Goal: Task Accomplishment & Management: Manage account settings

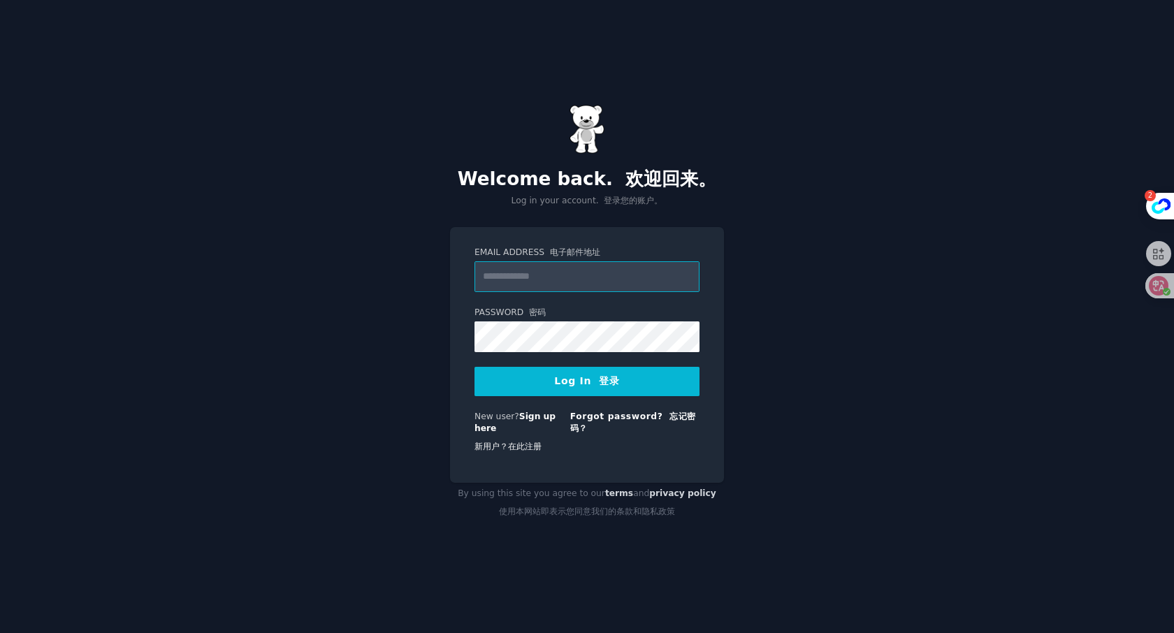
click at [605, 273] on input "Email Address 电子邮件地址" at bounding box center [587, 276] width 225 height 31
type input "**********"
click at [598, 388] on button "Log In 登录" at bounding box center [587, 381] width 225 height 29
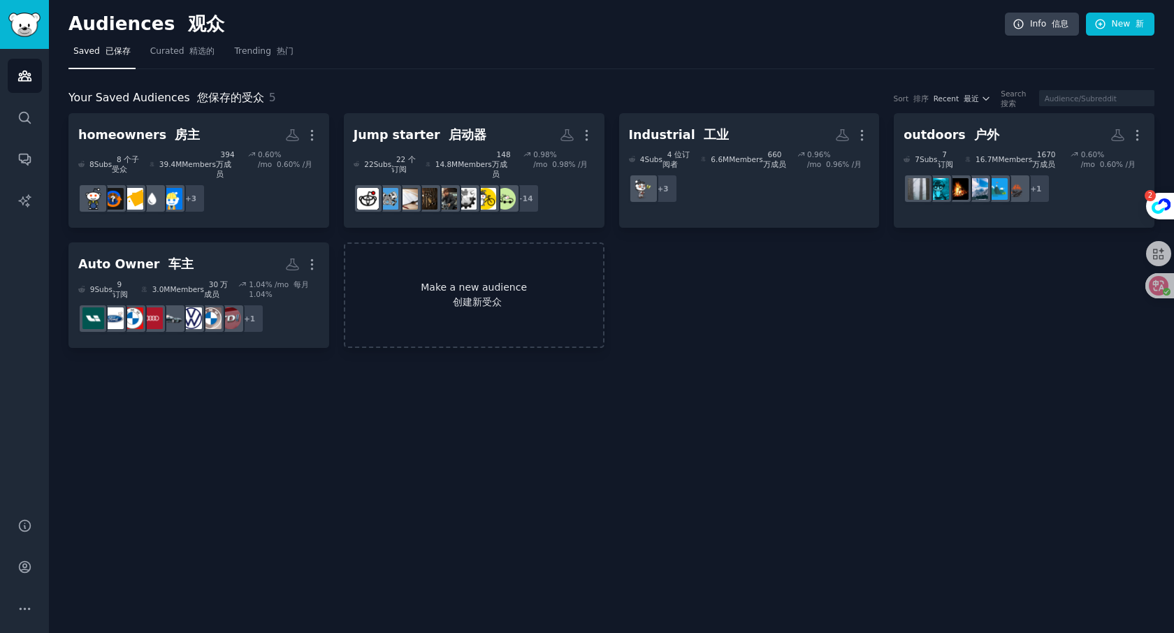
click at [465, 277] on link "Make a new audience 创建新受众" at bounding box center [474, 296] width 261 height 106
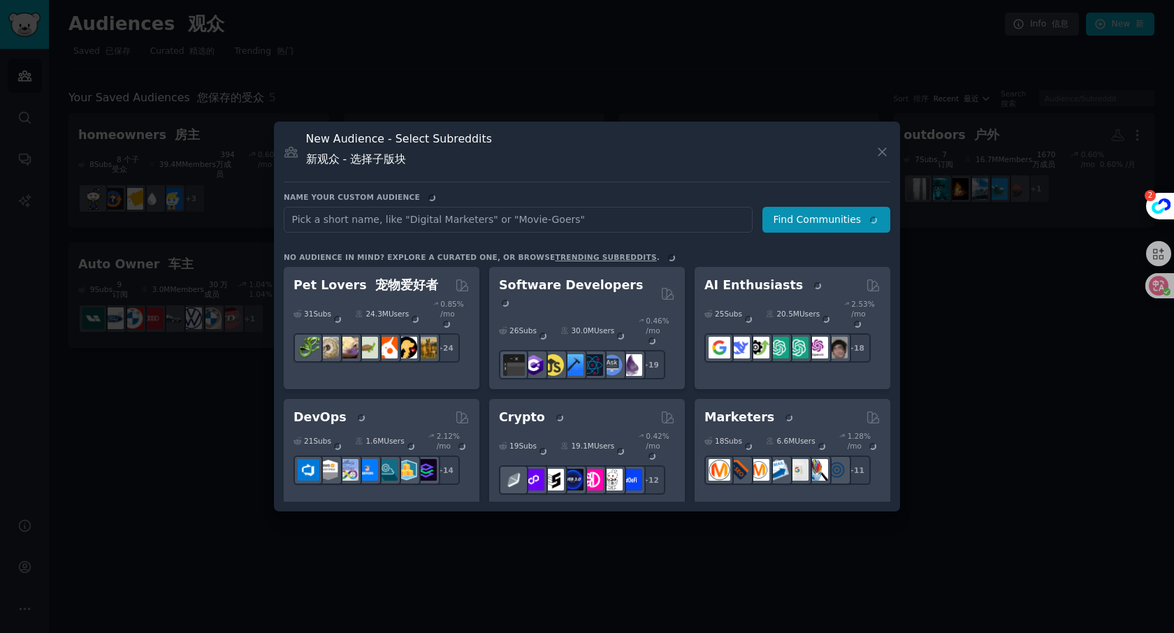
click at [428, 215] on input "text" at bounding box center [518, 220] width 469 height 26
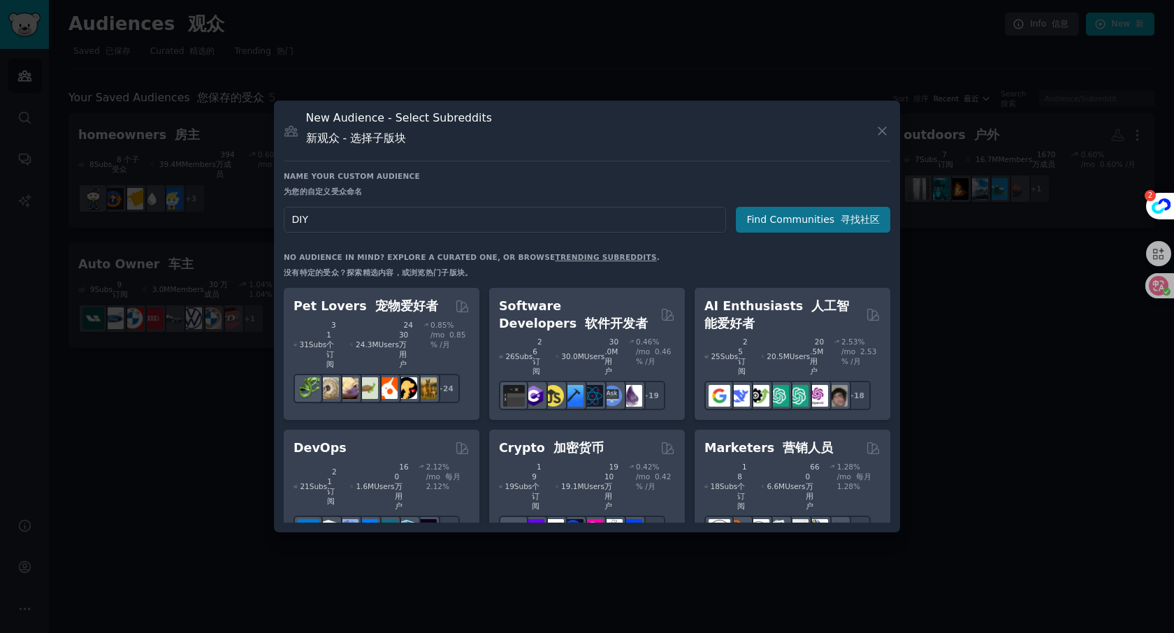
type input "DIY"
click at [823, 224] on button "Find Communities 寻找社区" at bounding box center [813, 220] width 154 height 26
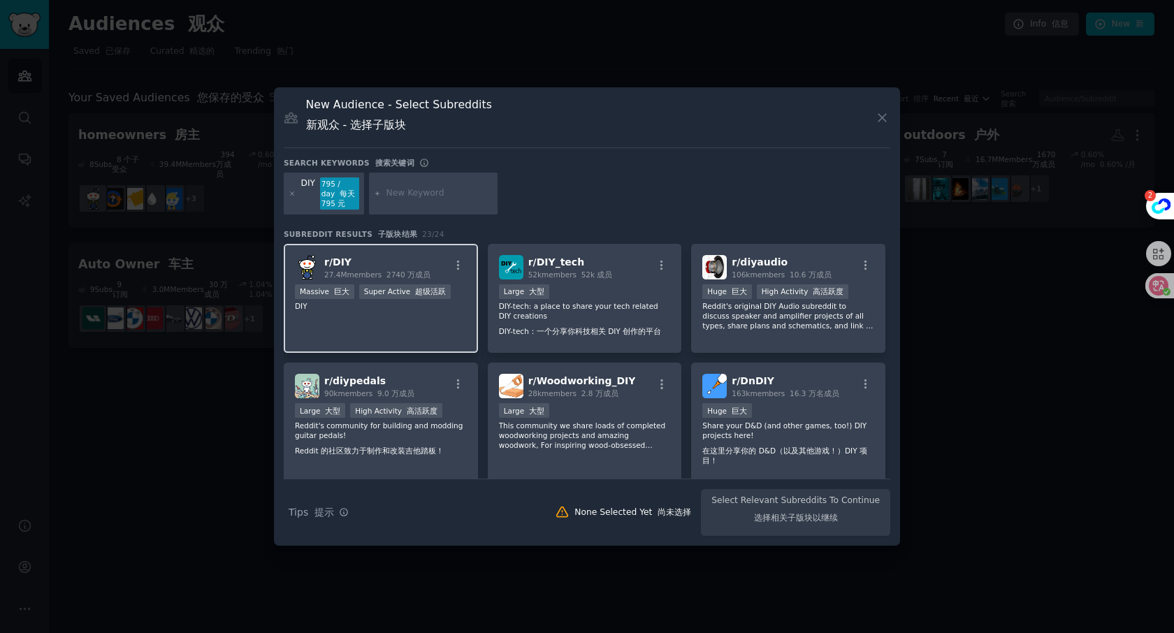
click at [424, 255] on h2 "r/ DIY 27.4M members 2740 万成员" at bounding box center [377, 267] width 106 height 24
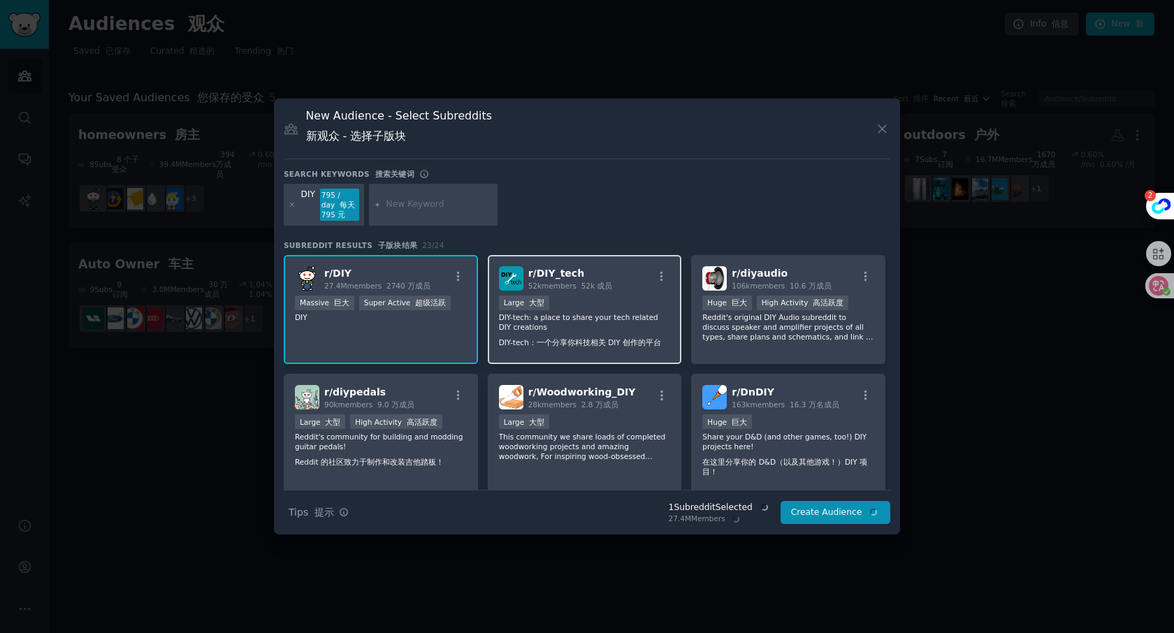
click at [597, 275] on h2 "r/ DIY_tech 52k members 52k 成员" at bounding box center [570, 278] width 85 height 24
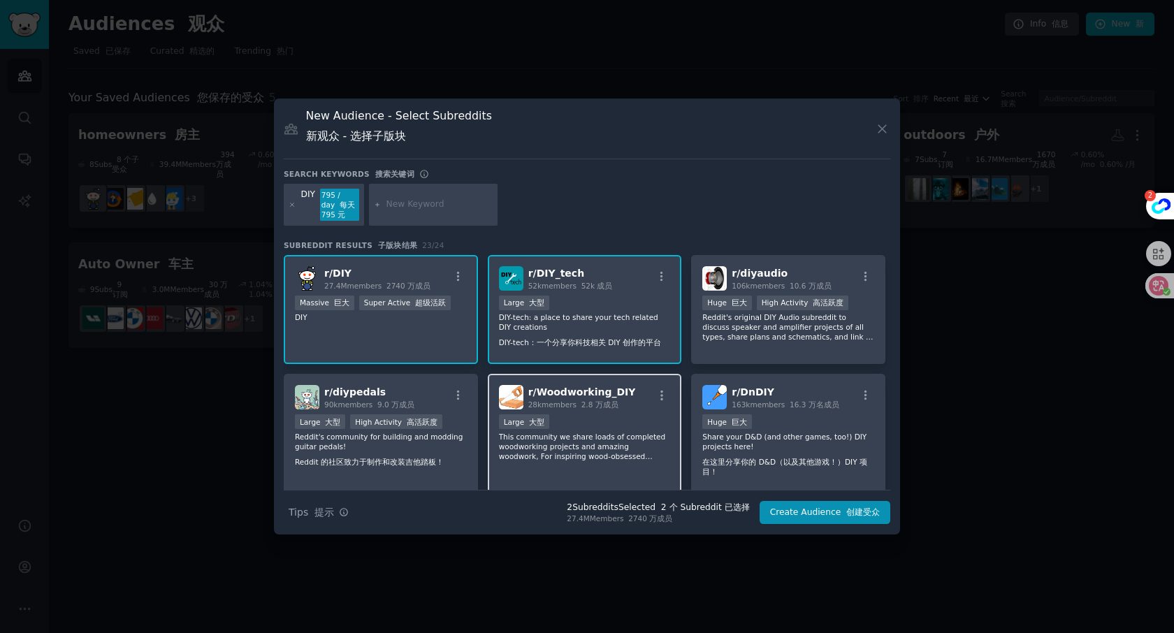
click at [612, 416] on div "Large 大型" at bounding box center [585, 422] width 172 height 17
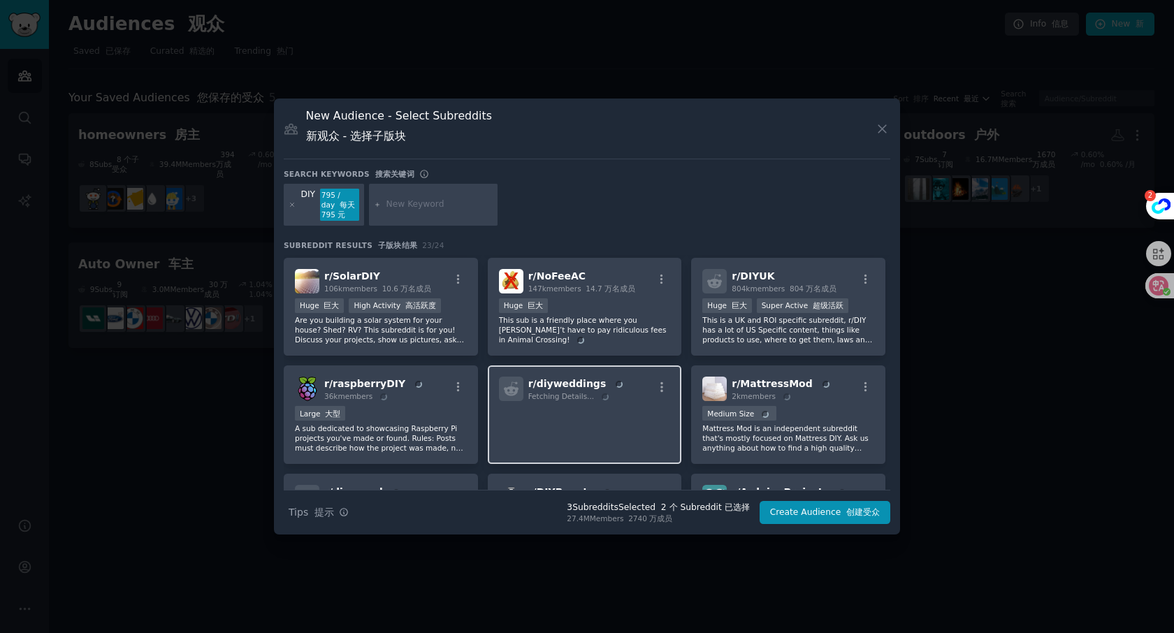
scroll to position [245, 0]
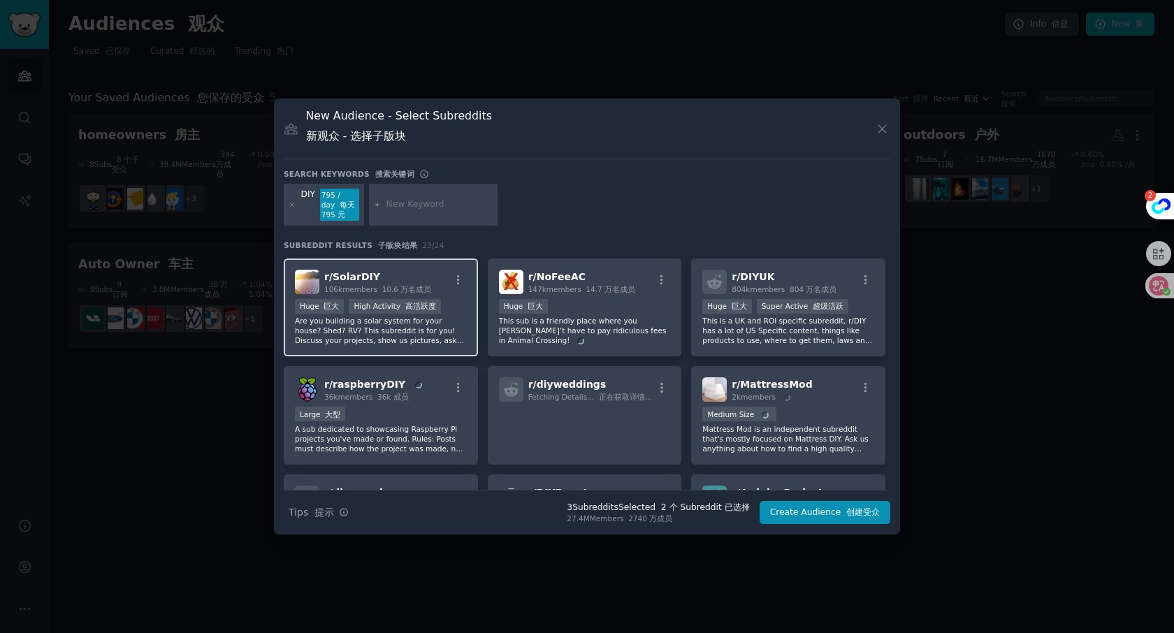
click at [419, 342] on p "Are you building a solar system for your house? Shed? RV? This subreddit is for…" at bounding box center [381, 330] width 172 height 29
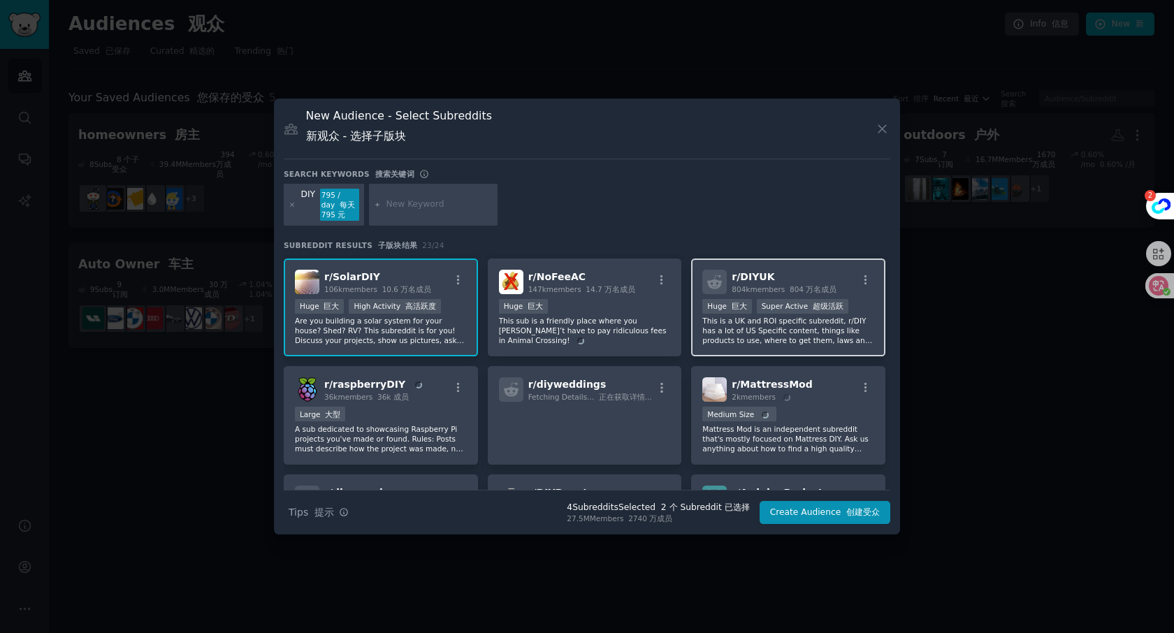
click at [753, 340] on p "This is a UK and ROI specific subreddit, r/DIY has a lot of US Specific content…" at bounding box center [788, 330] width 172 height 29
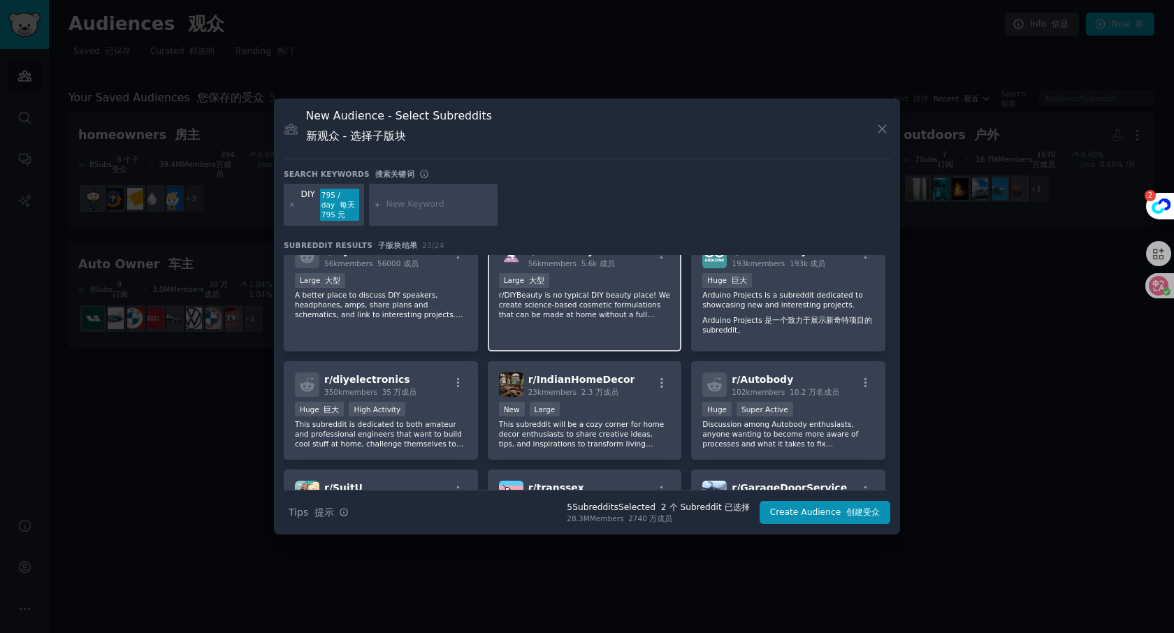
scroll to position [507, 0]
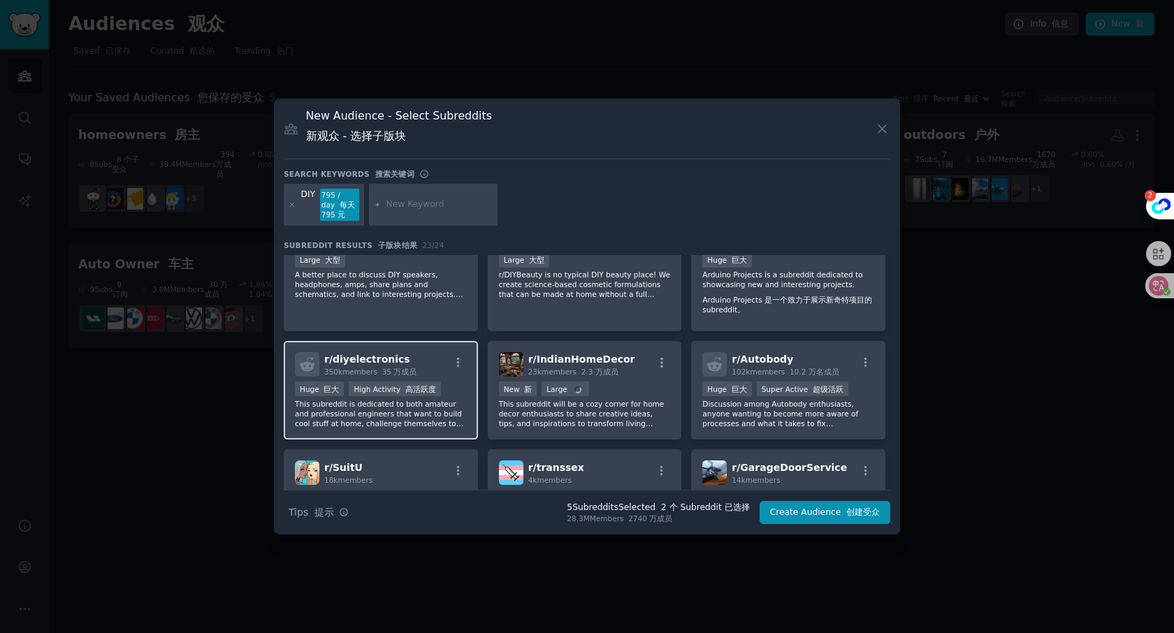
click at [388, 428] on p "This subreddit is dedicated to both amateur and professional engineers that wan…" at bounding box center [381, 413] width 172 height 29
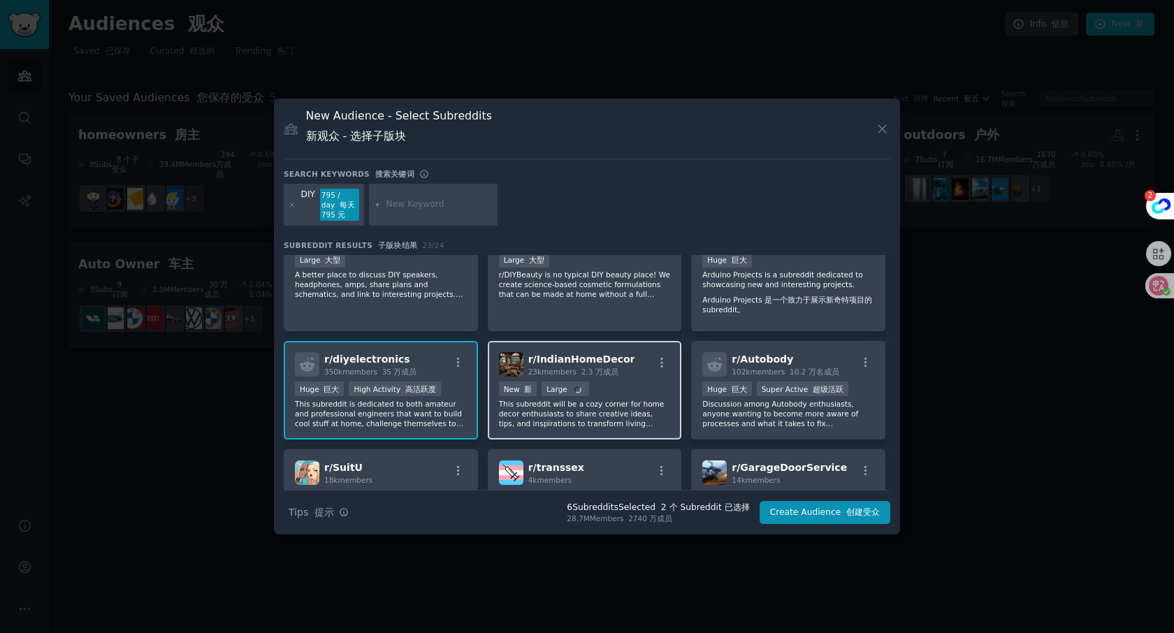
click at [623, 419] on p "This subreddit will be a cozy corner for home decor enthusiasts to share creati…" at bounding box center [585, 413] width 172 height 29
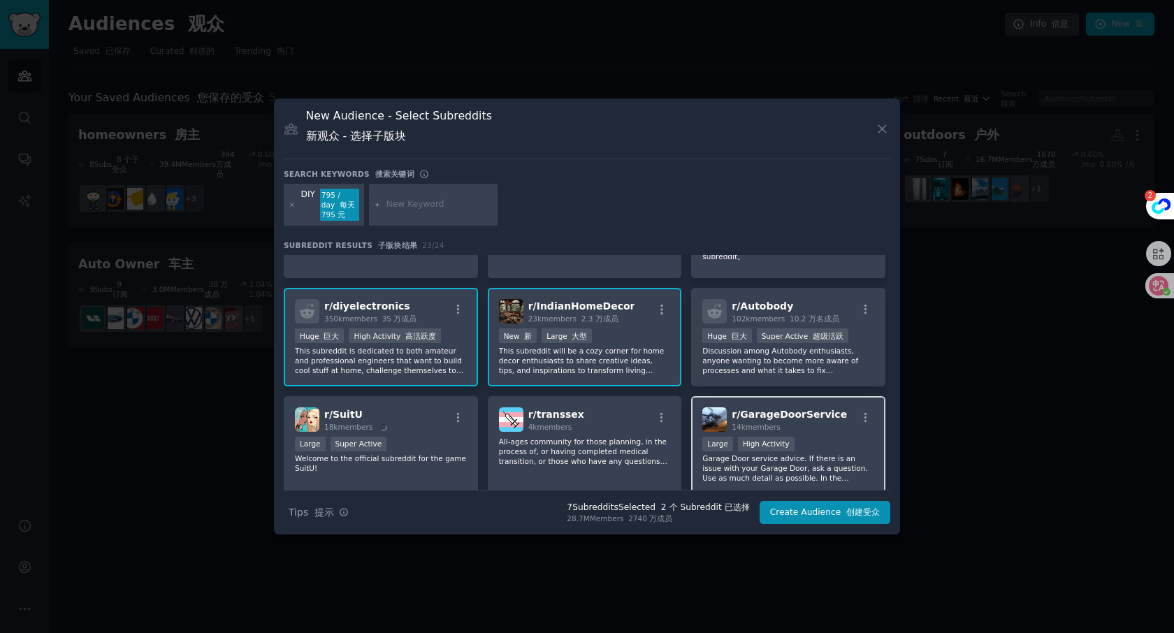
scroll to position [595, 0]
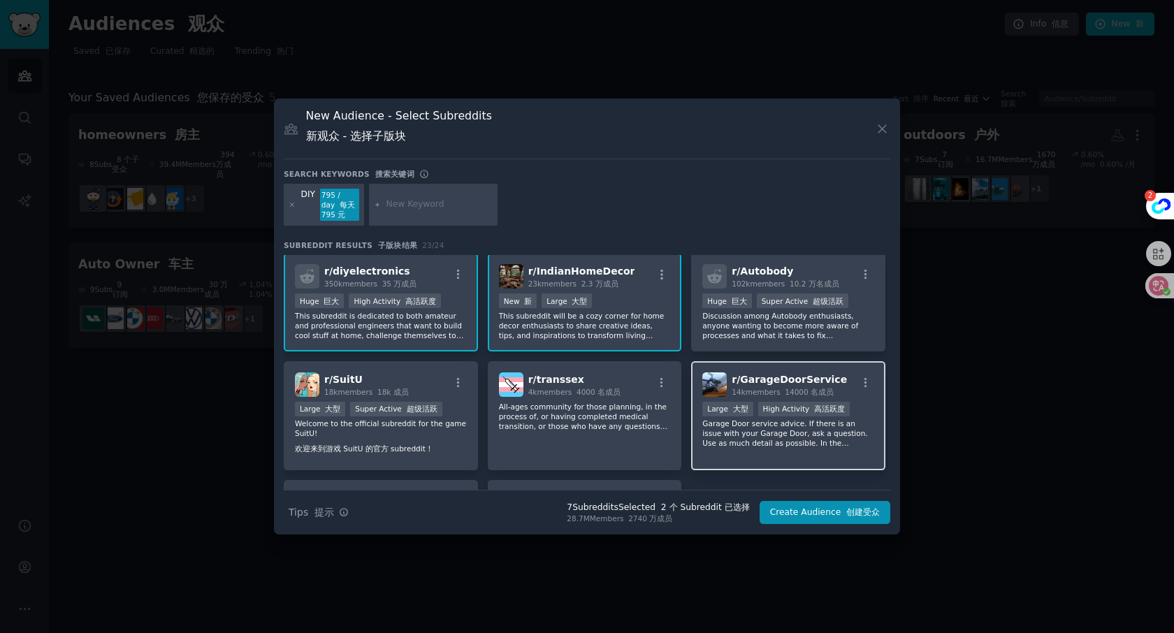
click at [728, 448] on p "Garage Door service advice. If there is an issue with your Garage Door, ask a q…" at bounding box center [788, 433] width 172 height 29
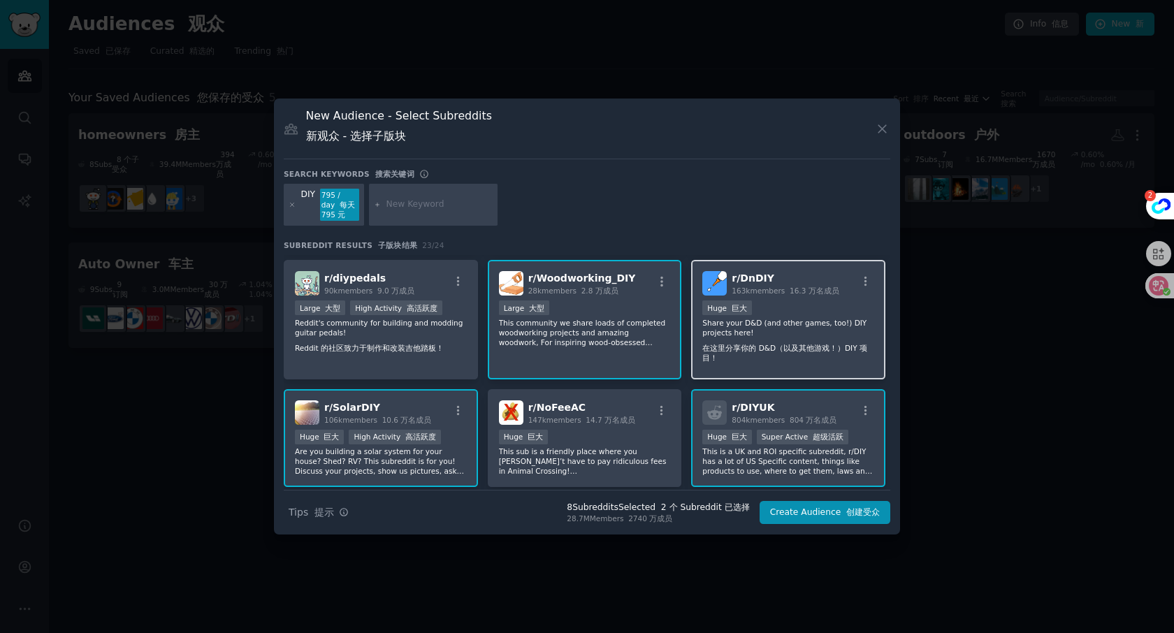
scroll to position [124, 0]
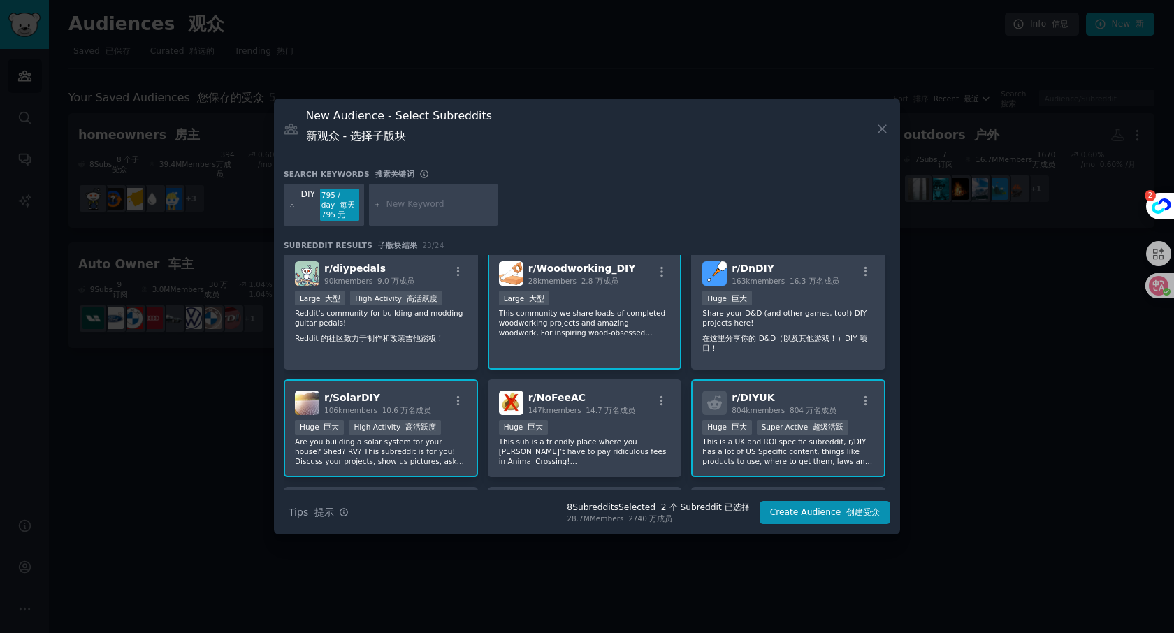
click at [404, 205] on input "text" at bounding box center [439, 204] width 106 height 13
type input "3d print"
click at [558, 216] on div "DIY 795 / day 每天 795 元 3d print" at bounding box center [587, 207] width 607 height 47
click at [444, 210] on input "3d print" at bounding box center [439, 204] width 106 height 13
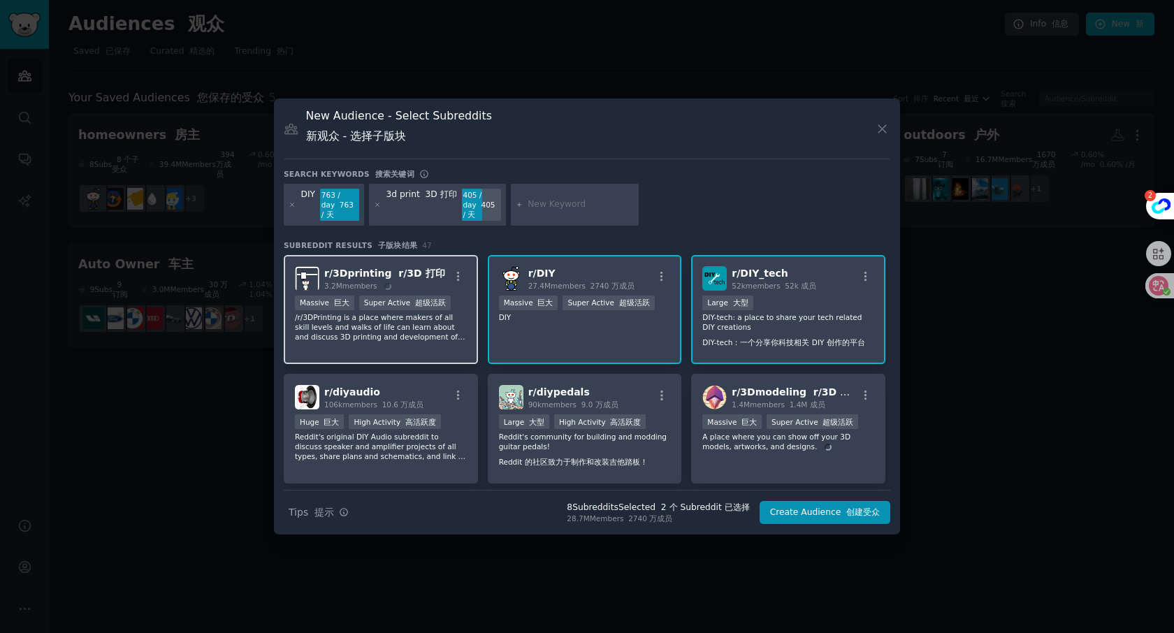
click at [395, 324] on p "/r/3DPrinting is a place where makers of all skill levels and walks of life can…" at bounding box center [381, 326] width 172 height 29
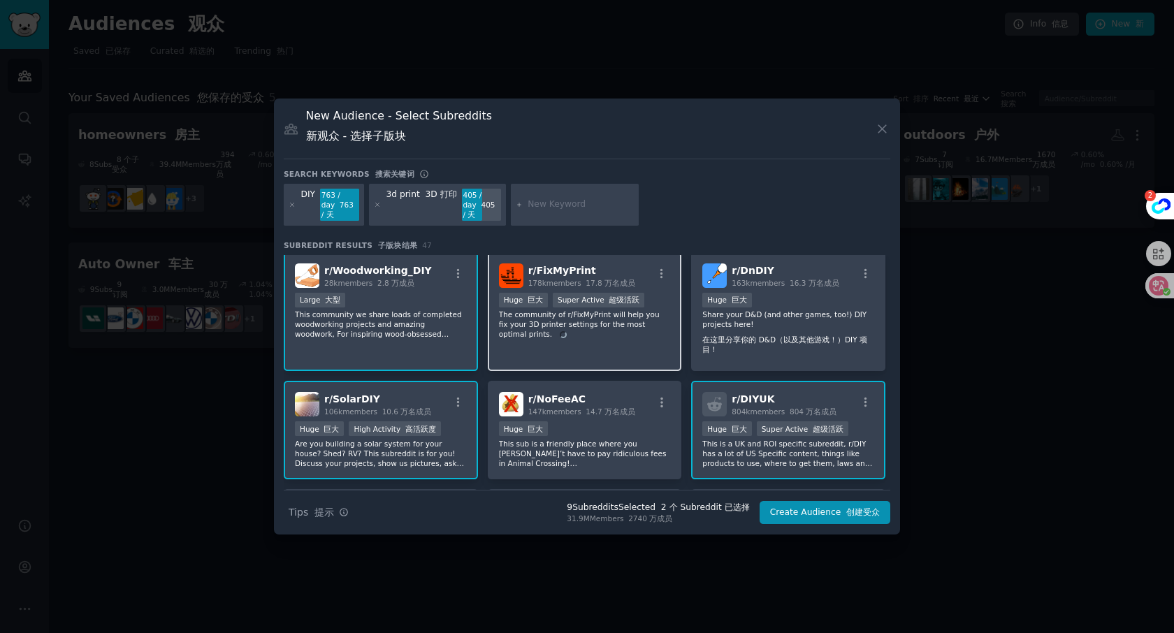
scroll to position [250, 0]
click at [588, 337] on div "r/ FixMyPrint 178k members 17.8 万名成员 Huge 巨大 Super Active 超级活跃 The community of…" at bounding box center [585, 313] width 194 height 120
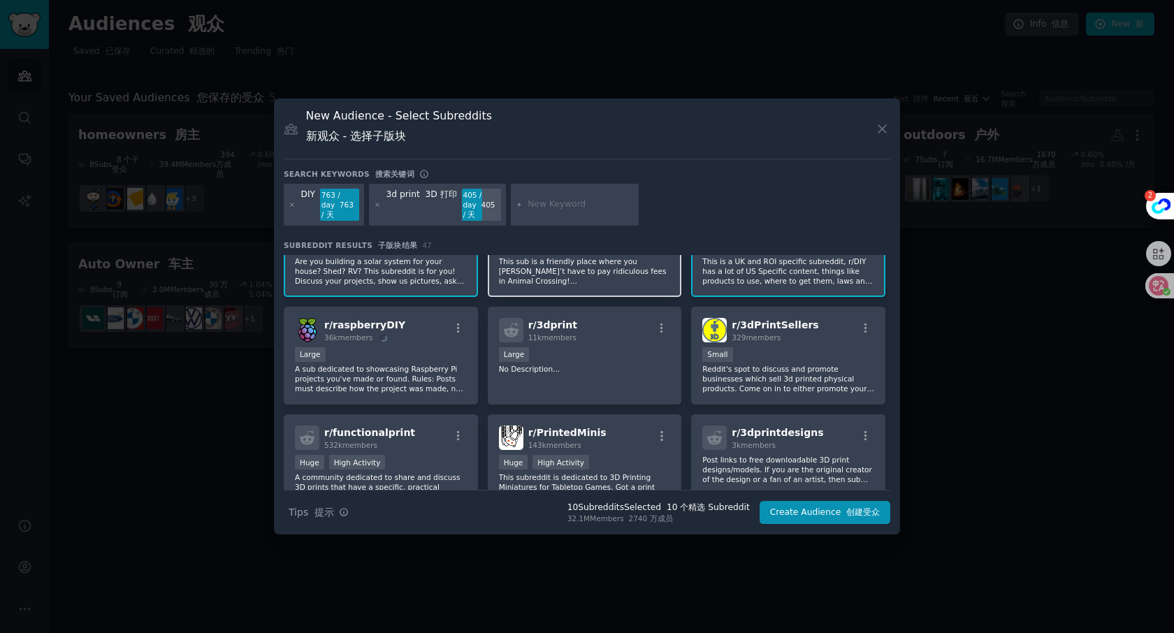
scroll to position [434, 0]
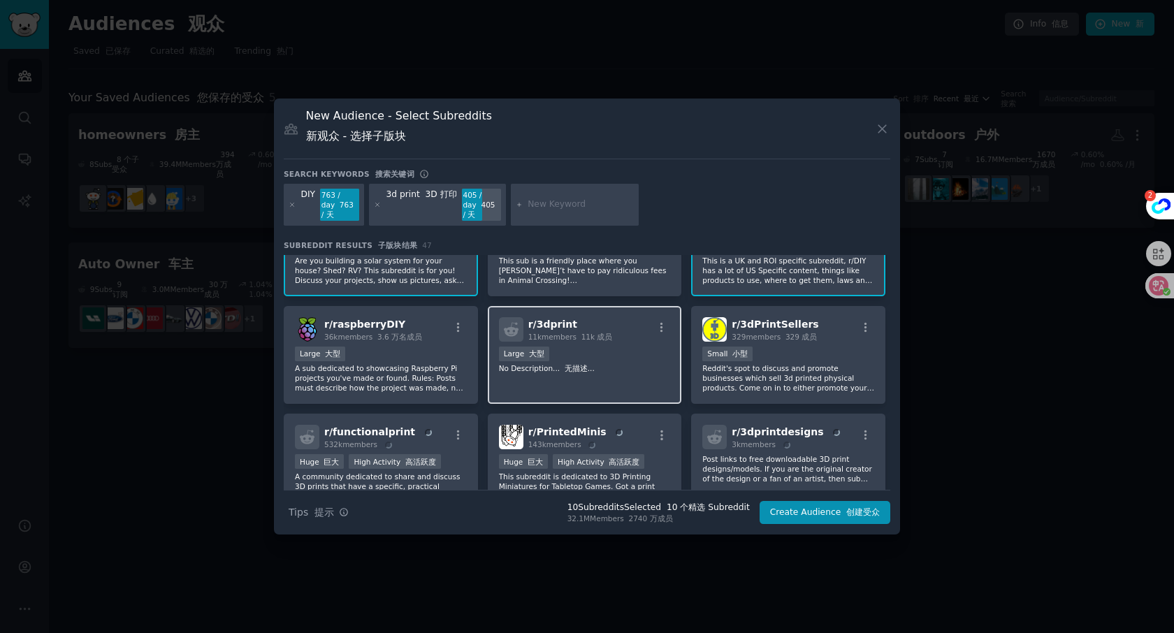
click at [608, 385] on div "r/ 3dprint 11k members 11k 成员 10,000 - 100,000 members 10,000 - 100,000 成员 Larg…" at bounding box center [585, 355] width 194 height 99
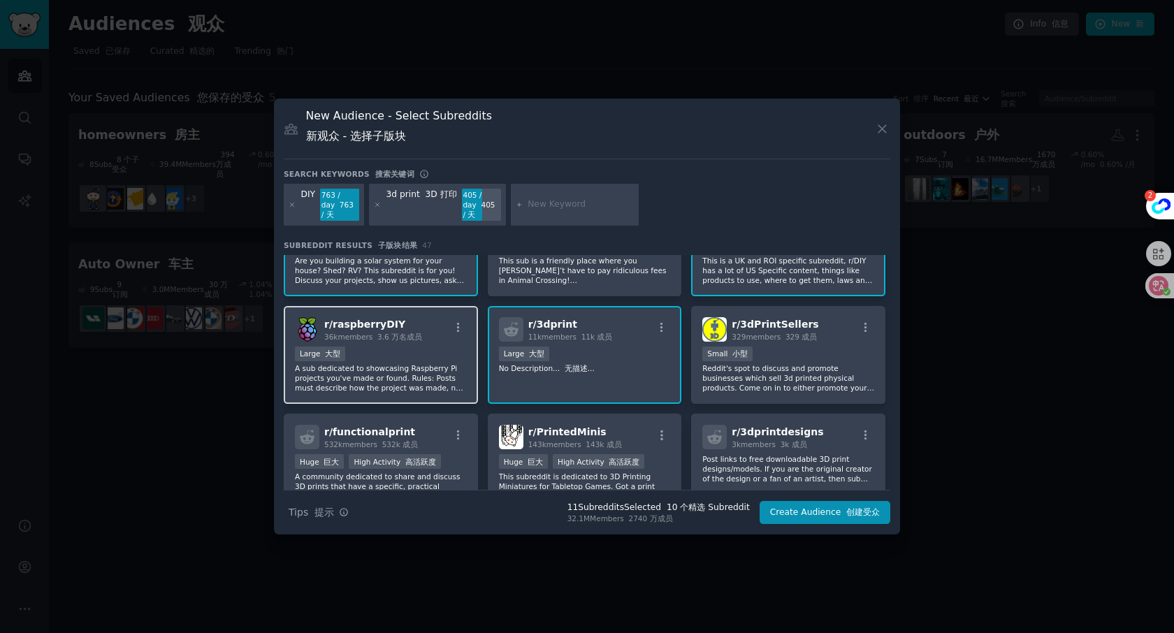
click at [412, 384] on p "A sub dedicated to showcasing Raspberry Pi projects you've made or found. Rules…" at bounding box center [381, 377] width 172 height 29
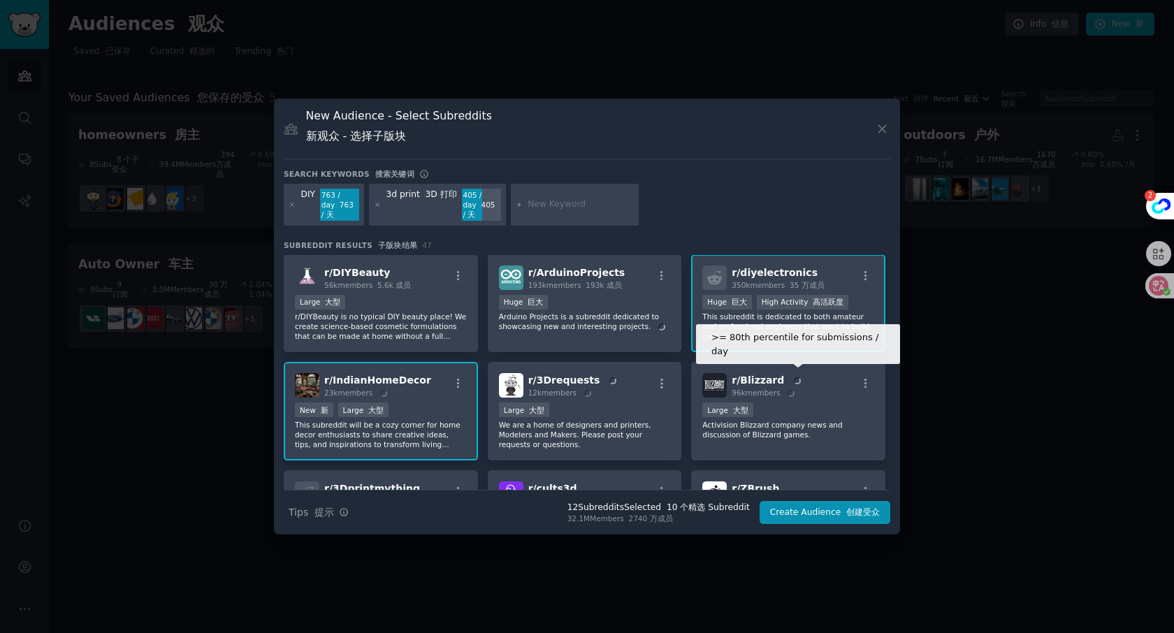
scroll to position [948, 0]
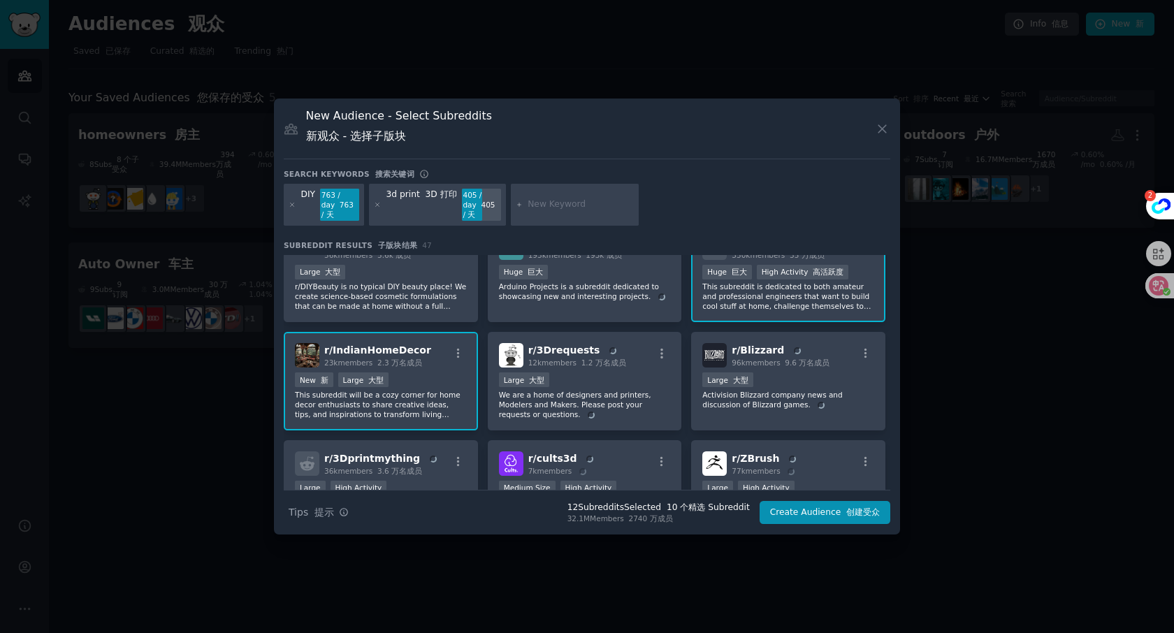
click at [548, 209] on input "text" at bounding box center [581, 204] width 106 height 13
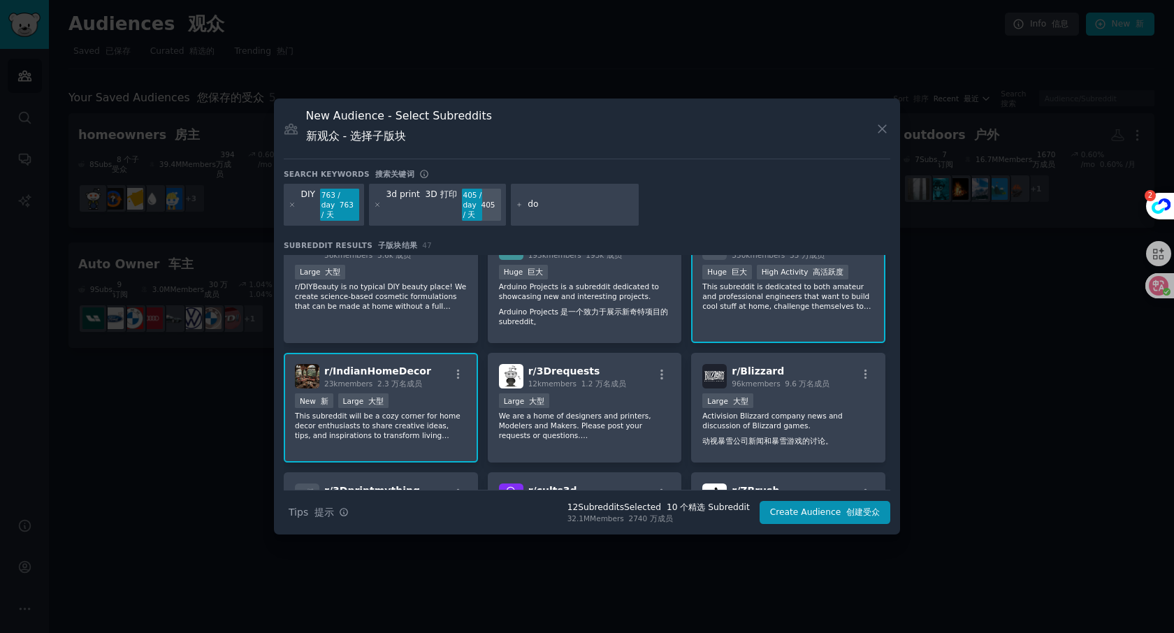
type input "d"
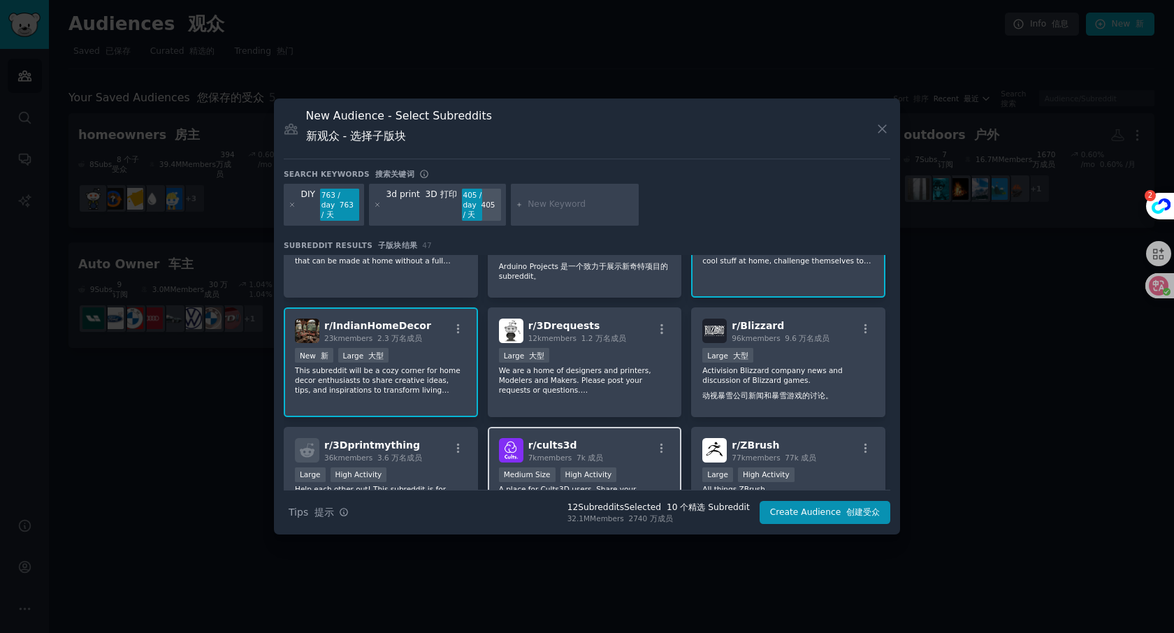
scroll to position [1192, 0]
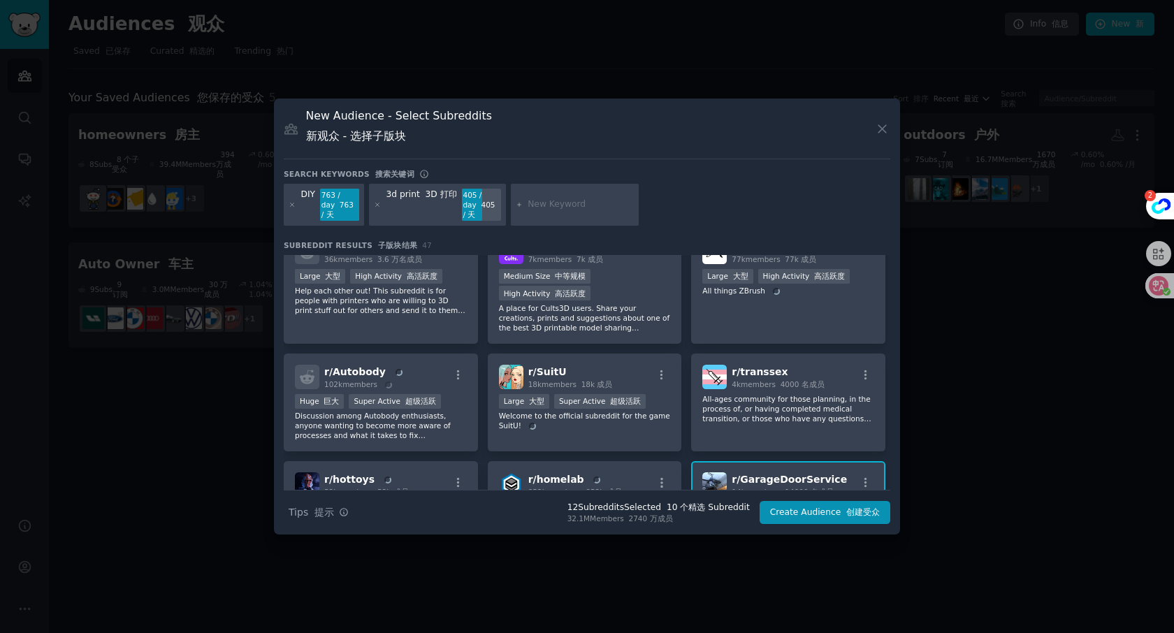
click at [551, 206] on input "text" at bounding box center [581, 204] width 106 height 13
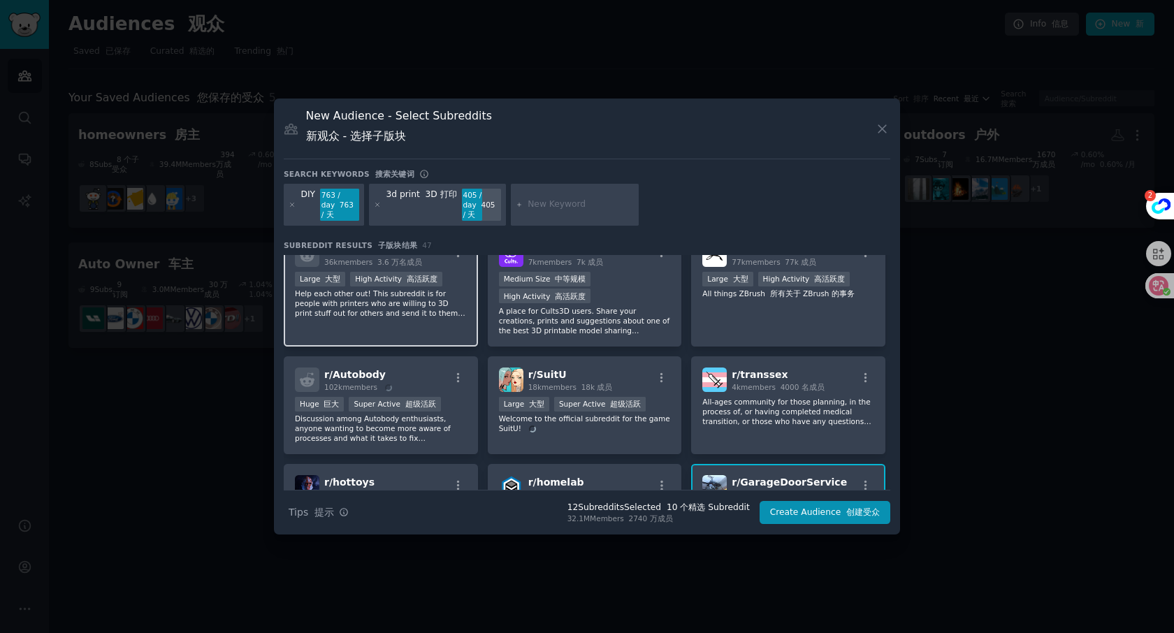
click at [424, 318] on p "Help each other out! This subreddit is for people with printers who are willing…" at bounding box center [381, 303] width 172 height 29
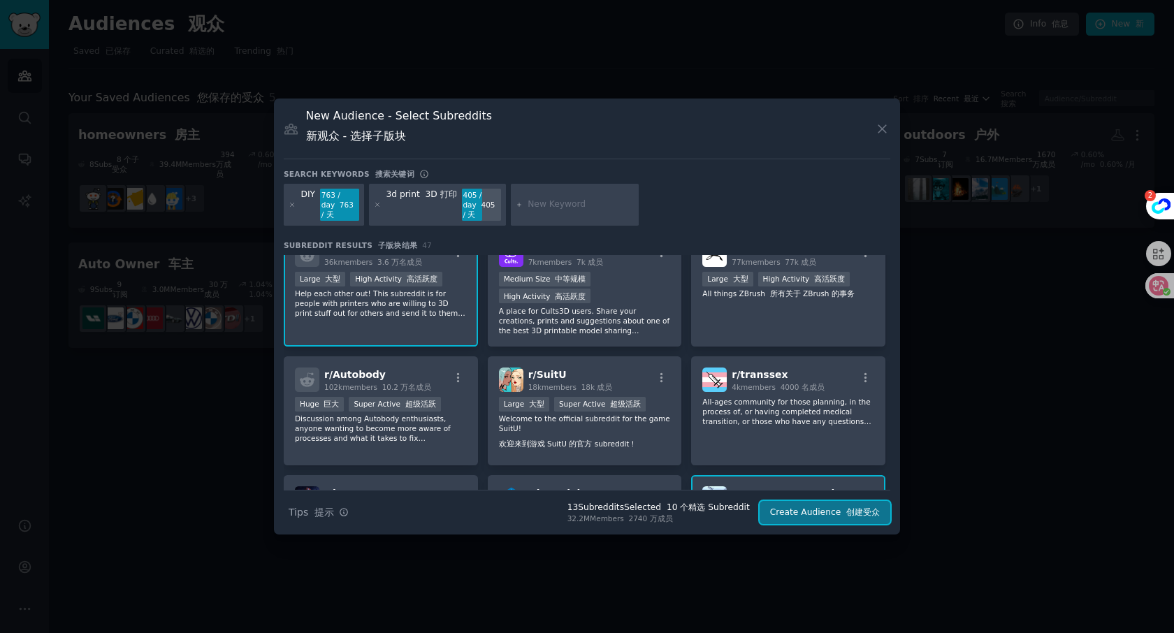
click at [848, 512] on font "创建受众" at bounding box center [863, 512] width 34 height 10
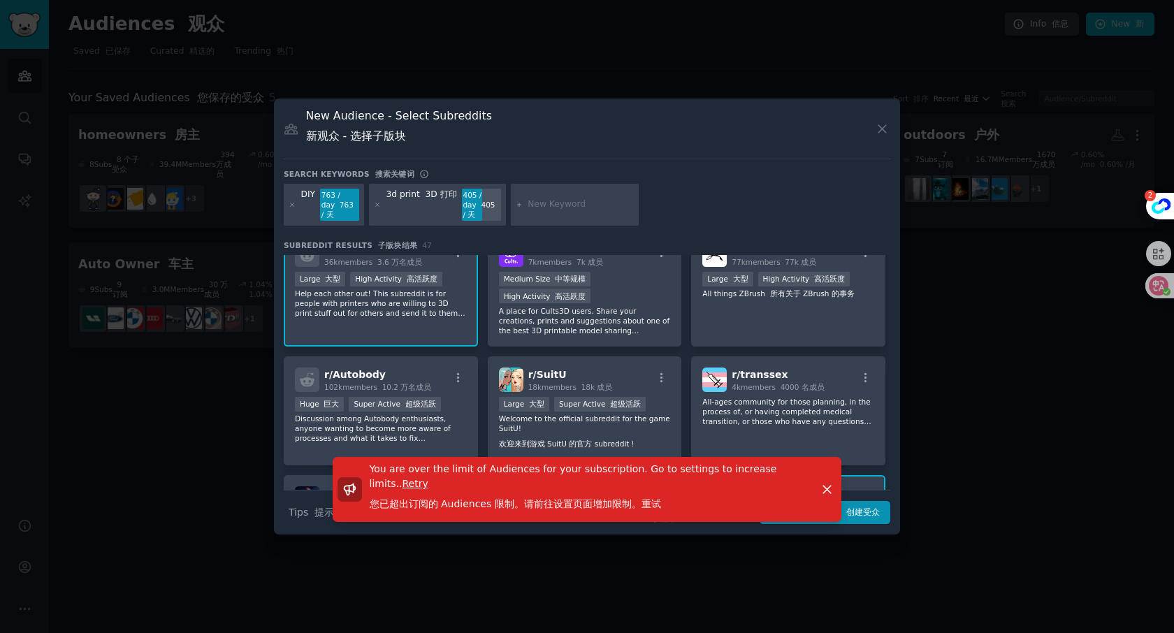
click at [429, 307] on p "Help each other out! This subreddit is for people with printers who are willing…" at bounding box center [381, 303] width 172 height 29
click at [860, 512] on div "You are over the limit of Audiences for your subscription. Go to settings to in…" at bounding box center [587, 489] width 548 height 65
click at [832, 488] on icon "button" at bounding box center [827, 489] width 15 height 15
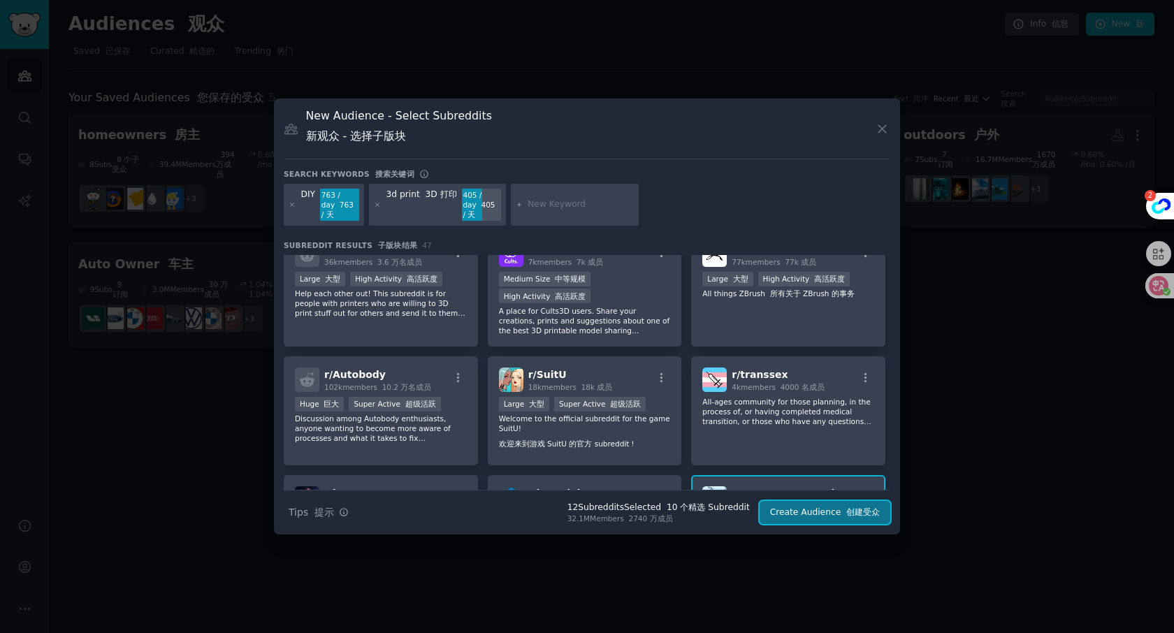
click at [858, 511] on font "创建受众" at bounding box center [863, 512] width 34 height 10
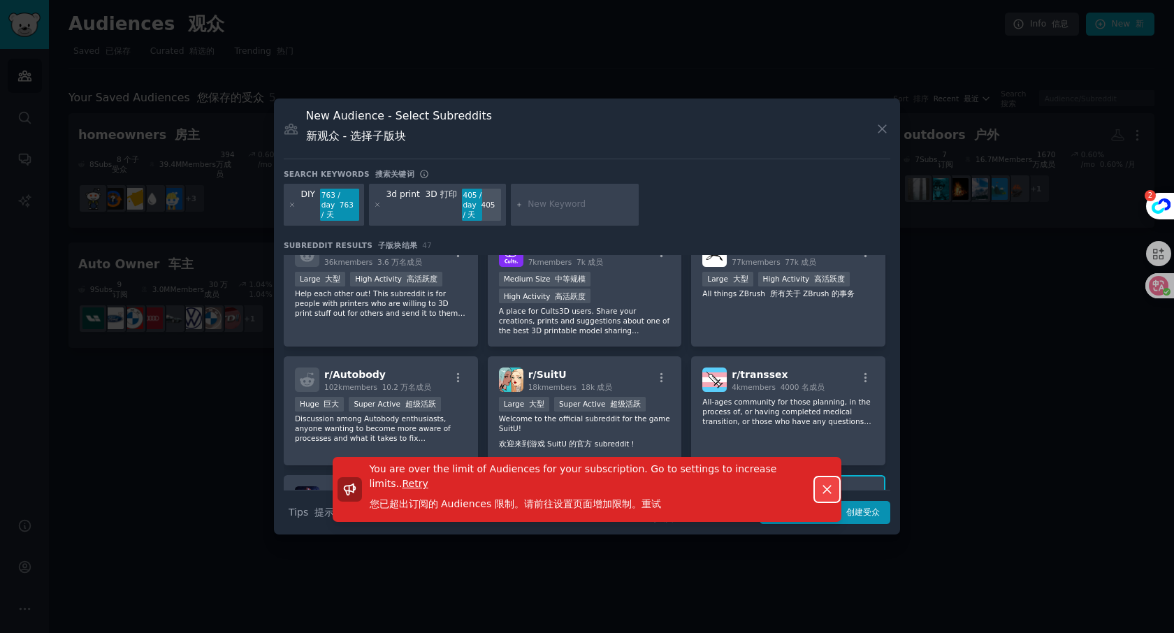
click at [828, 495] on icon "button" at bounding box center [827, 489] width 15 height 15
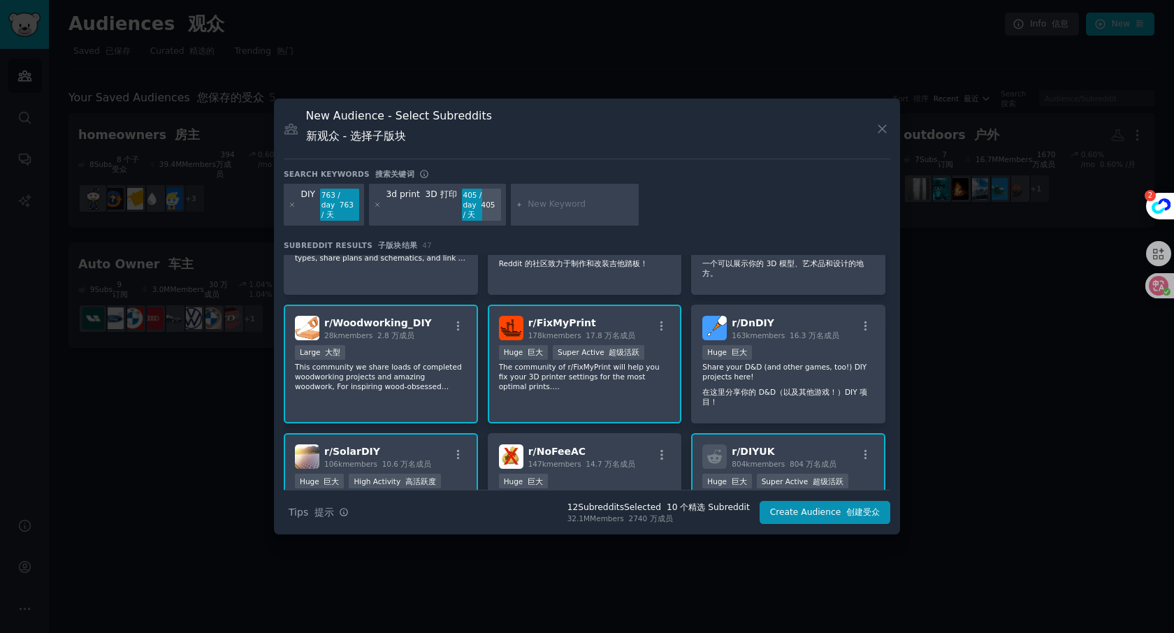
scroll to position [183, 0]
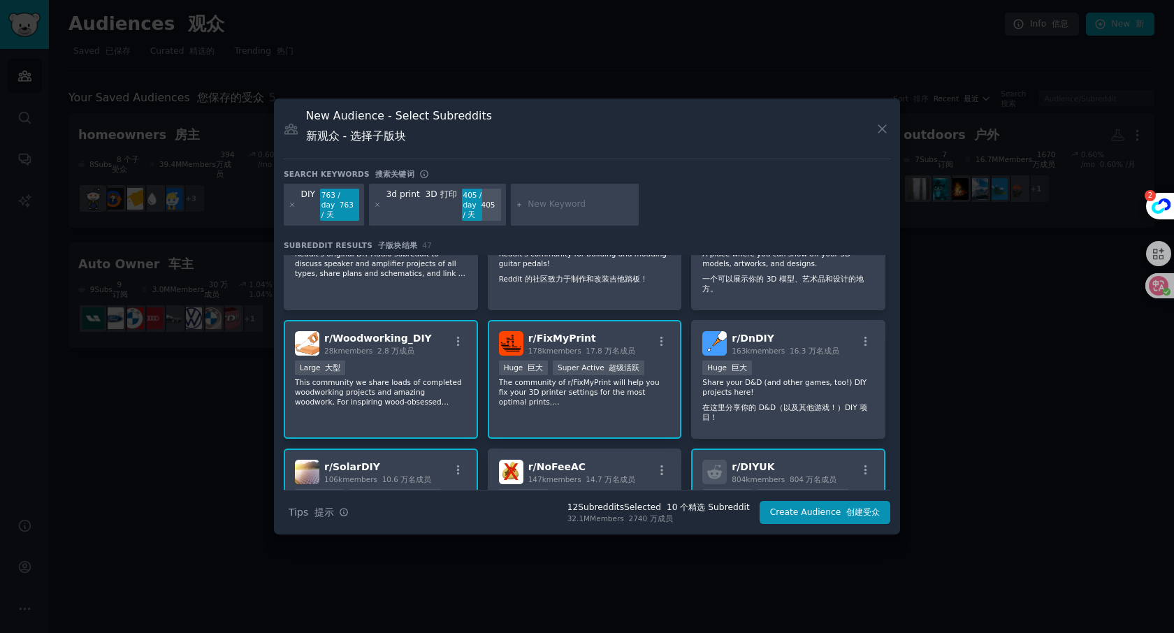
click at [646, 400] on div "r/ FixMyPrint 178k members 17.8 万名成员 >= 95th percentile for submissions / day >…" at bounding box center [585, 380] width 194 height 120
click at [832, 510] on button "Create Audience 创建受众" at bounding box center [825, 513] width 131 height 24
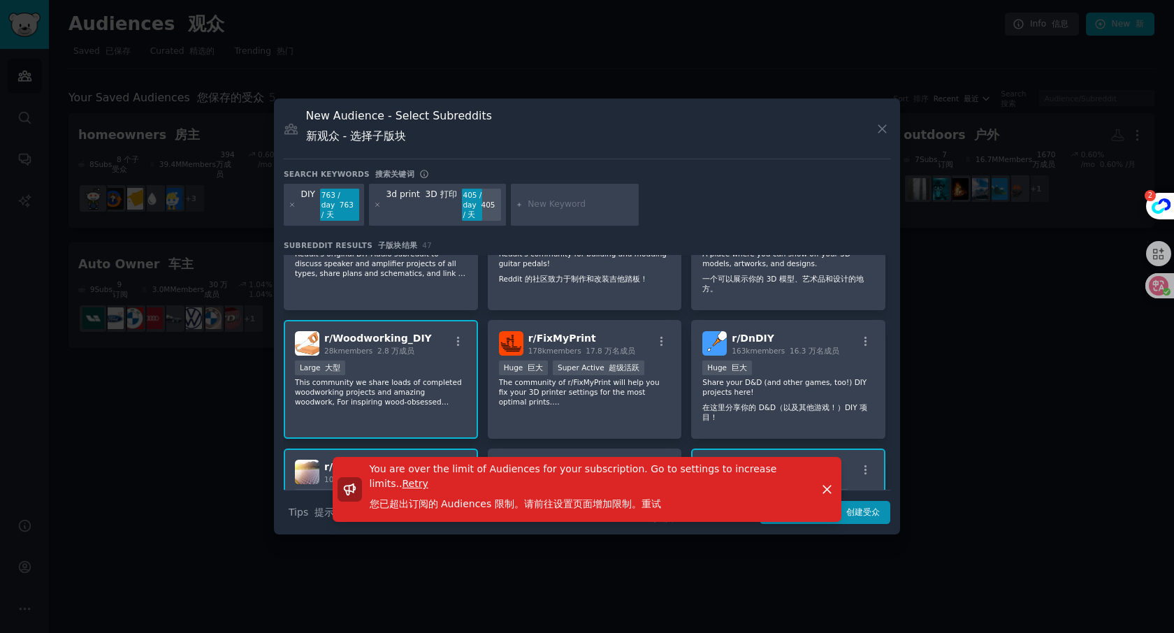
click at [392, 379] on p "This community we share loads of completed woodworking projects and amazing woo…" at bounding box center [381, 391] width 172 height 29
click at [869, 513] on div "You are over the limit of Audiences for your subscription. Go to settings to in…" at bounding box center [587, 496] width 626 height 78
click at [827, 489] on icon "button" at bounding box center [827, 490] width 8 height 8
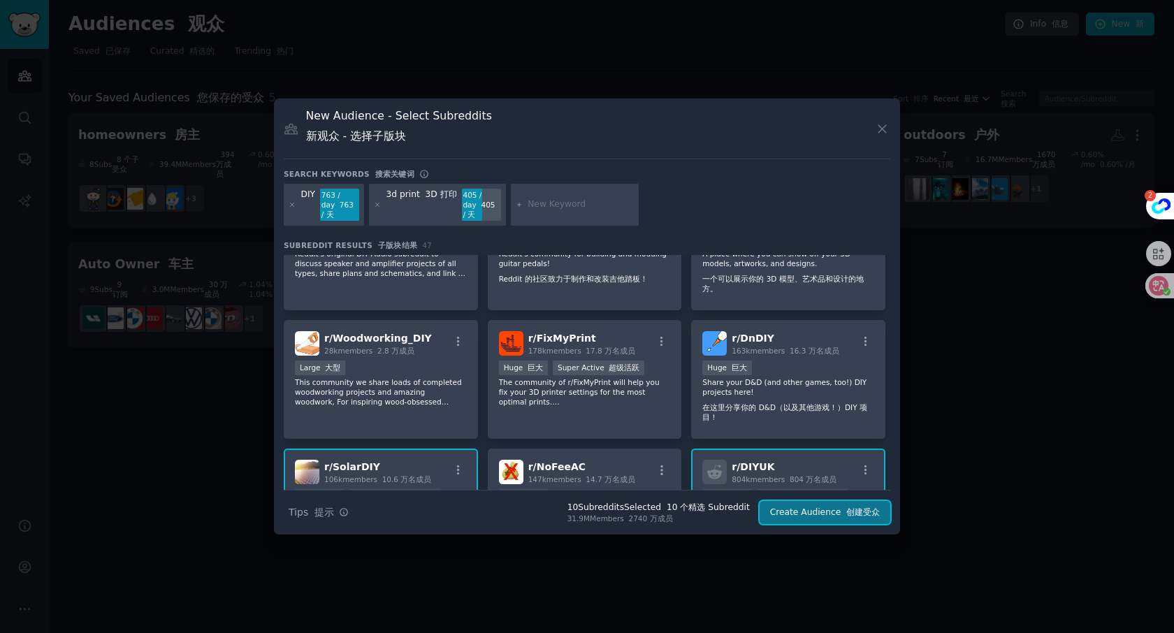
click at [840, 510] on button "Create Audience 创建受众" at bounding box center [825, 513] width 131 height 24
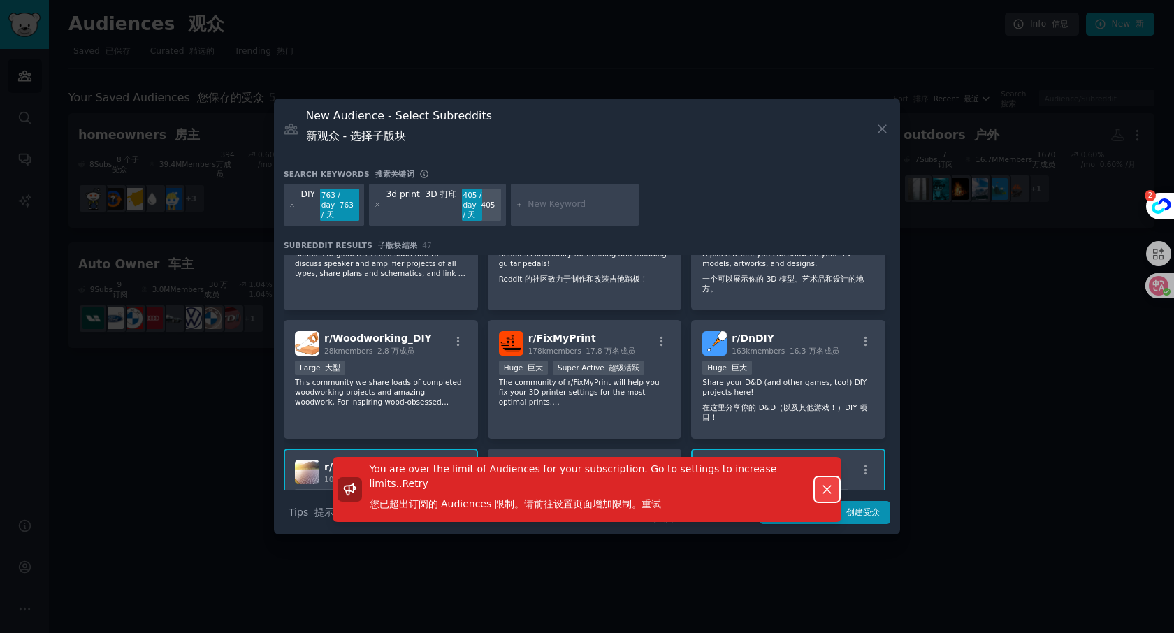
click at [827, 492] on icon "button" at bounding box center [827, 489] width 15 height 15
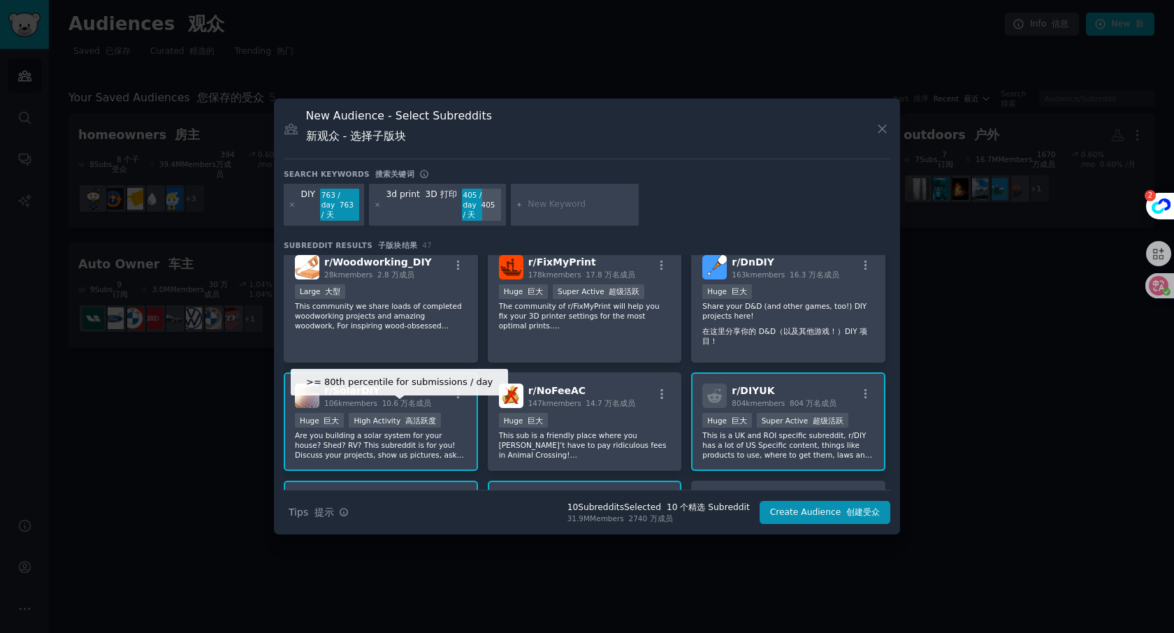
click at [424, 416] on div "High Activity 高活跃度" at bounding box center [395, 420] width 92 height 15
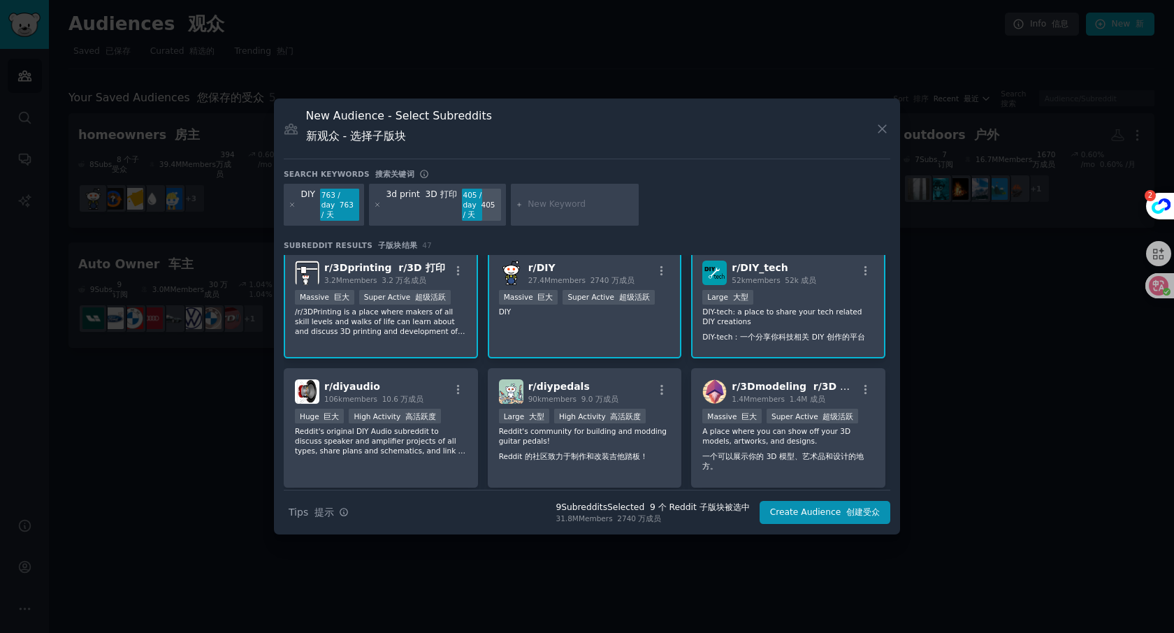
scroll to position [0, 0]
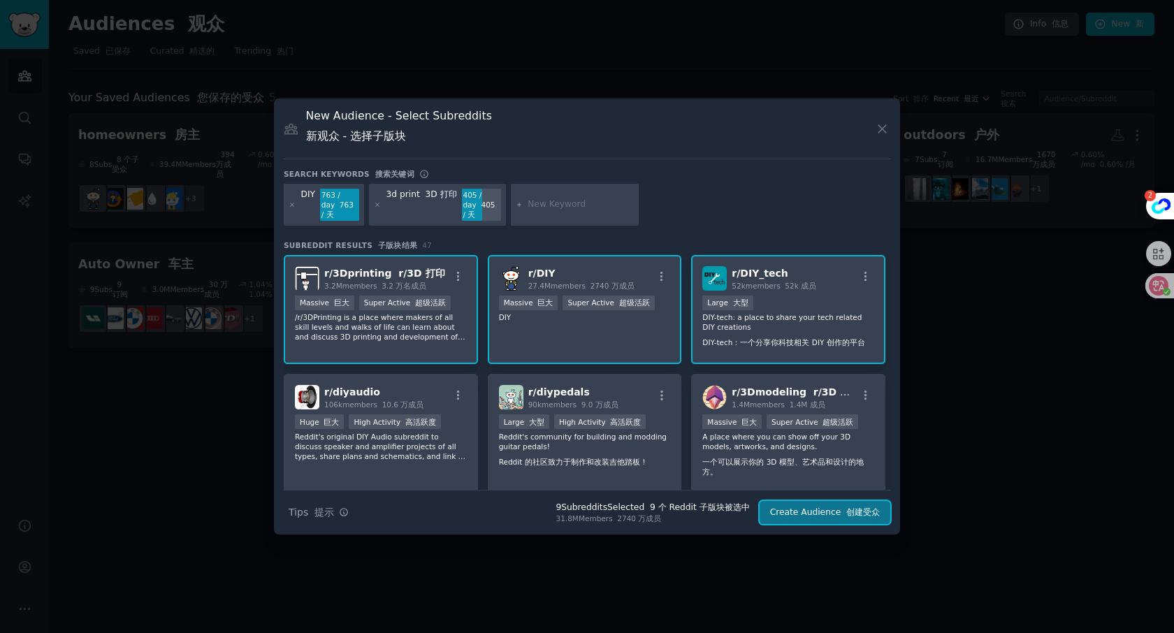
click at [846, 512] on font "创建受众" at bounding box center [863, 512] width 34 height 10
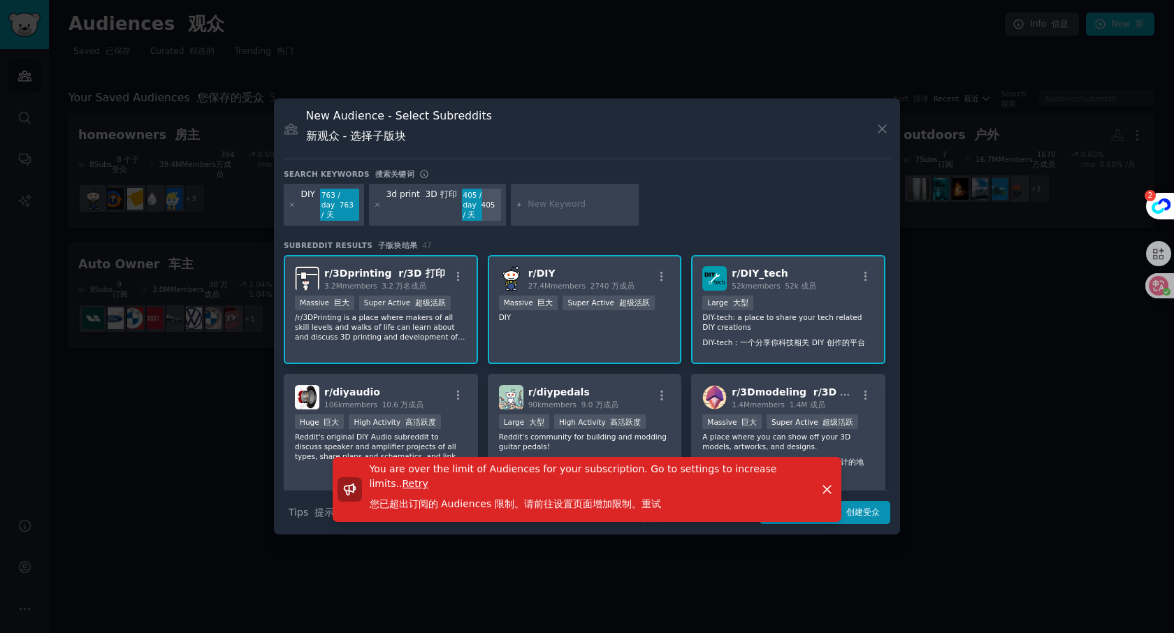
click at [428, 328] on p "/r/3DPrinting is a place where makers of all skill levels and walks of life can…" at bounding box center [381, 326] width 172 height 29
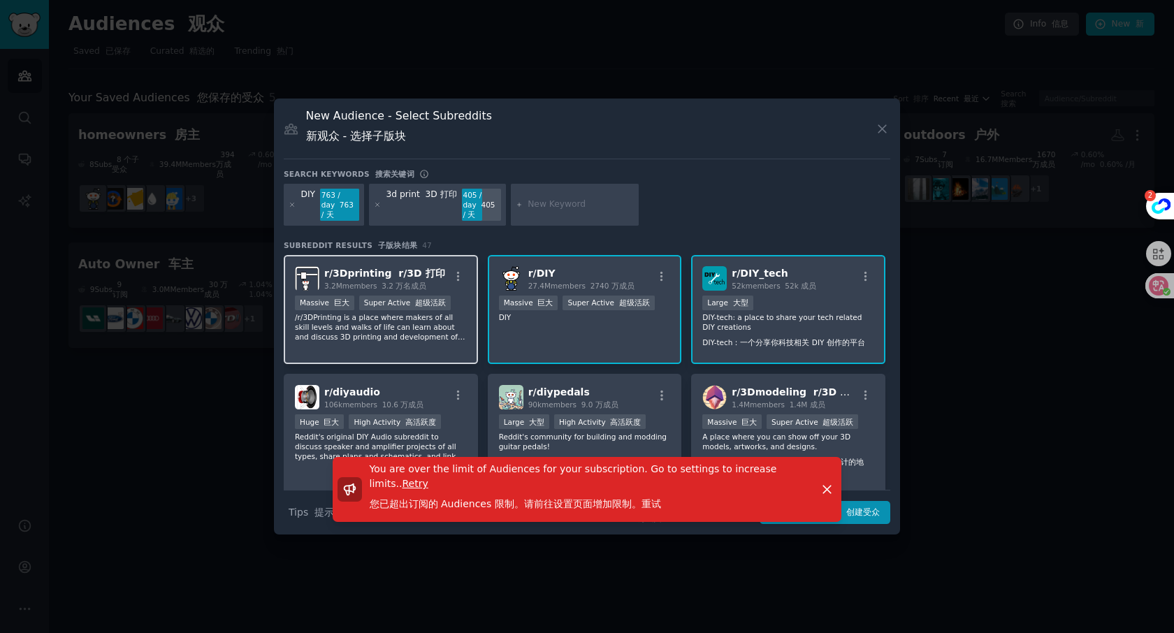
click at [439, 304] on font "超级活跃" at bounding box center [430, 302] width 31 height 8
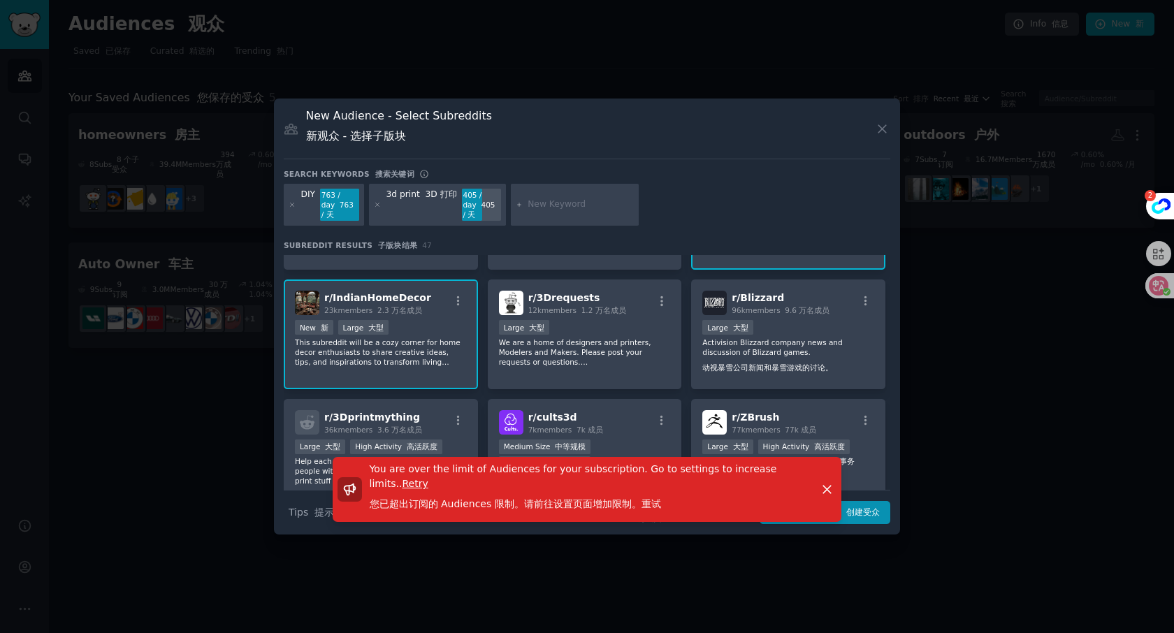
scroll to position [1010, 0]
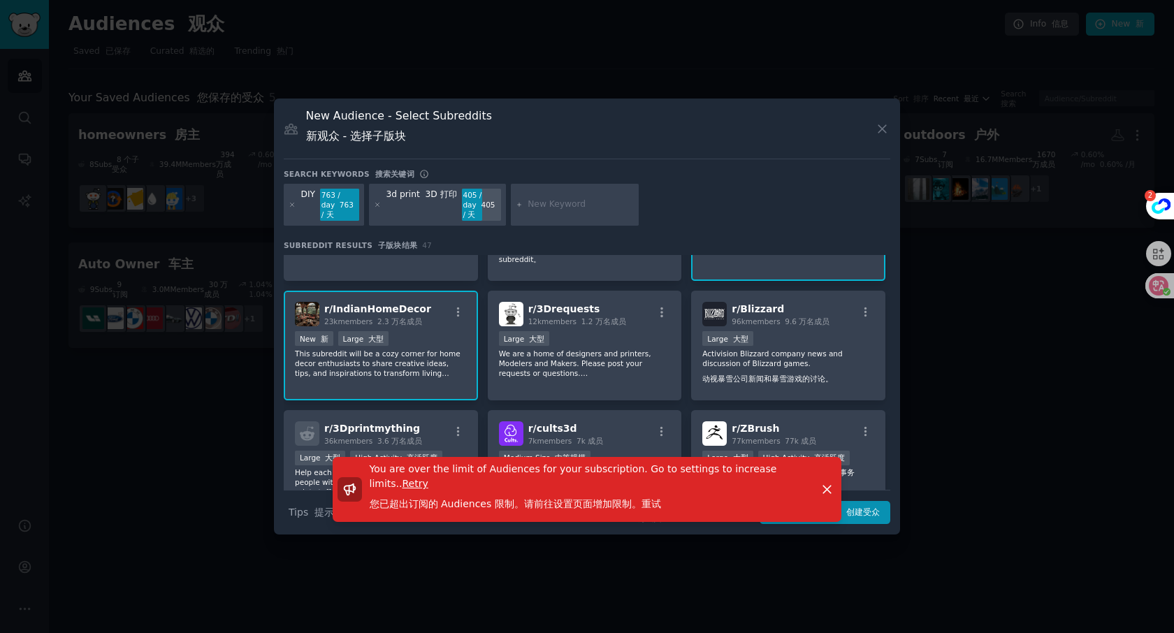
click at [424, 389] on div "r/ IndianHomeDecor 23k members 2.3 万名成员 New 新 Large 大型 This subreddit will be a…" at bounding box center [381, 346] width 194 height 110
click at [874, 514] on div "You are over the limit of Audiences for your subscription. Go to settings to in…" at bounding box center [587, 496] width 626 height 78
click at [832, 492] on icon "button" at bounding box center [827, 489] width 15 height 15
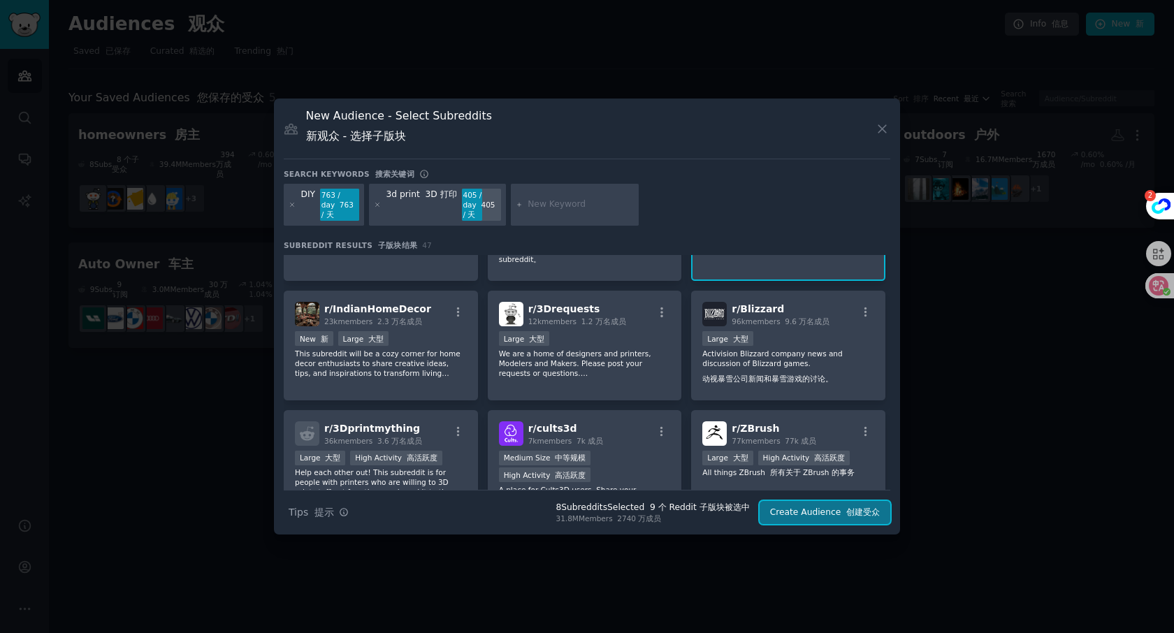
click at [864, 516] on font "创建受众" at bounding box center [863, 512] width 34 height 10
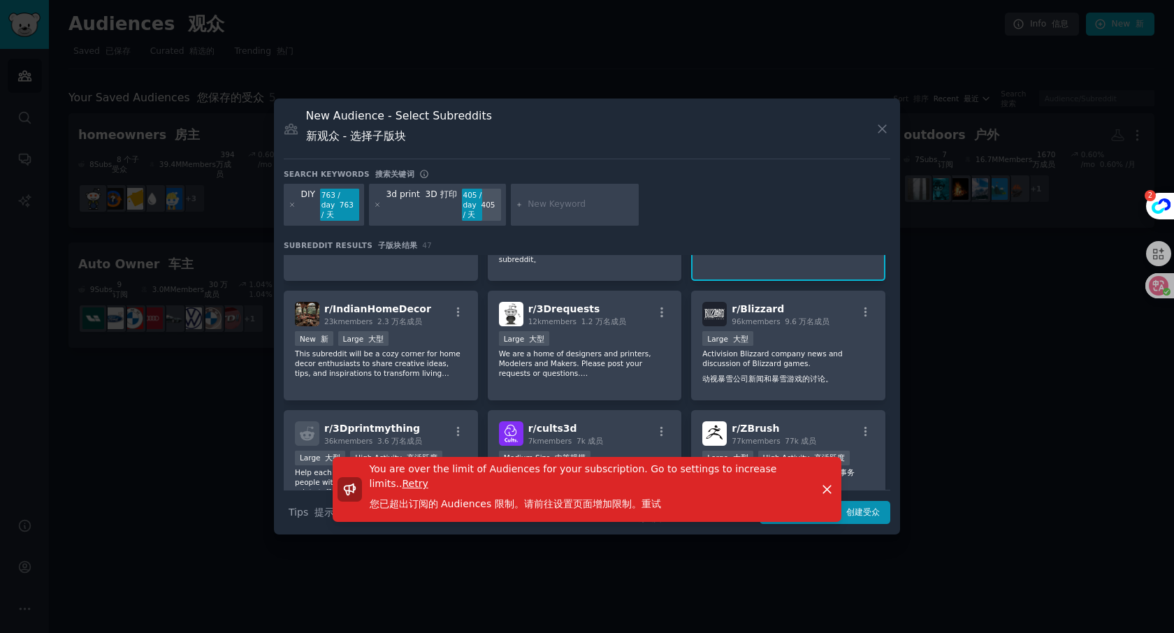
click at [1024, 348] on div at bounding box center [587, 316] width 1174 height 633
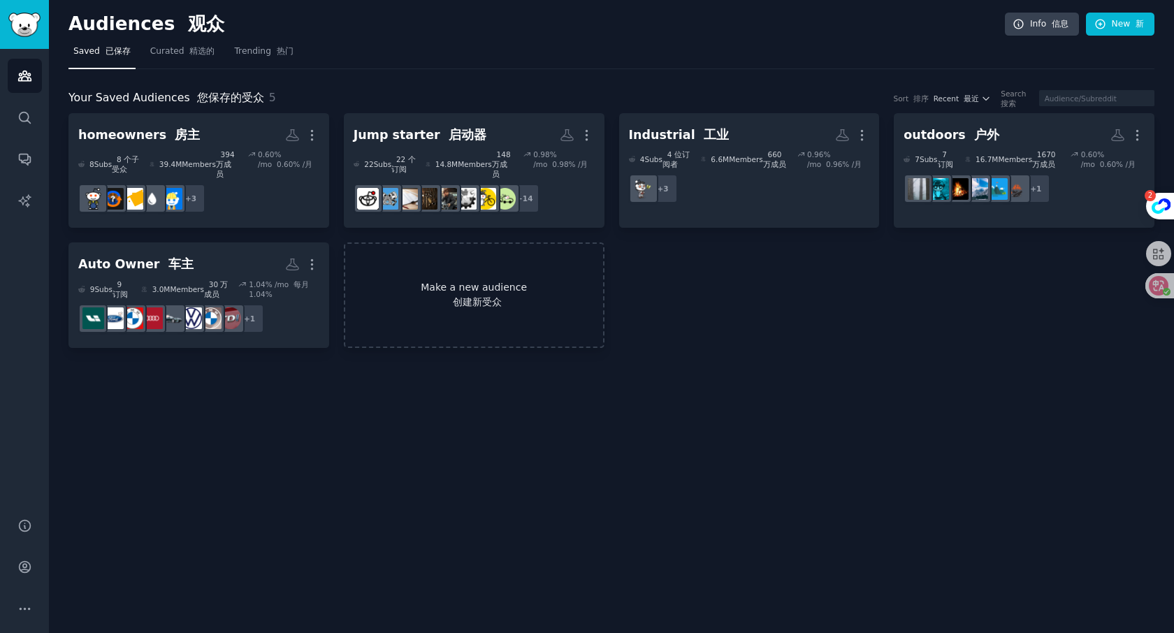
click at [523, 277] on link "Make a new audience 创建新受众" at bounding box center [474, 296] width 261 height 106
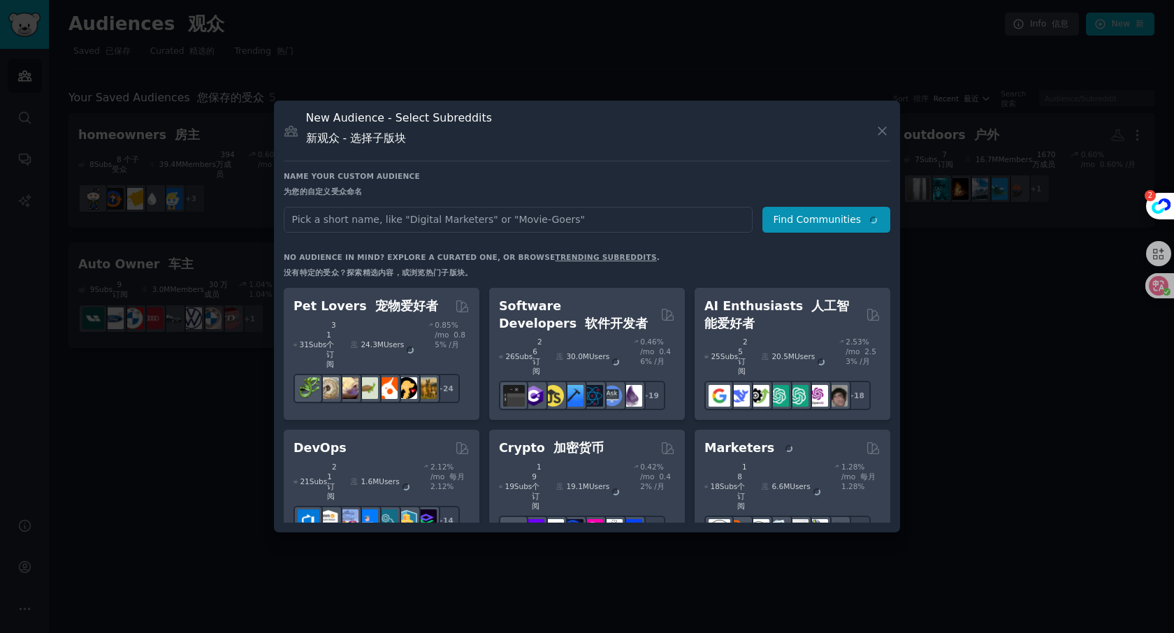
click at [978, 248] on div at bounding box center [587, 316] width 1174 height 633
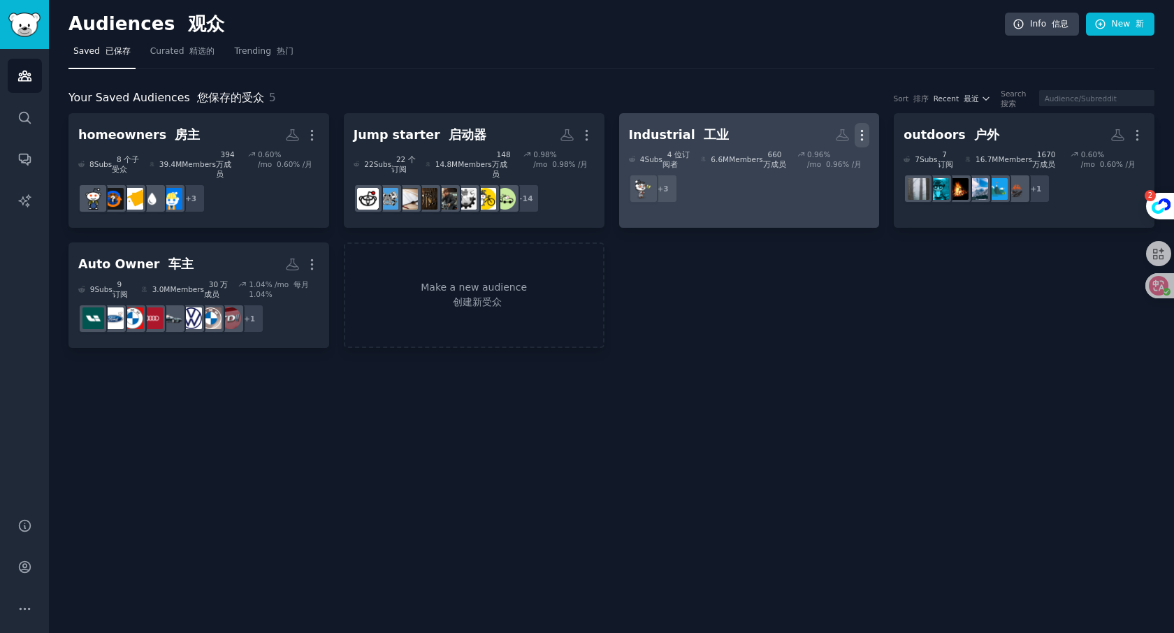
click at [860, 136] on icon "button" at bounding box center [862, 135] width 15 height 15
click at [816, 197] on font "删除" at bounding box center [810, 193] width 20 height 11
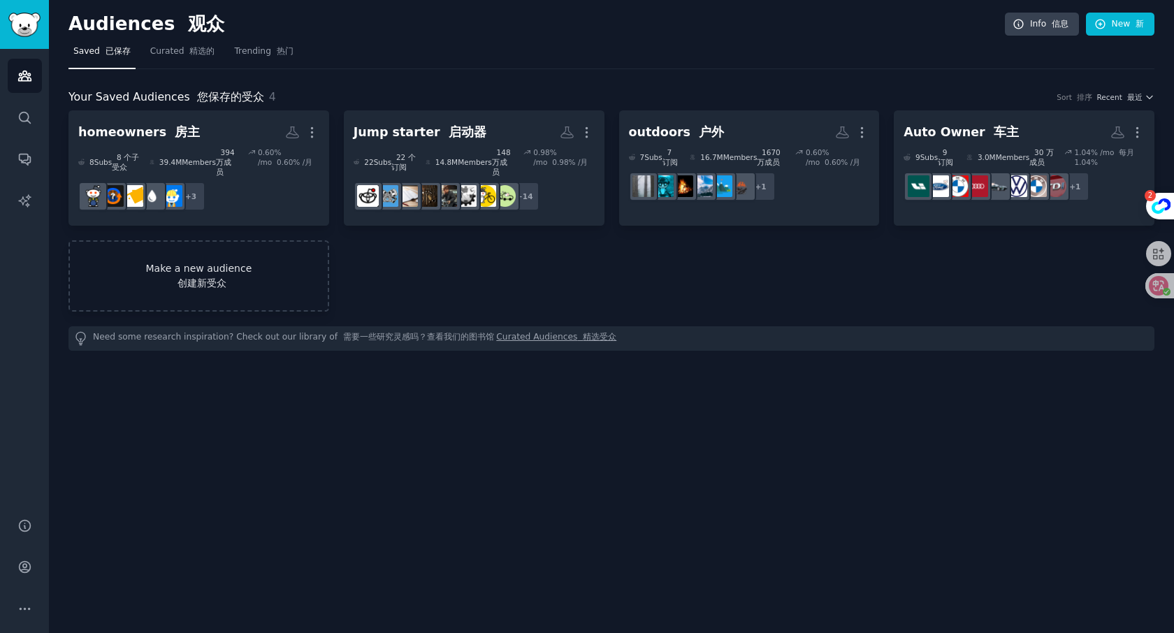
click at [218, 287] on link "Make a new audience 创建新受众" at bounding box center [198, 275] width 261 height 71
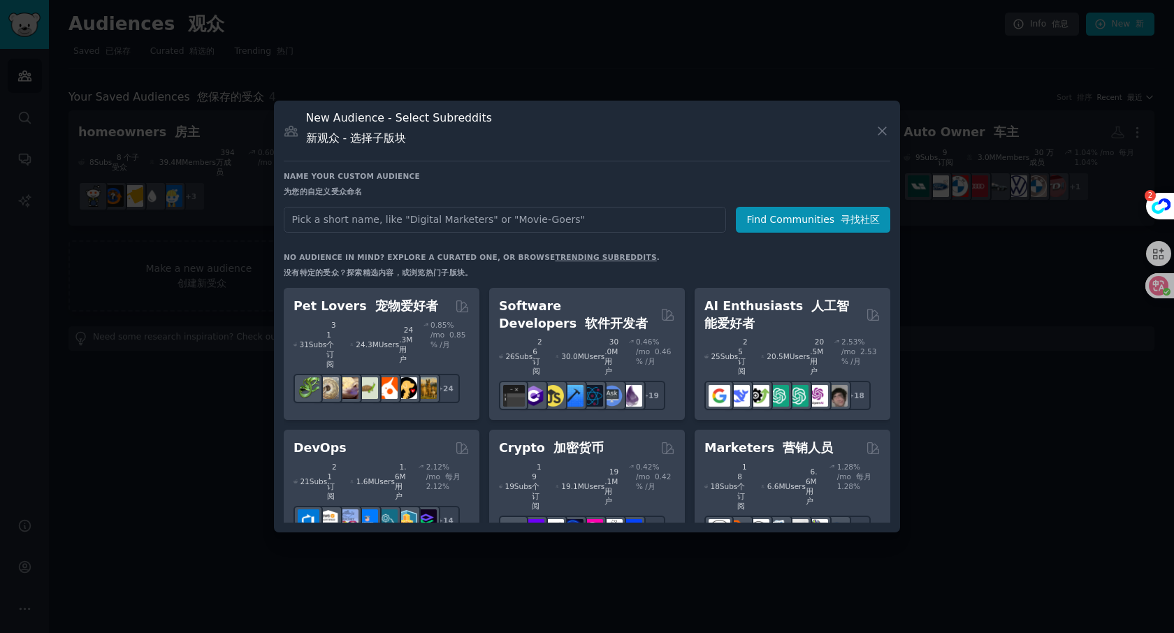
click at [547, 220] on input "text" at bounding box center [505, 220] width 442 height 26
drag, startPoint x: 900, startPoint y: 532, endPoint x: 967, endPoint y: 591, distance: 89.6
click at [967, 591] on div at bounding box center [587, 316] width 1174 height 633
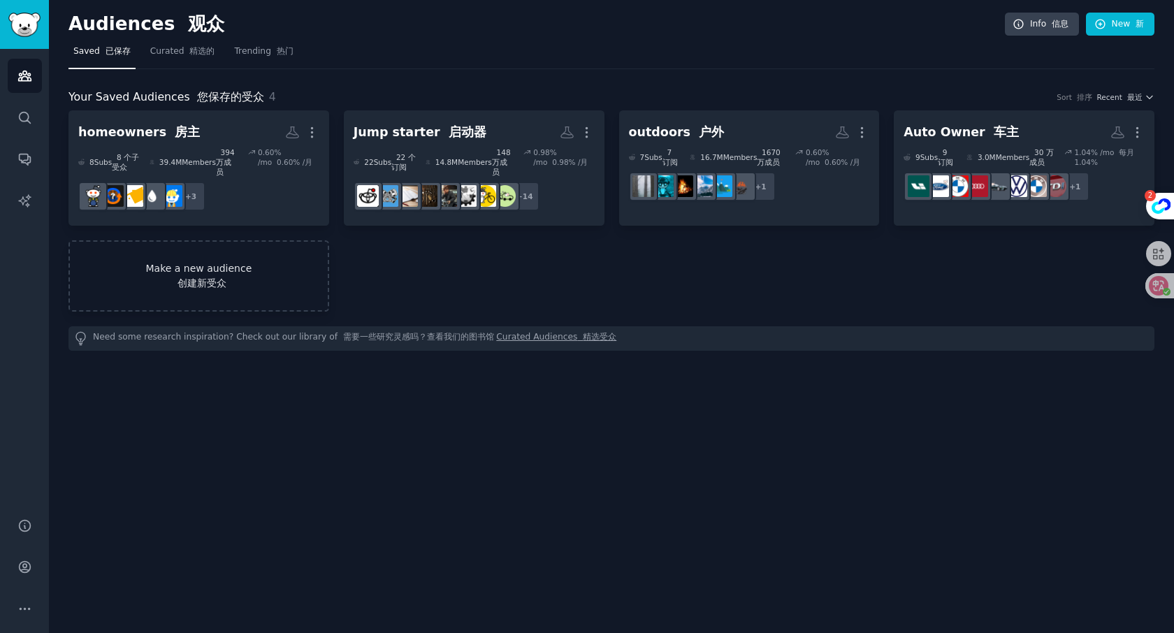
click at [196, 261] on link "Make a new audience 创建新受众" at bounding box center [198, 275] width 261 height 71
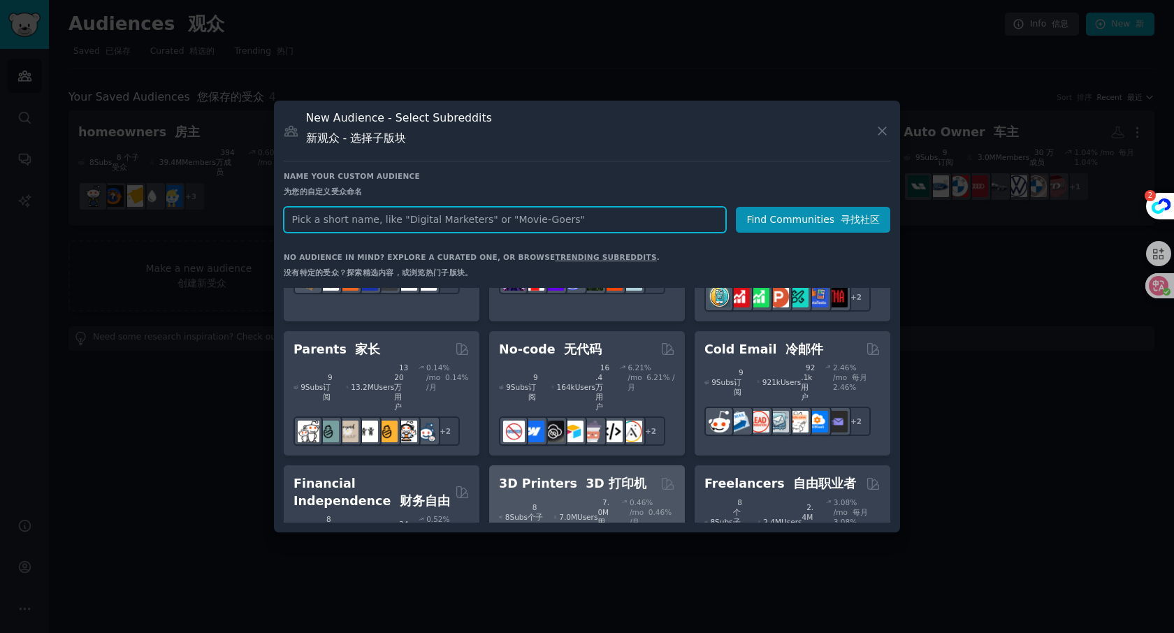
scroll to position [948, 0]
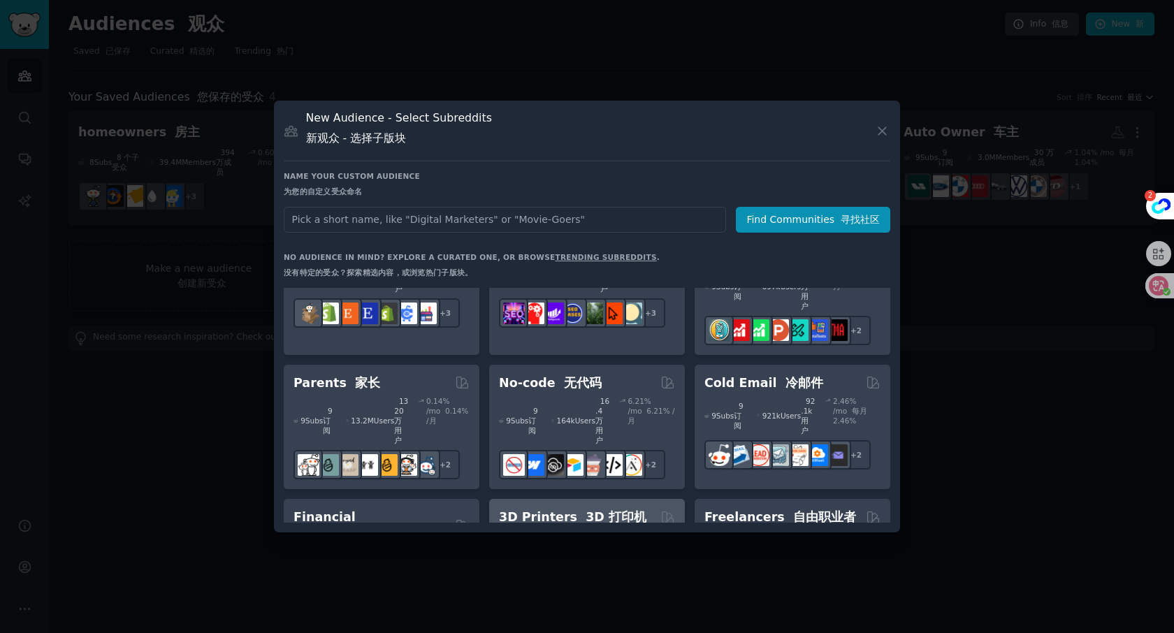
click at [634, 531] on div "0.46 % /mo 0.46% /月" at bounding box center [652, 550] width 45 height 39
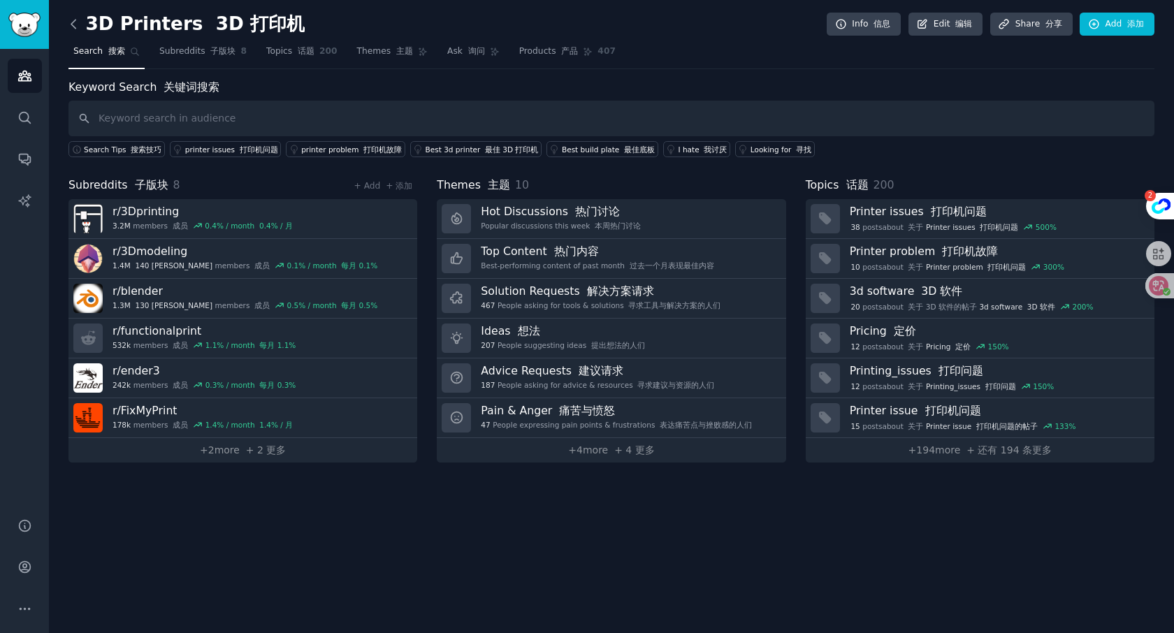
click at [71, 23] on icon at bounding box center [73, 24] width 4 height 8
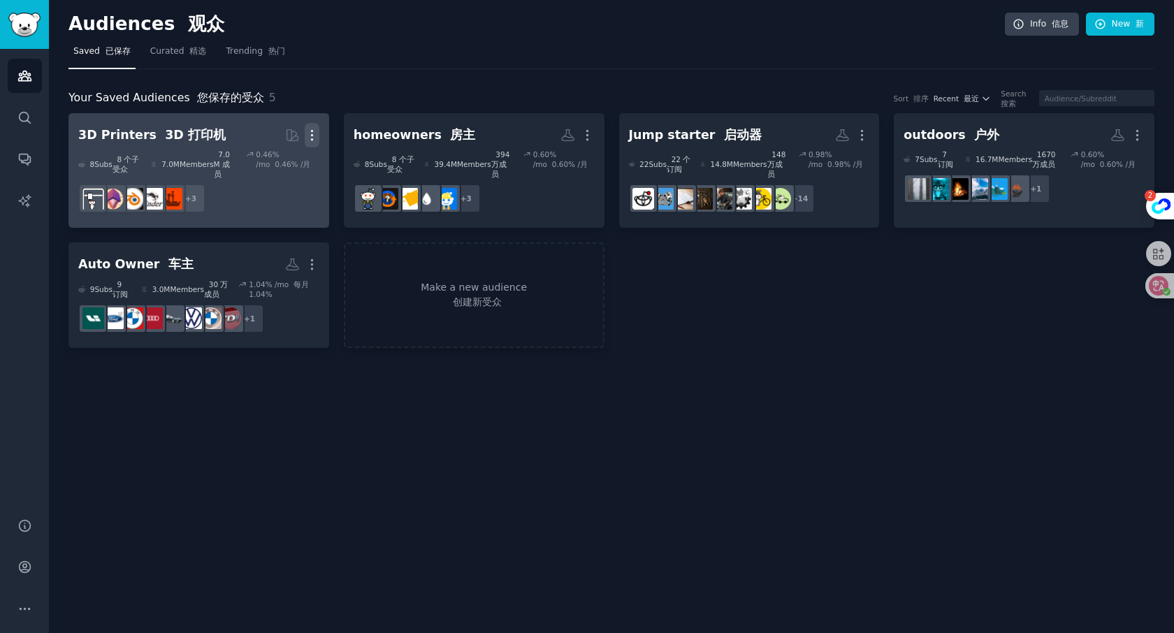
click at [311, 138] on icon "button" at bounding box center [311, 135] width 1 height 10
click at [275, 178] on p "Delete 删除" at bounding box center [270, 186] width 40 height 29
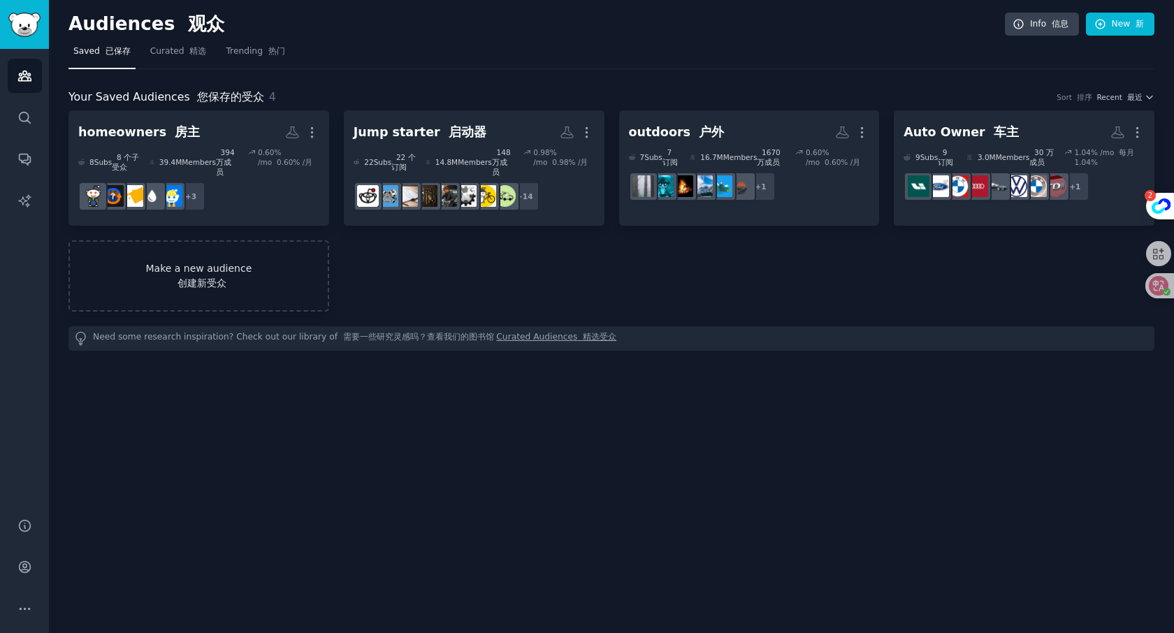
click at [245, 263] on link "Make a new audience 创建新受众" at bounding box center [198, 275] width 261 height 71
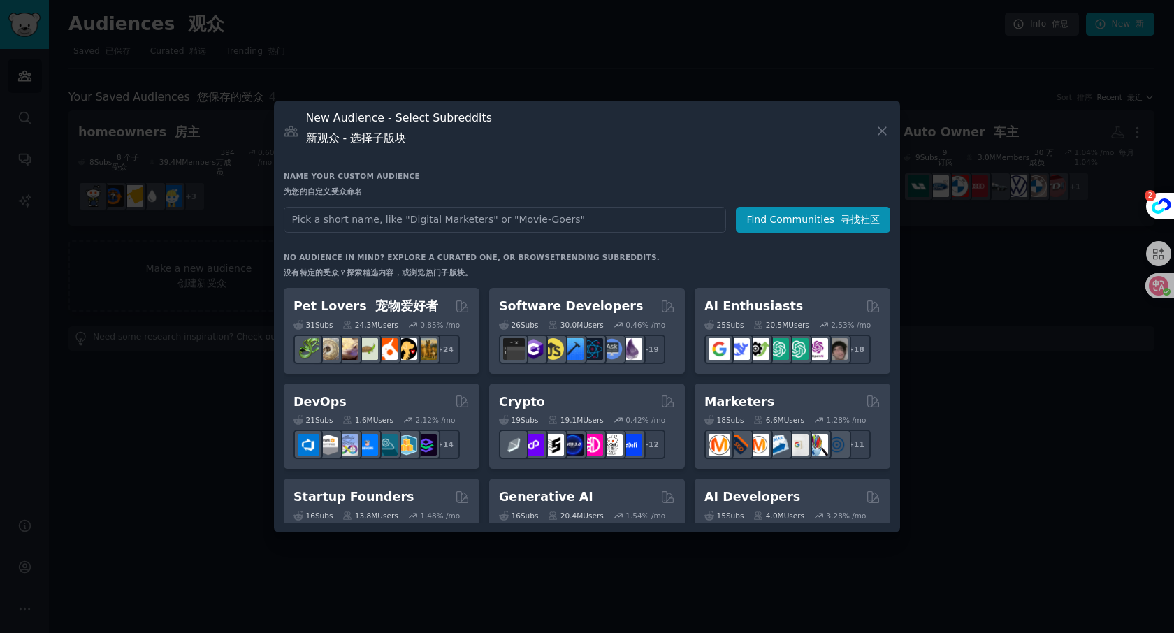
click at [433, 221] on input "text" at bounding box center [505, 220] width 442 height 26
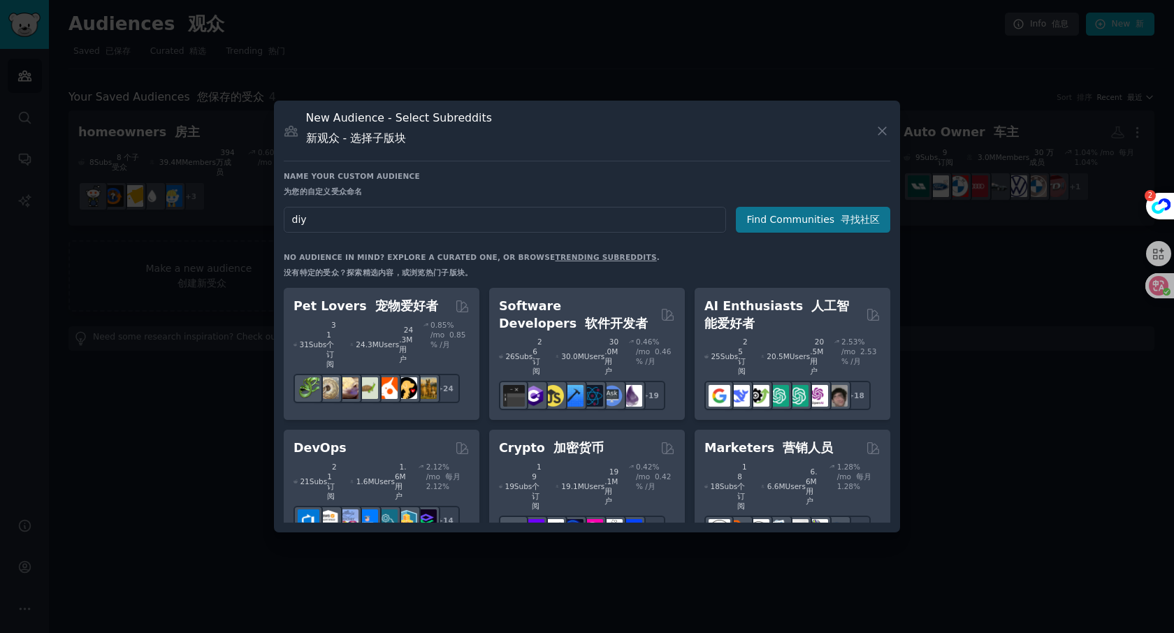
type input "diy"
click at [860, 230] on button "Find Communities 寻找社区" at bounding box center [813, 220] width 154 height 26
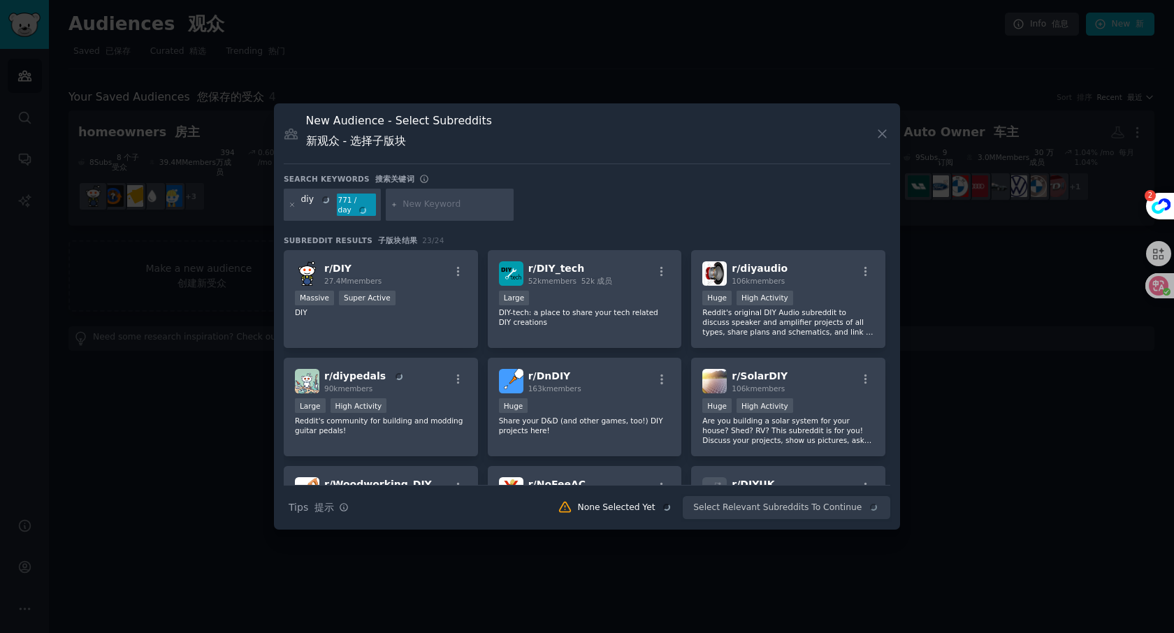
click at [417, 206] on input "text" at bounding box center [456, 204] width 106 height 13
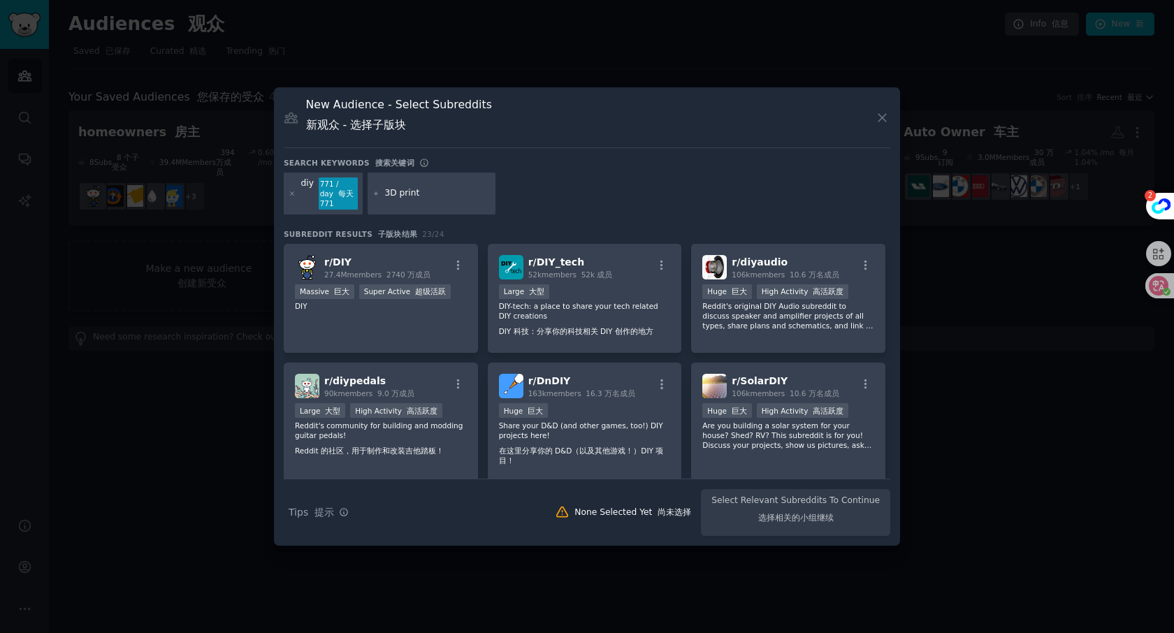
type input "3D print"
click at [521, 185] on div "diy 771 / day 每天 771 3D print" at bounding box center [587, 196] width 607 height 47
click at [375, 194] on icon at bounding box center [376, 192] width 3 height 3
click at [486, 203] on div "diy 771 / day 每天 771 3D print" at bounding box center [587, 196] width 607 height 47
click at [398, 196] on input "3D print" at bounding box center [437, 193] width 106 height 13
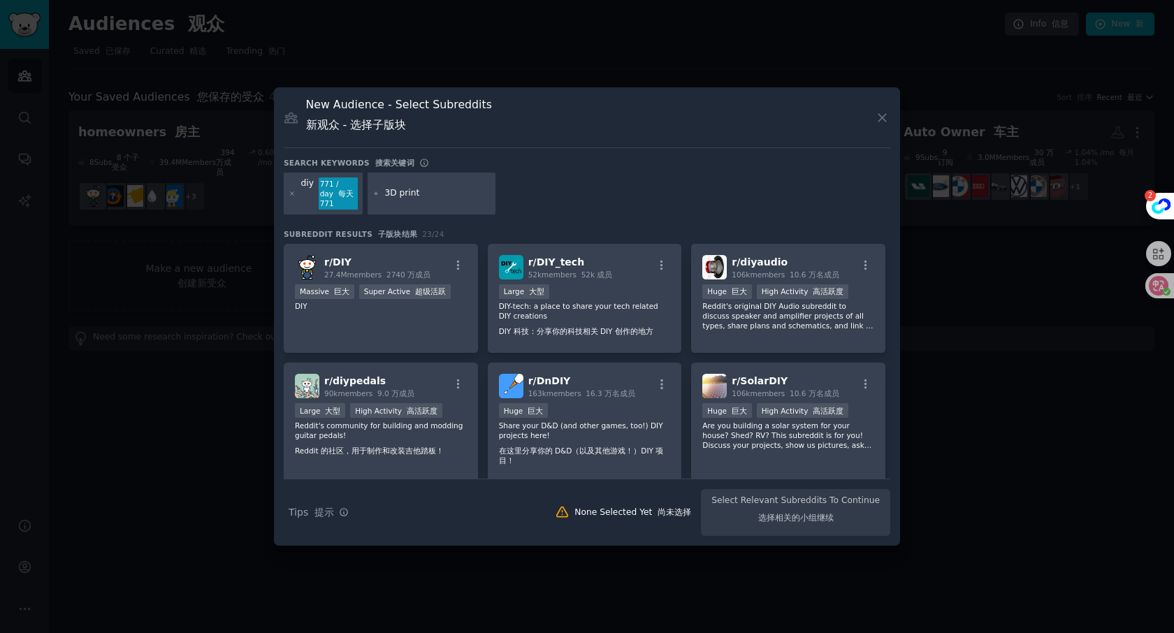
click at [446, 196] on input "3D print" at bounding box center [437, 193] width 106 height 13
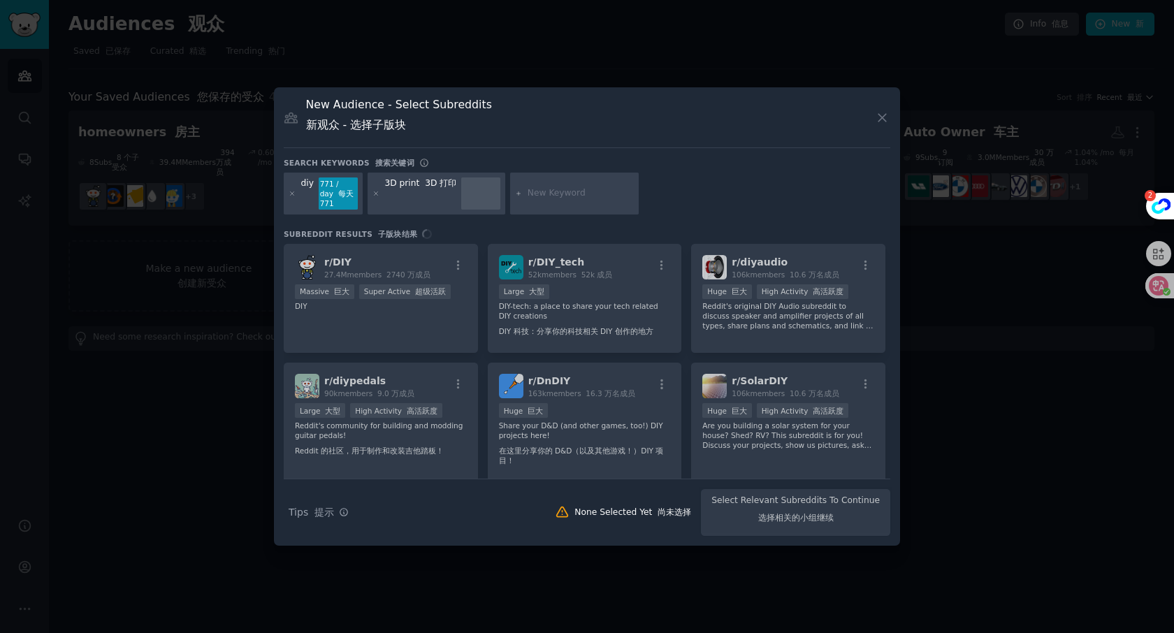
click at [553, 200] on div at bounding box center [574, 194] width 129 height 42
click at [521, 195] on div at bounding box center [574, 194] width 129 height 42
click at [550, 195] on input "text" at bounding box center [581, 193] width 106 height 13
type input "thermal"
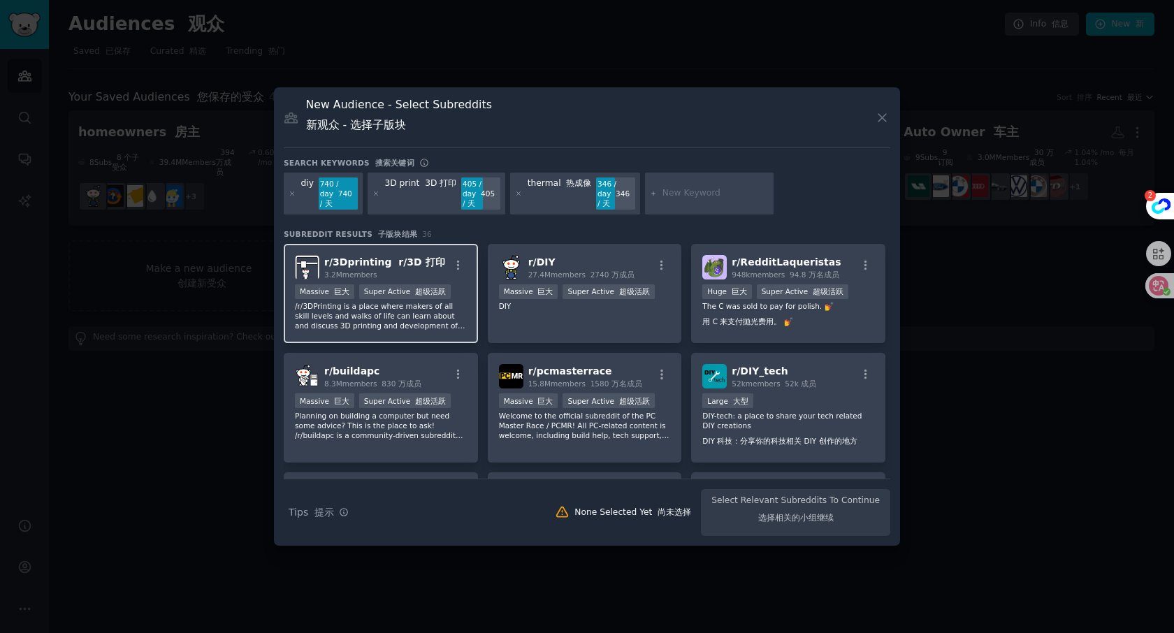
click at [389, 314] on p "/r/3DPrinting is a place where makers of all skill levels and walks of life can…" at bounding box center [381, 315] width 172 height 29
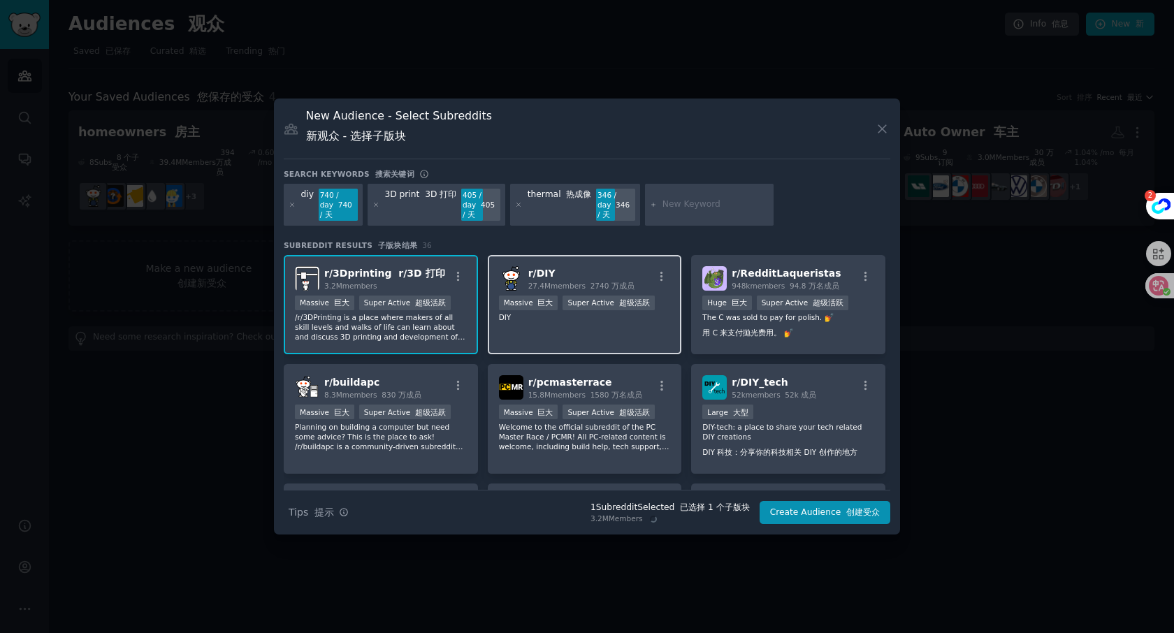
click at [565, 326] on div "r/ DIY 27.4M members 2740 万成员 1,000,000+ members 100 万+成员 Massive 巨大 Super Acti…" at bounding box center [585, 305] width 194 height 100
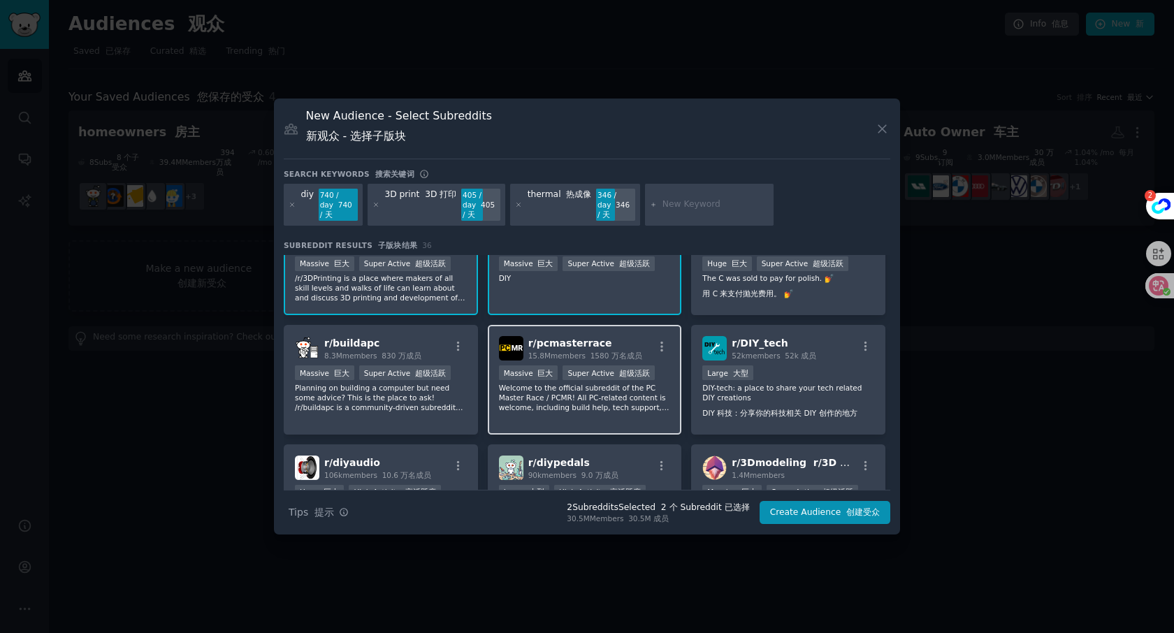
scroll to position [43, 0]
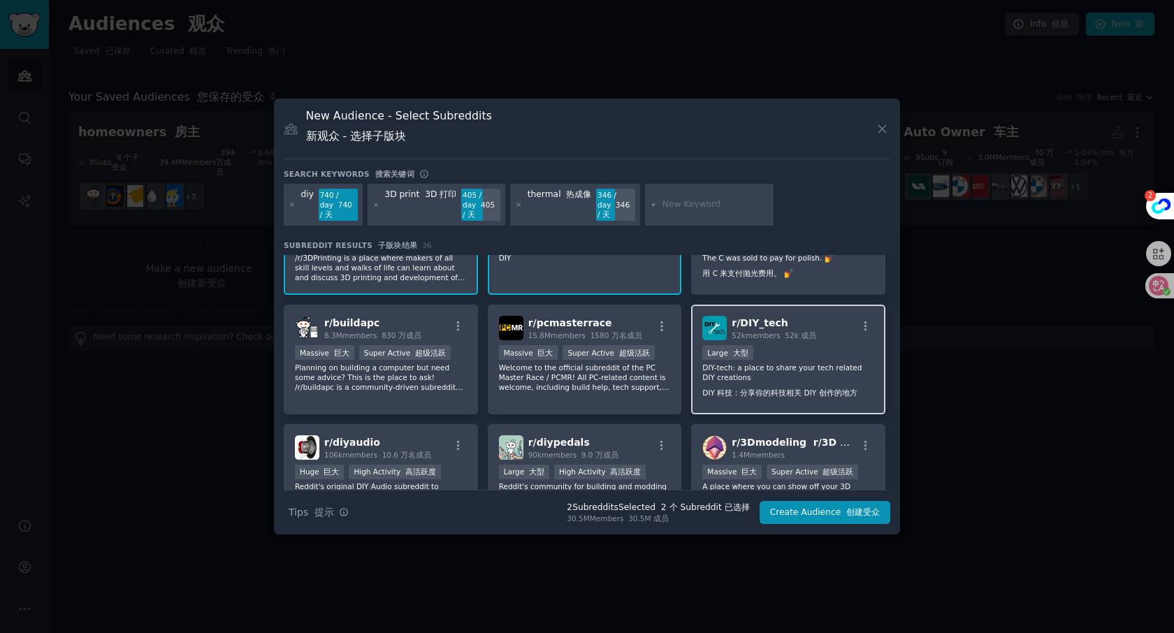
click at [773, 382] on p "DIY-tech: a place to share your tech related DIY creations DIY 科技：分享你的科技相关 DIY …" at bounding box center [788, 383] width 172 height 41
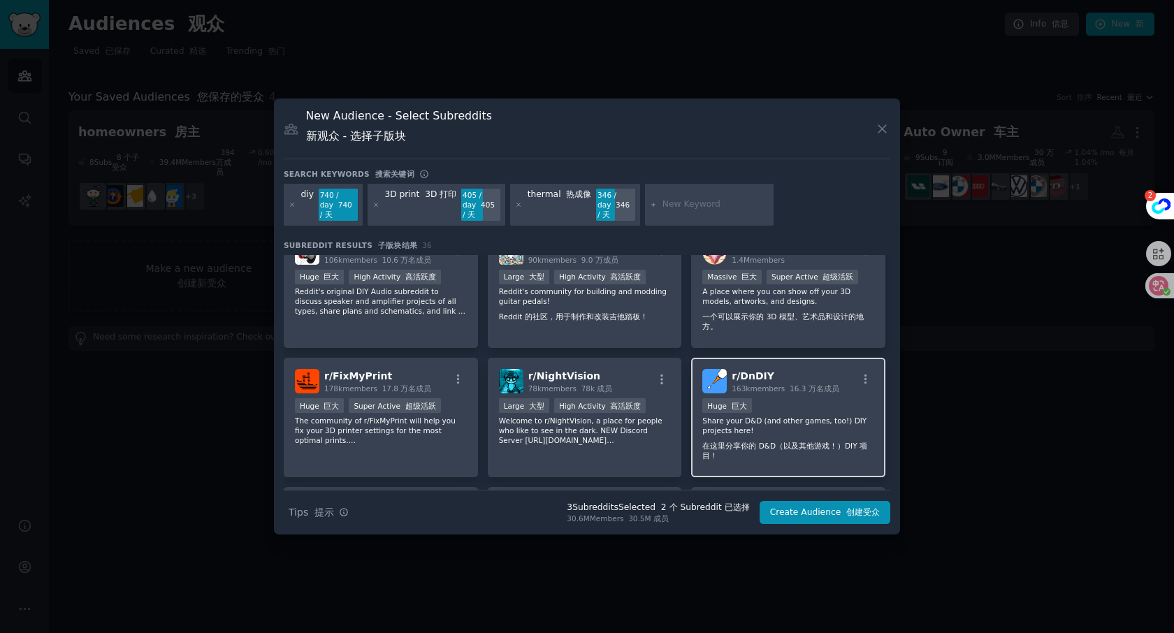
scroll to position [257, 0]
click at [766, 447] on font "在这里分享你的 D&D（以及其他游戏！）DIY 项目！" at bounding box center [788, 448] width 172 height 20
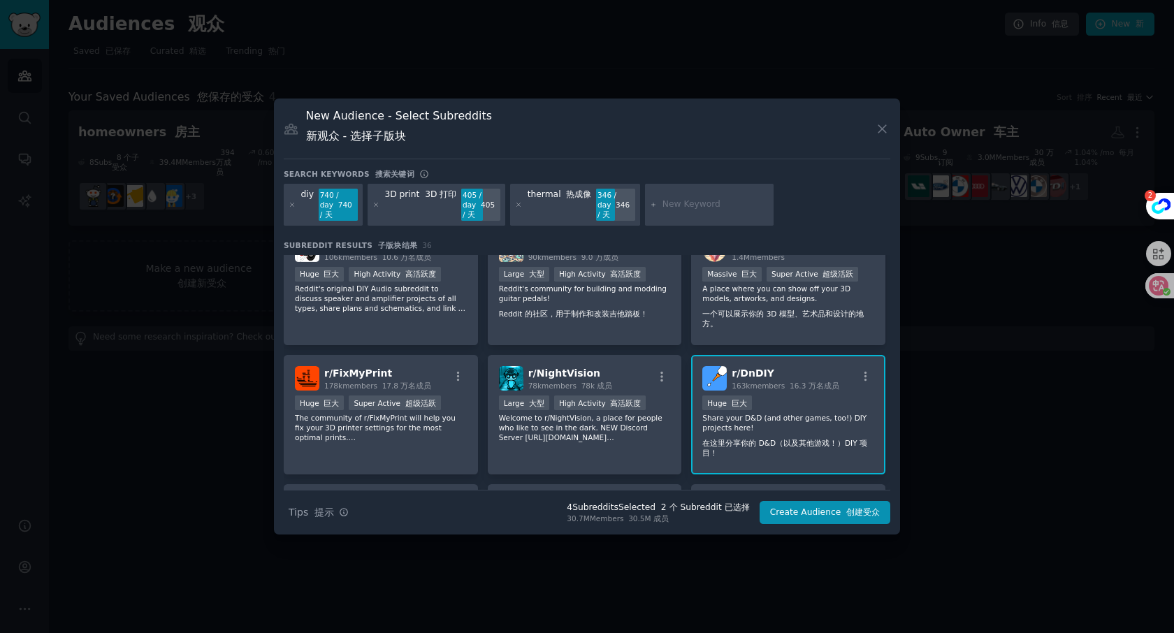
click at [791, 413] on p "Share your D&D (and other games, too!) DIY projects here! 在这里分享你的 D&D（以及其他游戏！）D…" at bounding box center [788, 438] width 172 height 50
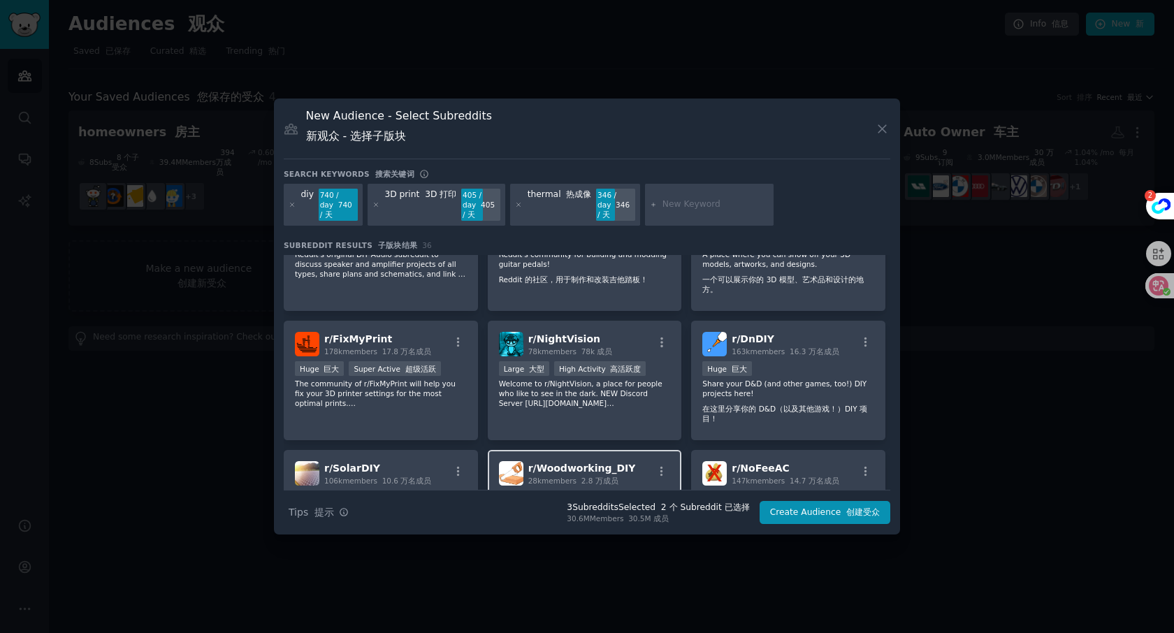
scroll to position [295, 0]
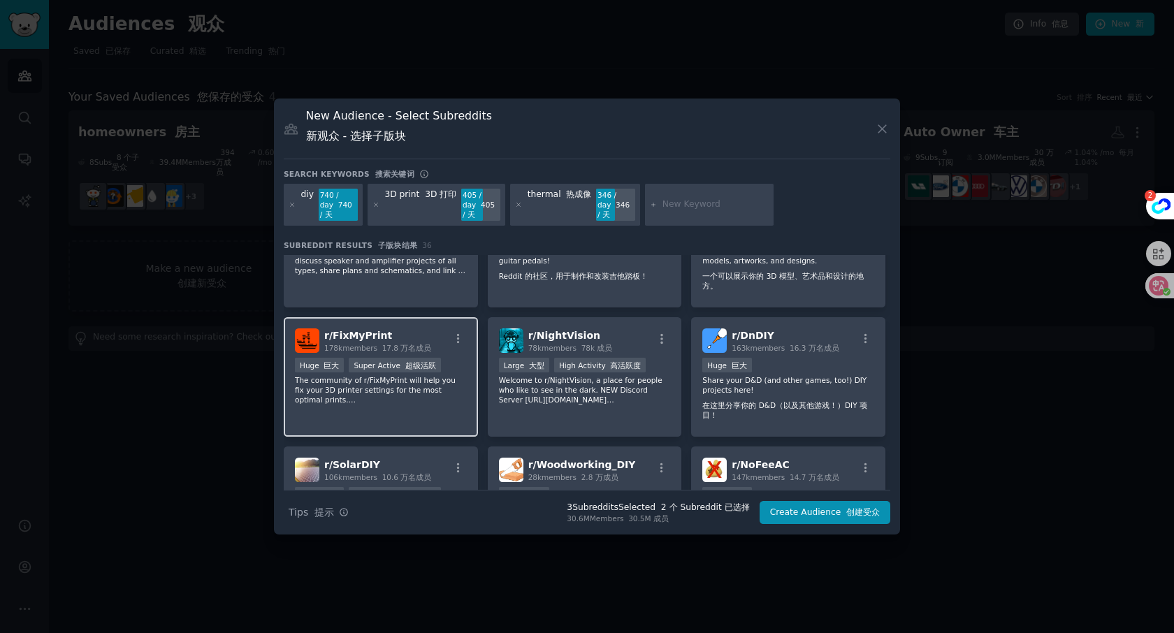
click at [399, 382] on p "The community of r/FixMyPrint will help you fix your 3D printer settings for th…" at bounding box center [381, 389] width 172 height 29
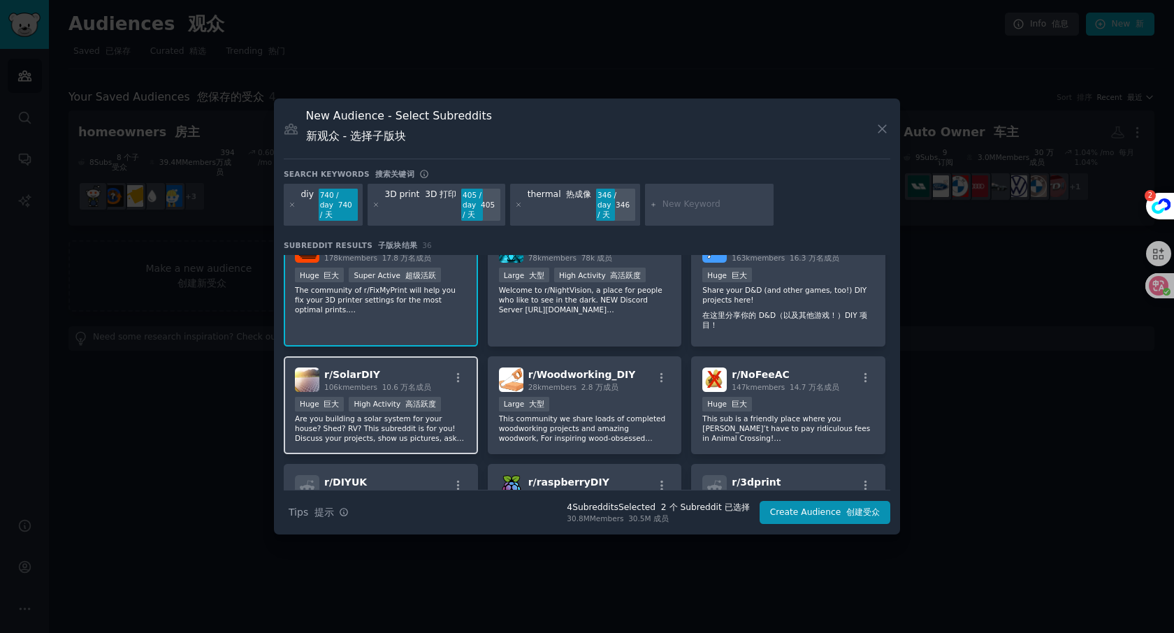
scroll to position [412, 0]
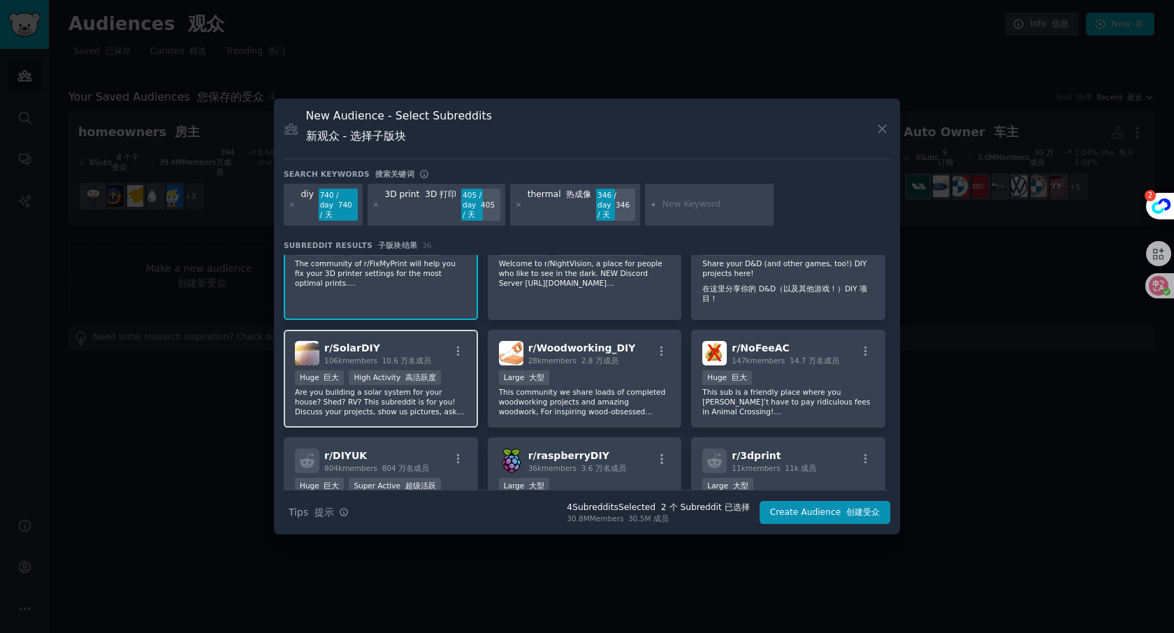
click at [428, 390] on p "Are you building a solar system for your house? Shed? RV? This subreddit is for…" at bounding box center [381, 401] width 172 height 29
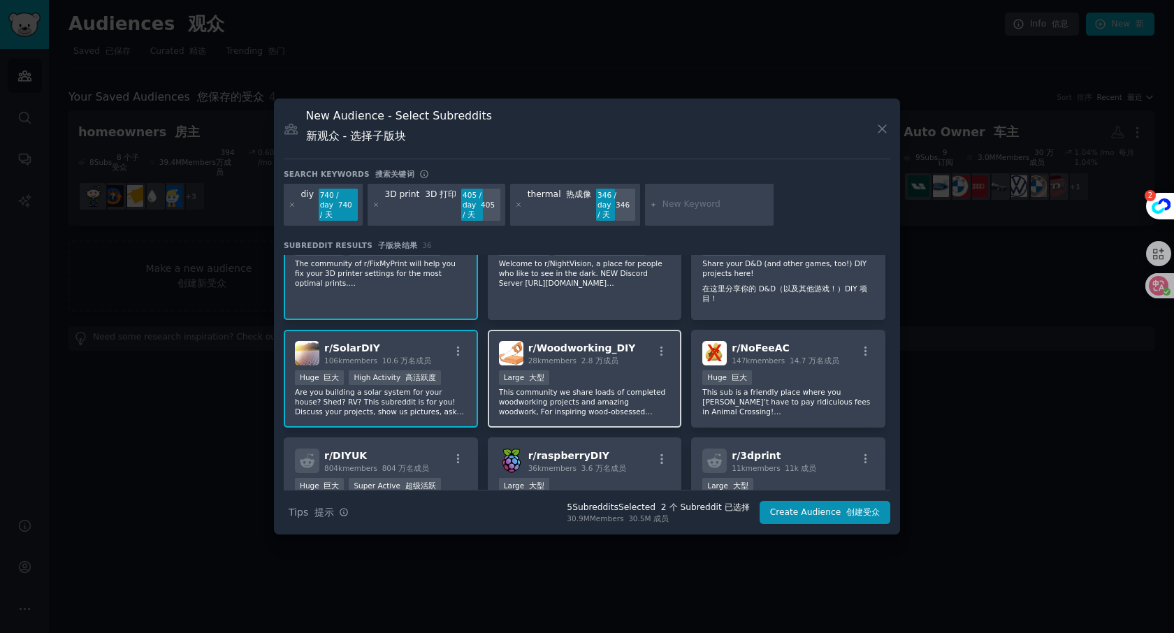
click at [589, 397] on p "This community we share loads of completed woodworking projects and amazing woo…" at bounding box center [585, 401] width 172 height 29
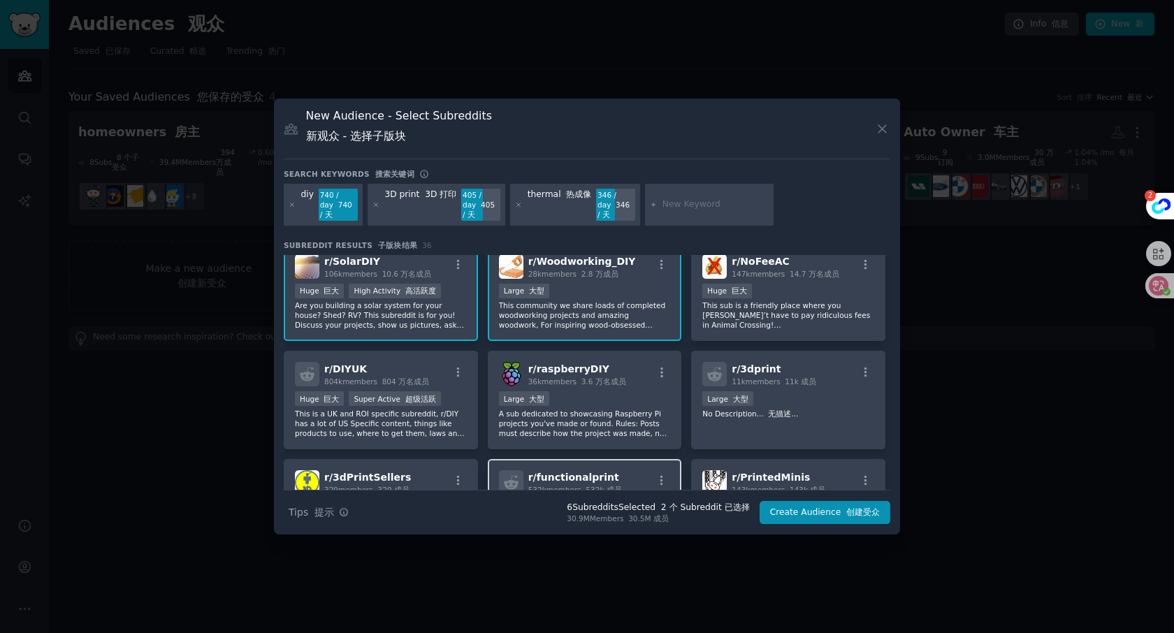
scroll to position [577, 0]
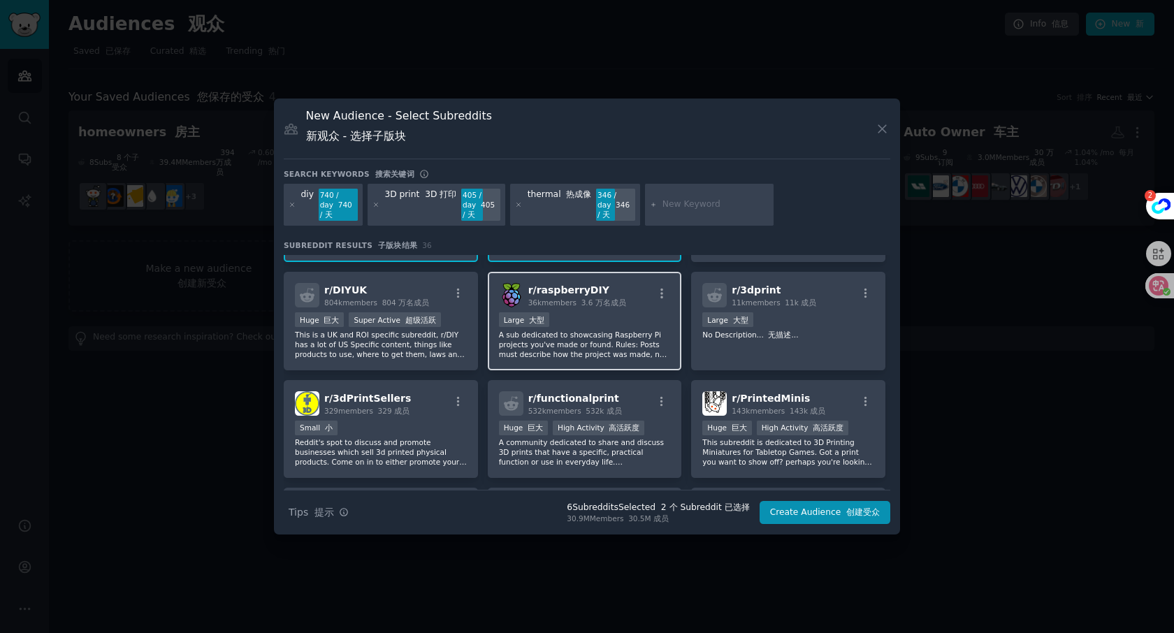
click at [579, 341] on p "A sub dedicated to showcasing Raspberry Pi projects you've made or found. Rules…" at bounding box center [585, 344] width 172 height 29
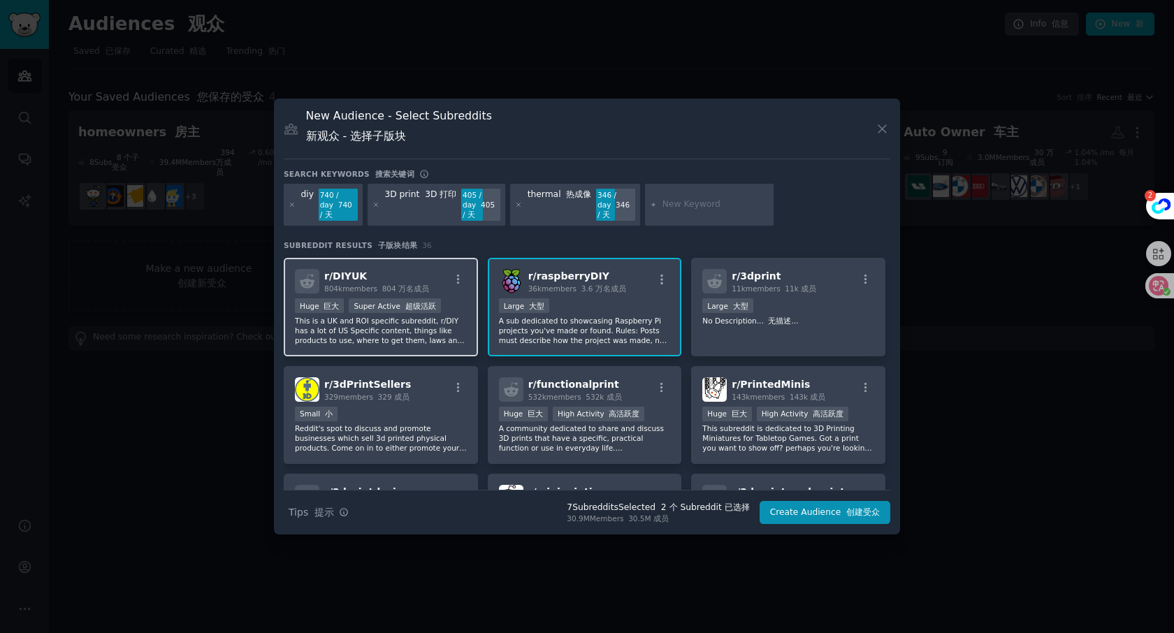
click at [394, 330] on p "This is a UK and ROI specific subreddit, r/DIY has a lot of US Specific content…" at bounding box center [381, 330] width 172 height 29
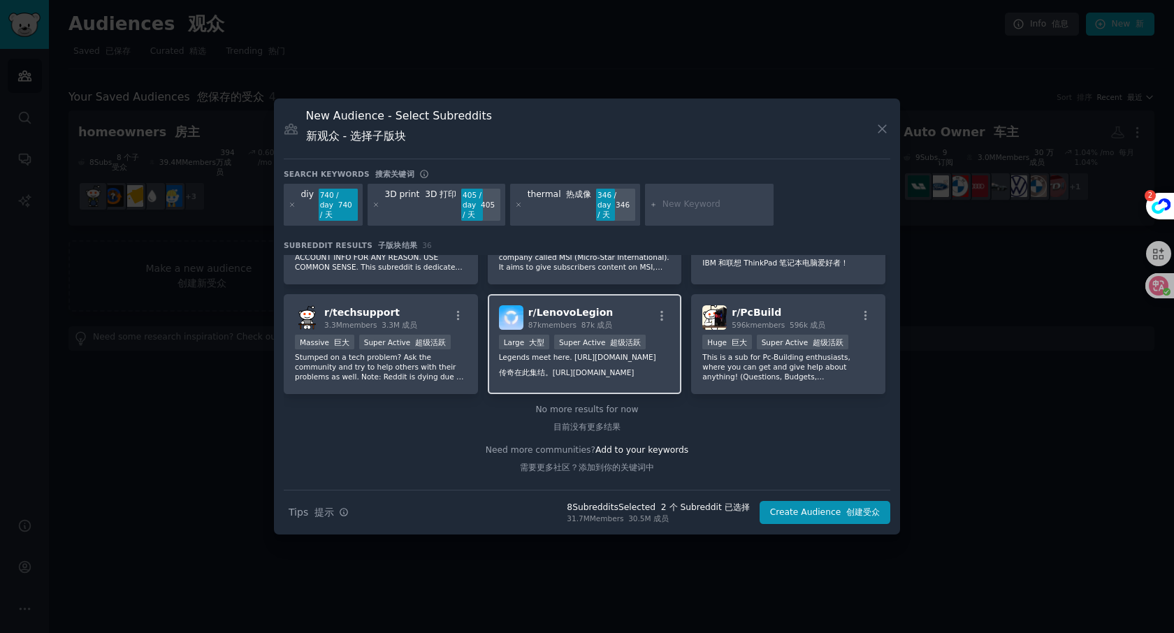
scroll to position [1225, 0]
click at [839, 508] on button "Create Audience 创建受众" at bounding box center [825, 513] width 131 height 24
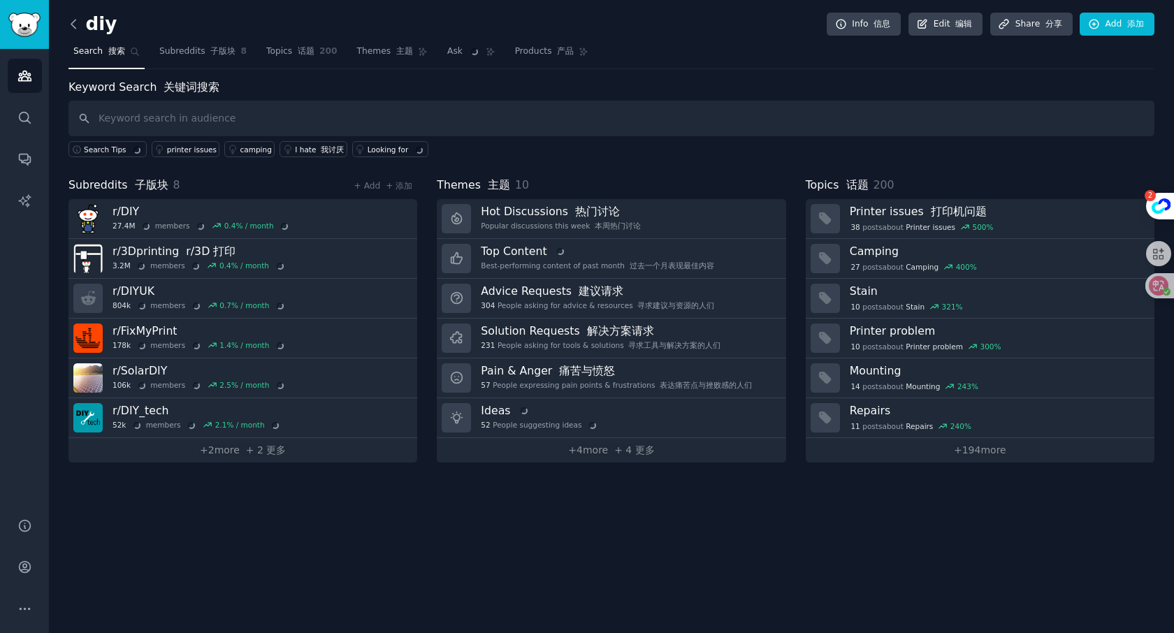
click at [74, 27] on icon at bounding box center [73, 24] width 4 height 8
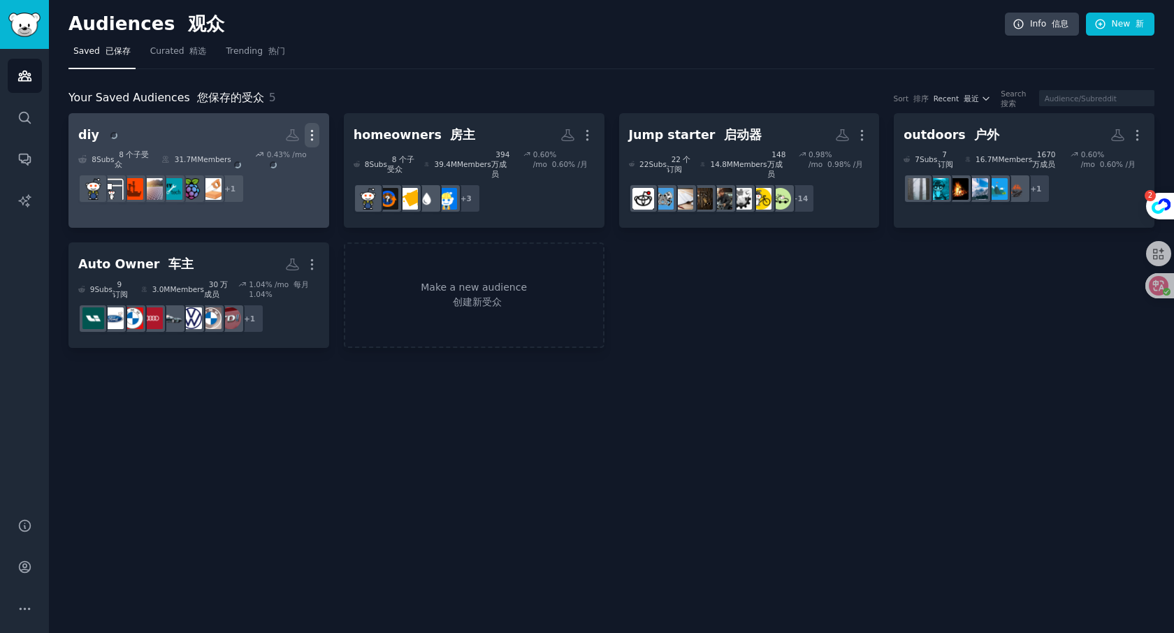
click at [312, 135] on icon "button" at bounding box center [311, 135] width 1 height 10
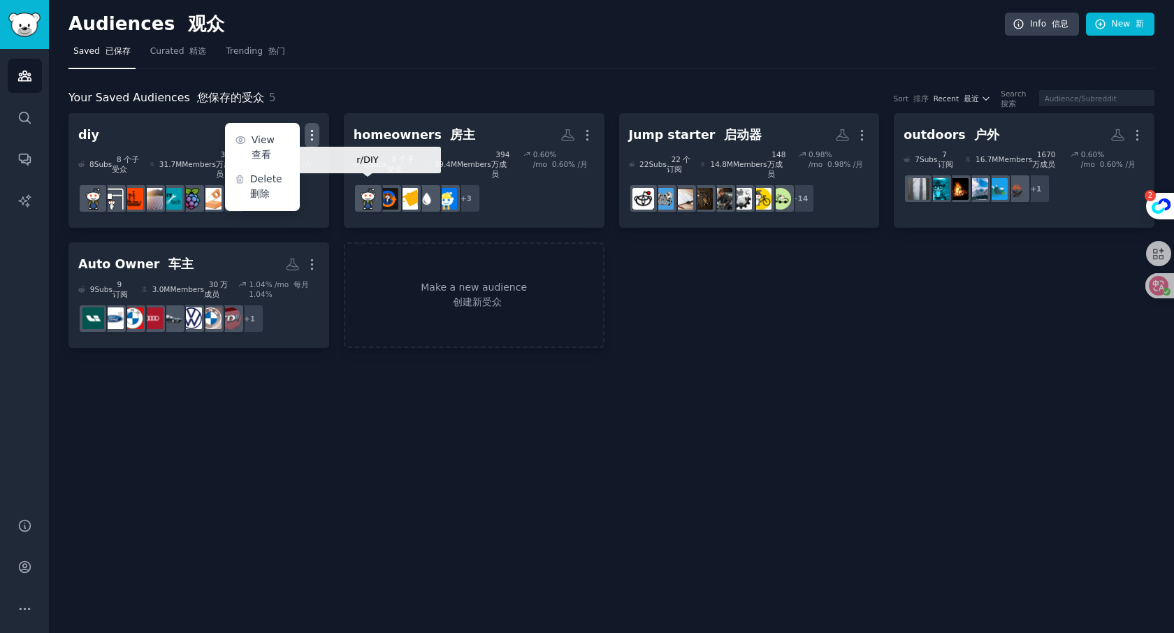
click at [631, 329] on div "diy More View 查看 Delete 删除 8 Sub s 8 个子受众 31.7M Members 317 万成员 0.43 % /mo 0.43…" at bounding box center [611, 230] width 1086 height 235
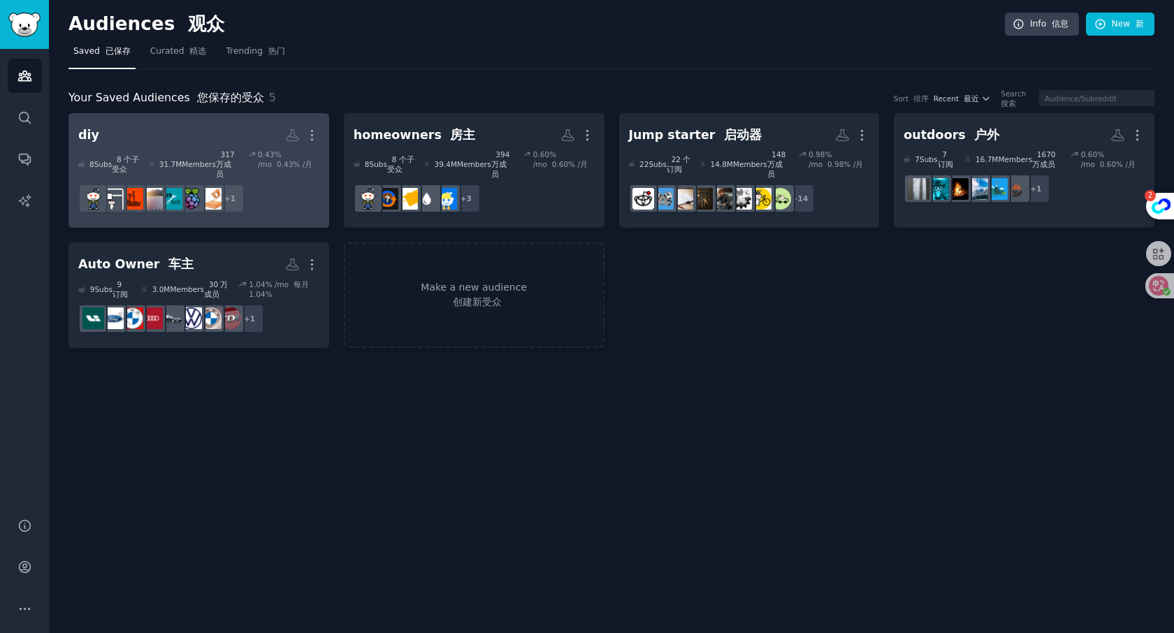
click at [324, 131] on link "diy More 8 Sub s 8 个子受众 31.7M Members 317 万成员 0.43 % /mo 0.43% /月 r/DIY_tech + 1" at bounding box center [198, 170] width 261 height 115
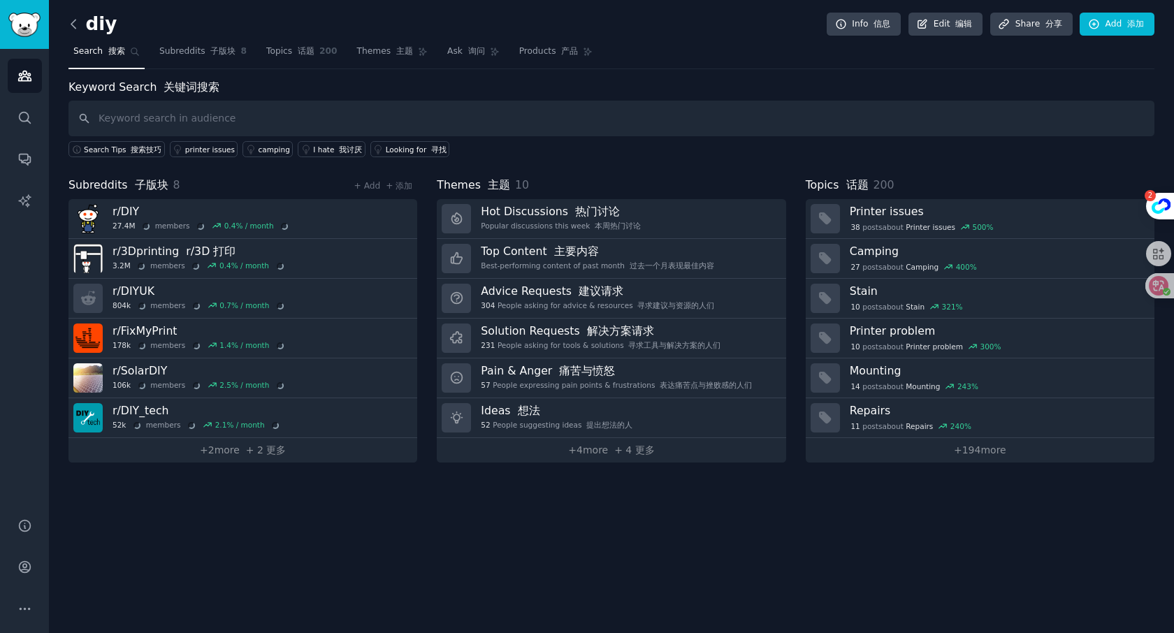
click at [80, 22] on icon at bounding box center [73, 24] width 15 height 15
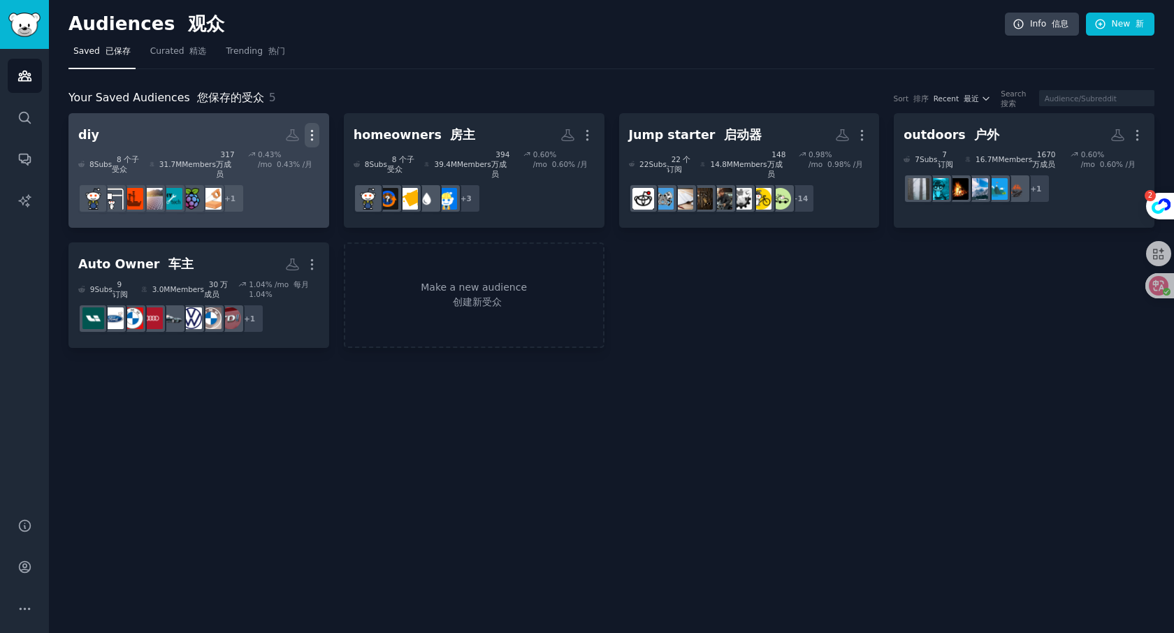
click at [311, 138] on icon "button" at bounding box center [311, 135] width 1 height 10
click at [268, 149] on font "查看" at bounding box center [262, 154] width 20 height 11
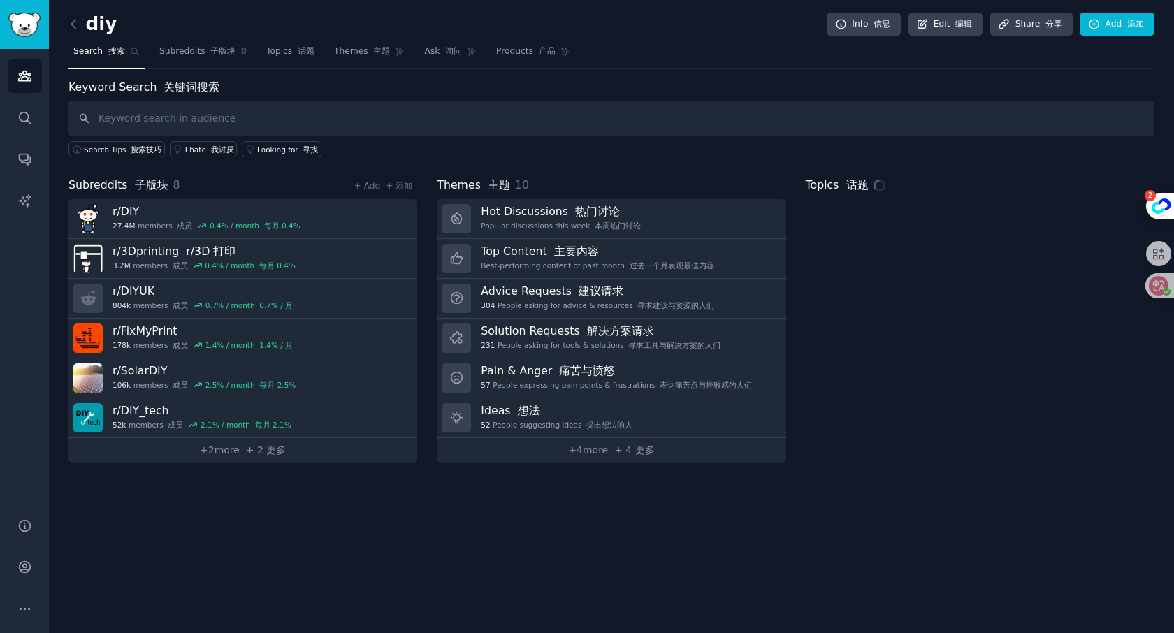
click at [103, 25] on h2 "diy" at bounding box center [92, 24] width 48 height 22
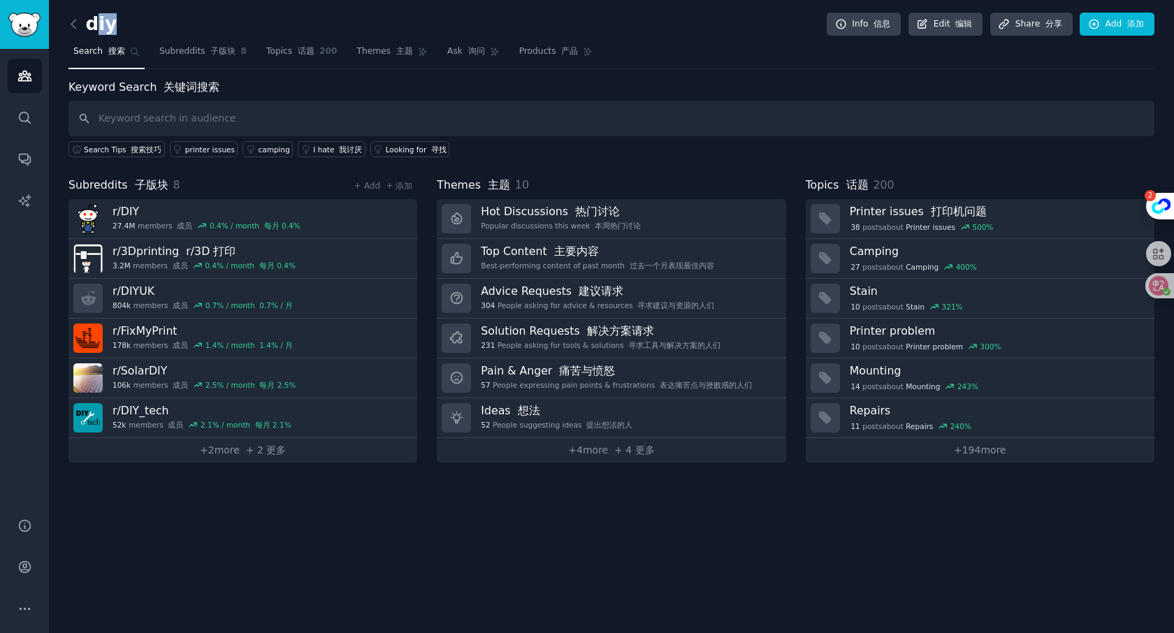
copy h2 "iy"
drag, startPoint x: 111, startPoint y: 25, endPoint x: 94, endPoint y: 24, distance: 17.5
click at [94, 24] on h2 "diy" at bounding box center [92, 24] width 48 height 22
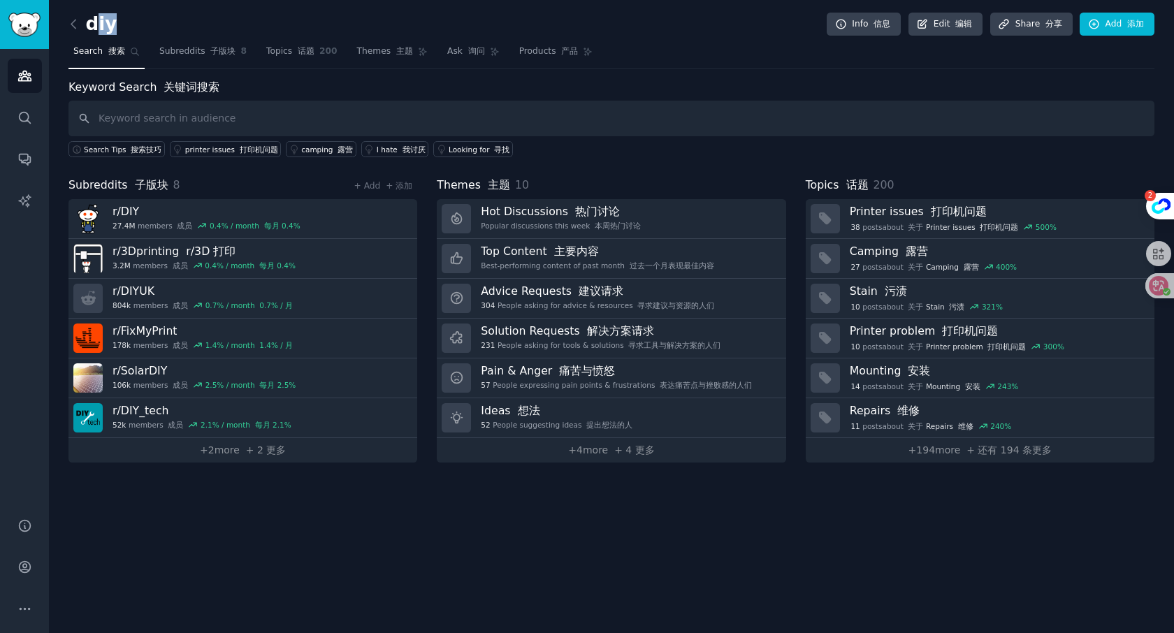
click at [94, 24] on h2 "diy" at bounding box center [92, 24] width 48 height 22
click at [962, 24] on font "编辑" at bounding box center [963, 24] width 17 height 10
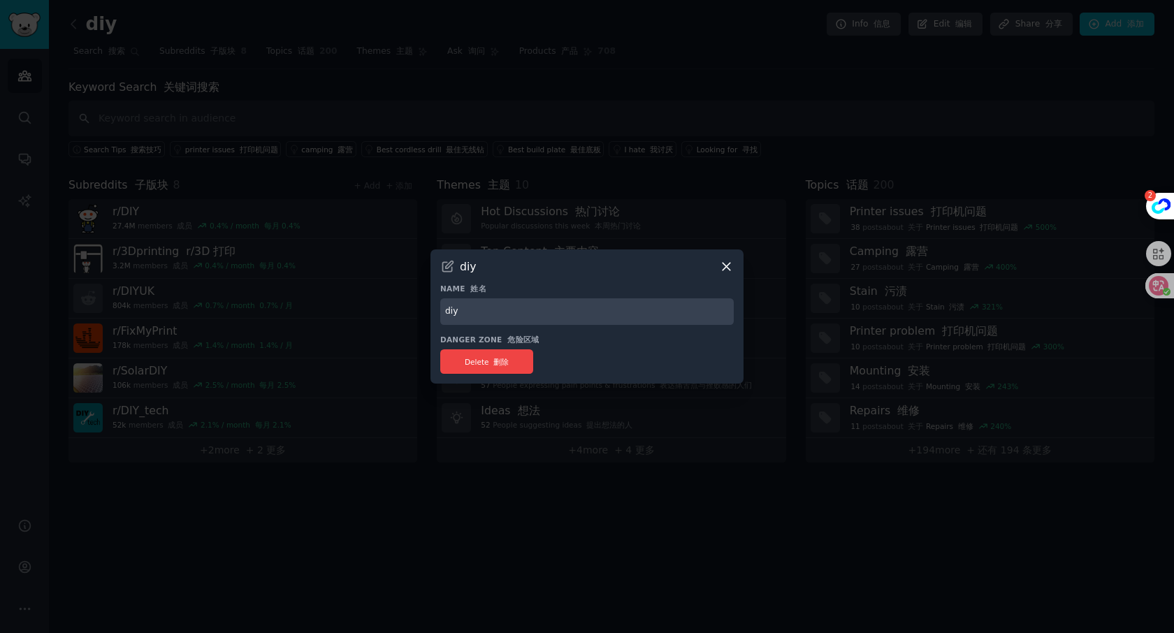
drag, startPoint x: 471, startPoint y: 310, endPoint x: 431, endPoint y: 310, distance: 40.5
click at [431, 310] on div "diy Name 姓名 diy Danger Zone 危险区域 Delete 删除" at bounding box center [587, 316] width 313 height 135
type input "DIY"
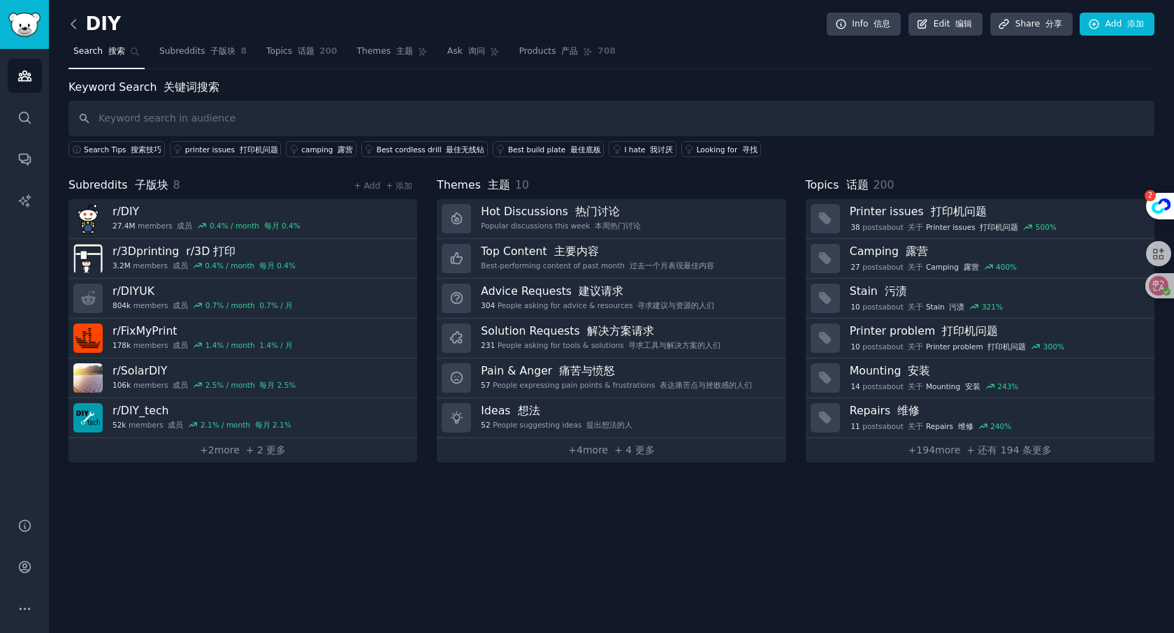
click at [73, 27] on icon at bounding box center [73, 24] width 15 height 15
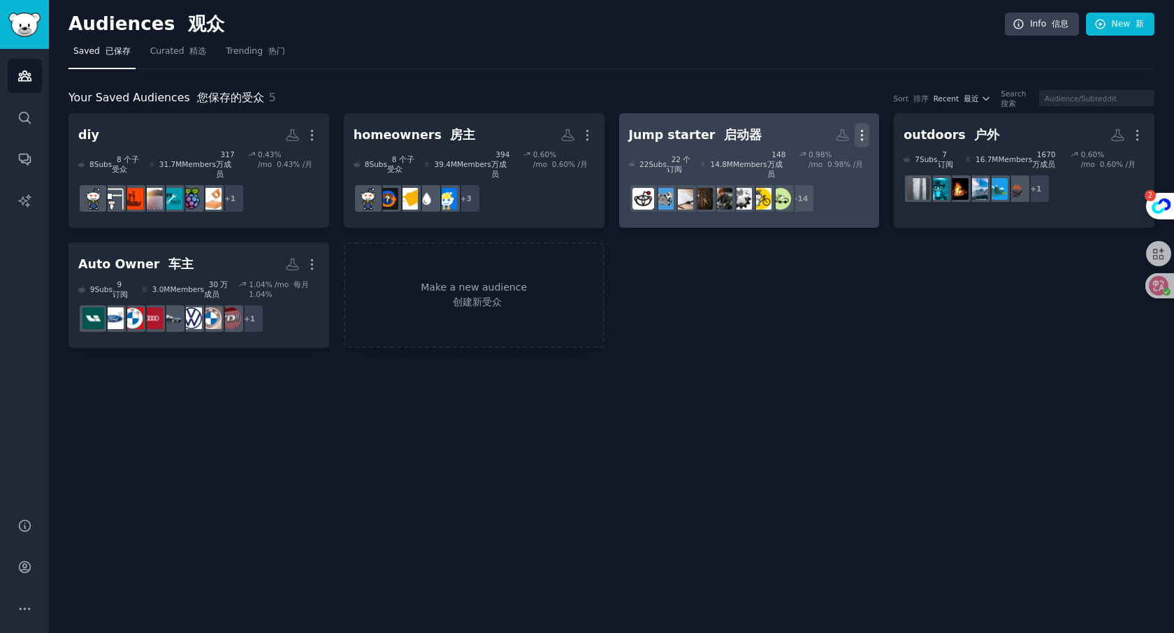
click at [864, 130] on icon "button" at bounding box center [862, 135] width 15 height 15
click at [812, 183] on p "Delete 删除" at bounding box center [820, 186] width 40 height 29
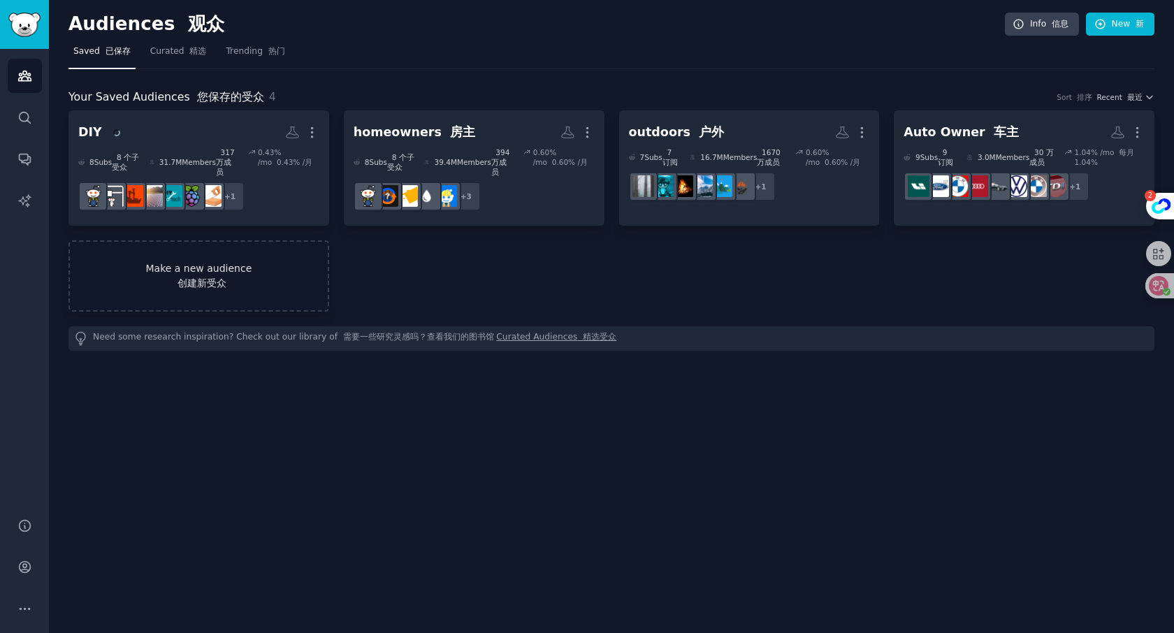
click at [238, 276] on font "创建新受众" at bounding box center [199, 283] width 258 height 15
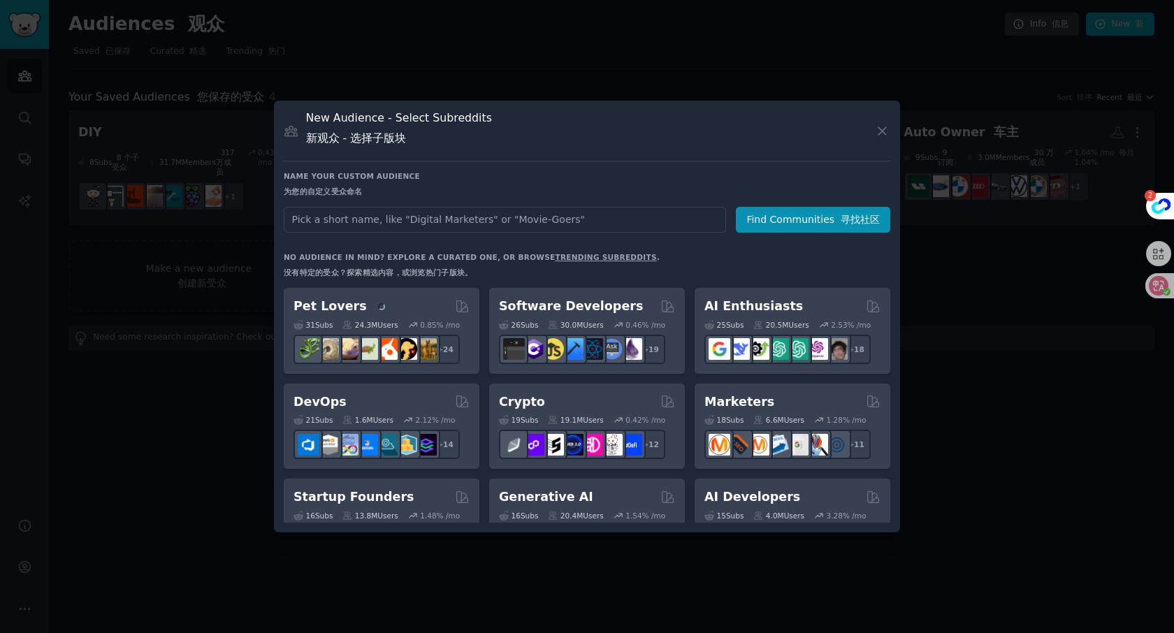
click at [509, 219] on input "text" at bounding box center [505, 220] width 442 height 26
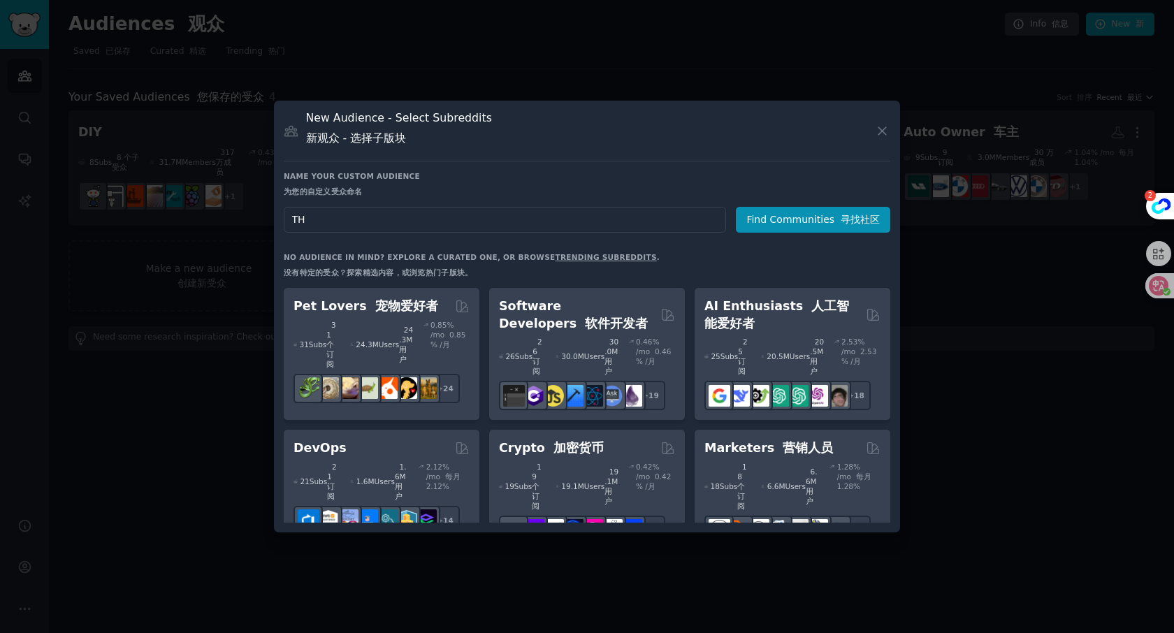
type input "T"
type input "thermal"
click at [813, 217] on button "Find Communities 寻找社区" at bounding box center [813, 220] width 154 height 26
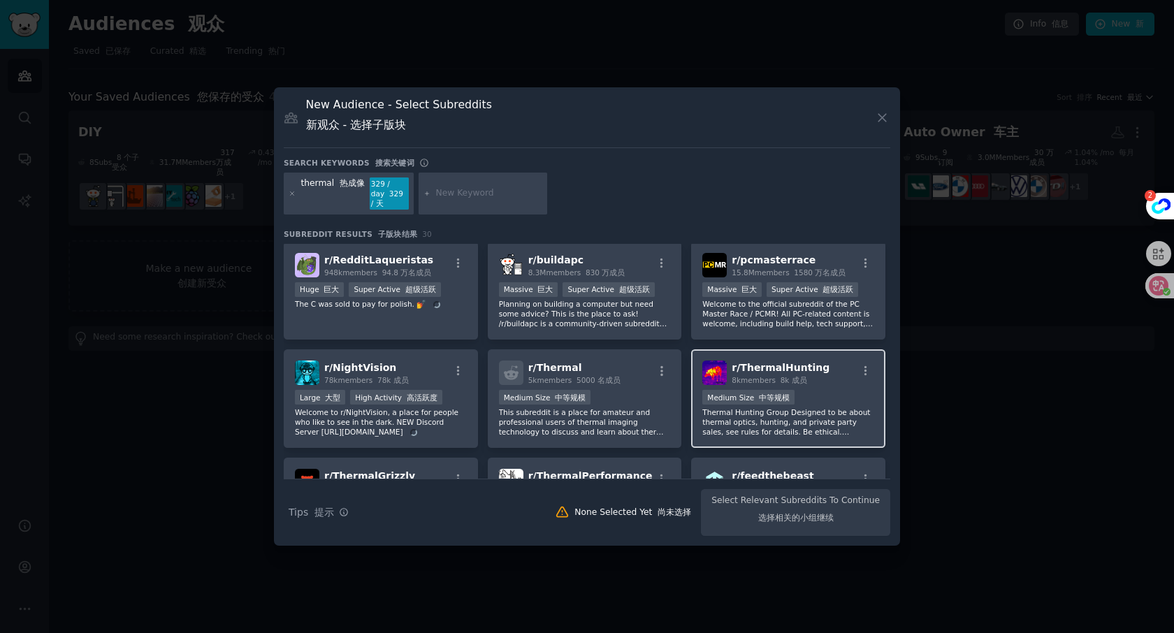
scroll to position [3, 0]
click at [823, 400] on div "Medium Size 中等规模" at bounding box center [788, 397] width 172 height 17
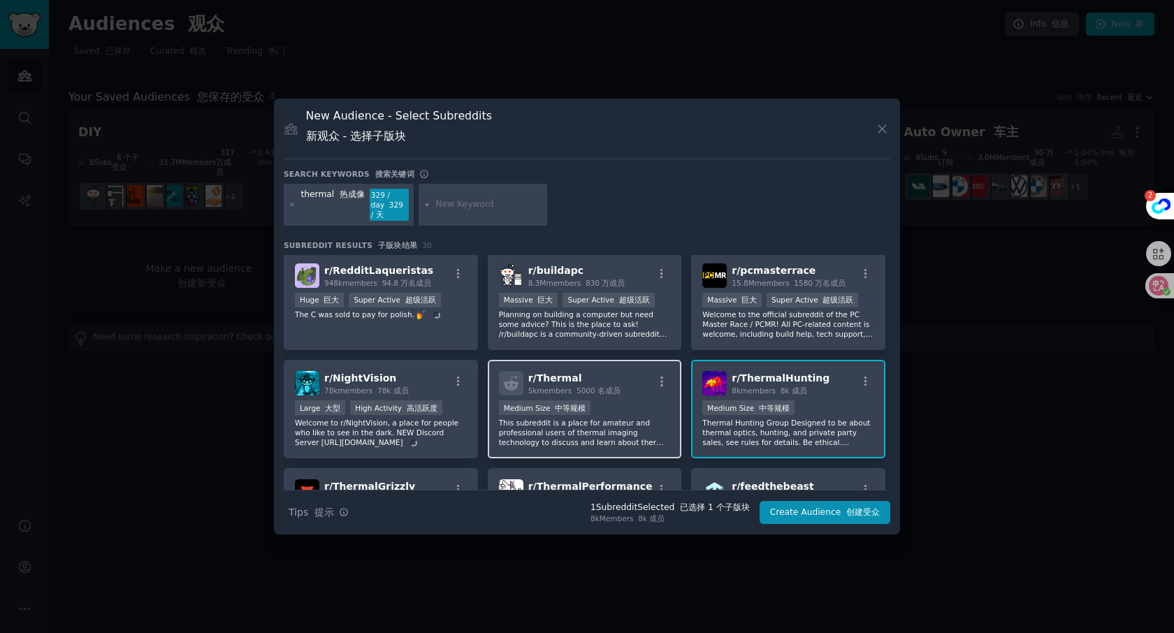
click at [644, 412] on div "1000 - 10,000 members Medium Size 中等规模" at bounding box center [585, 408] width 172 height 17
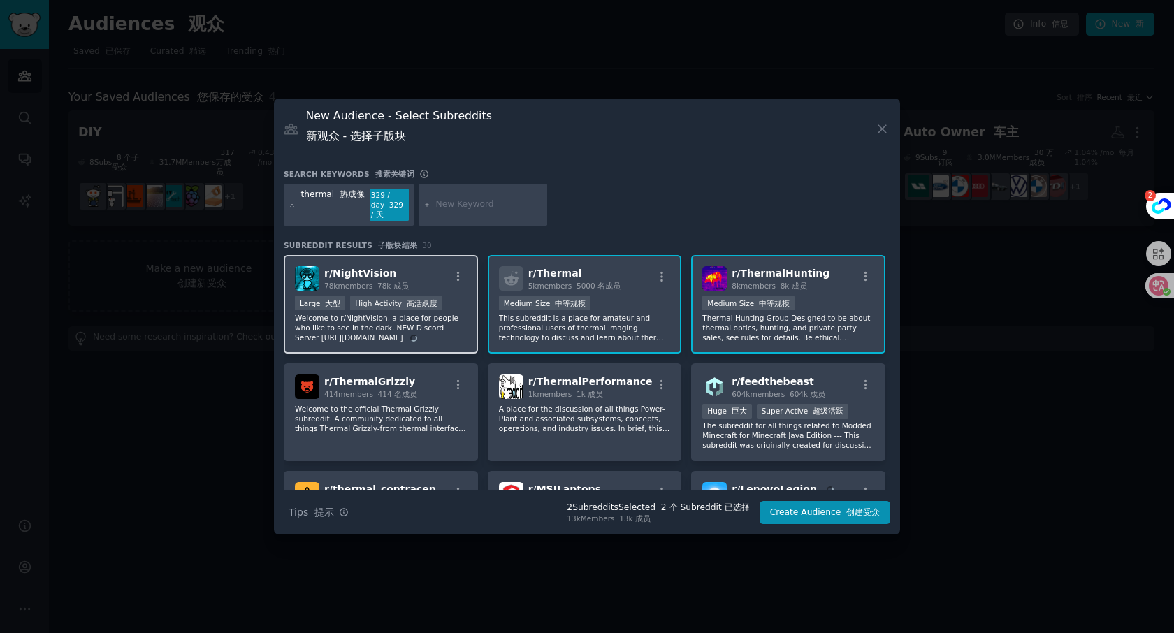
click at [423, 339] on p "Welcome to r/NightVision, a place for people who like to see in the dark. NEW D…" at bounding box center [381, 327] width 172 height 29
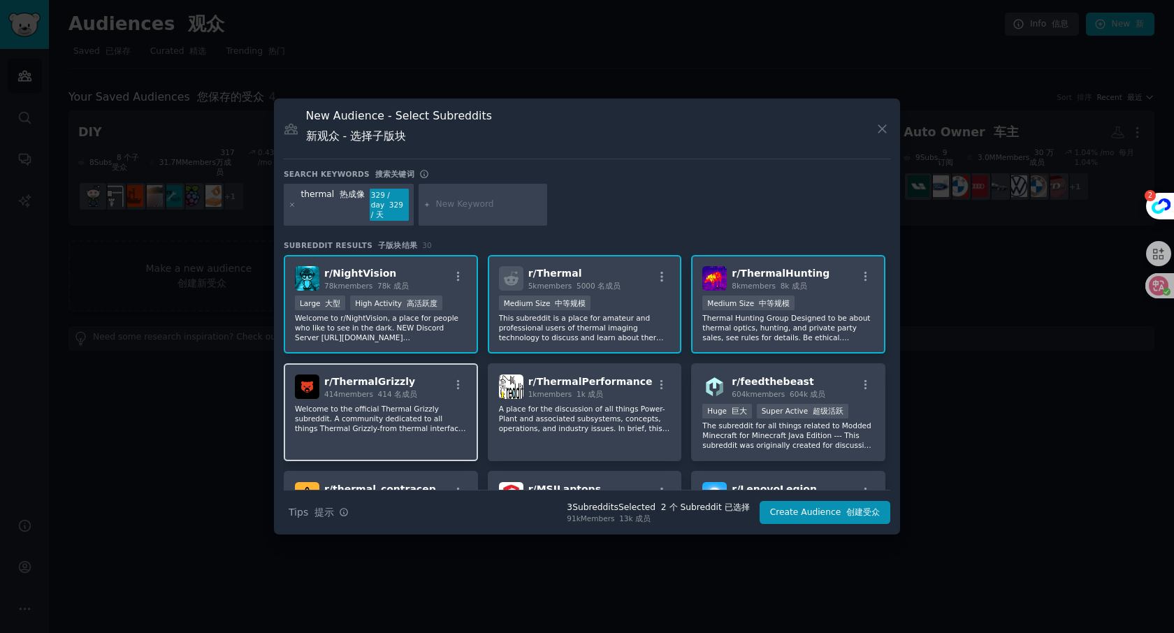
click at [438, 432] on p "Welcome to the official Thermal Grizzly subreddit. A community dedicated to all…" at bounding box center [381, 418] width 172 height 29
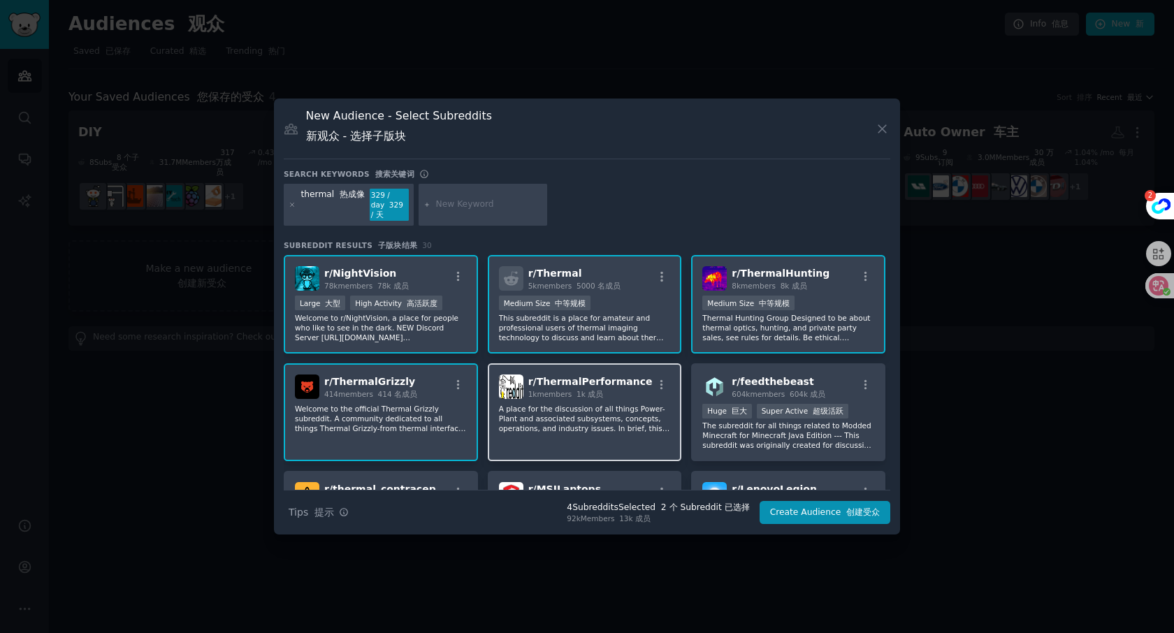
click at [593, 420] on p "A place for the discussion of all things Power-Plant and associated subsystems,…" at bounding box center [585, 418] width 172 height 29
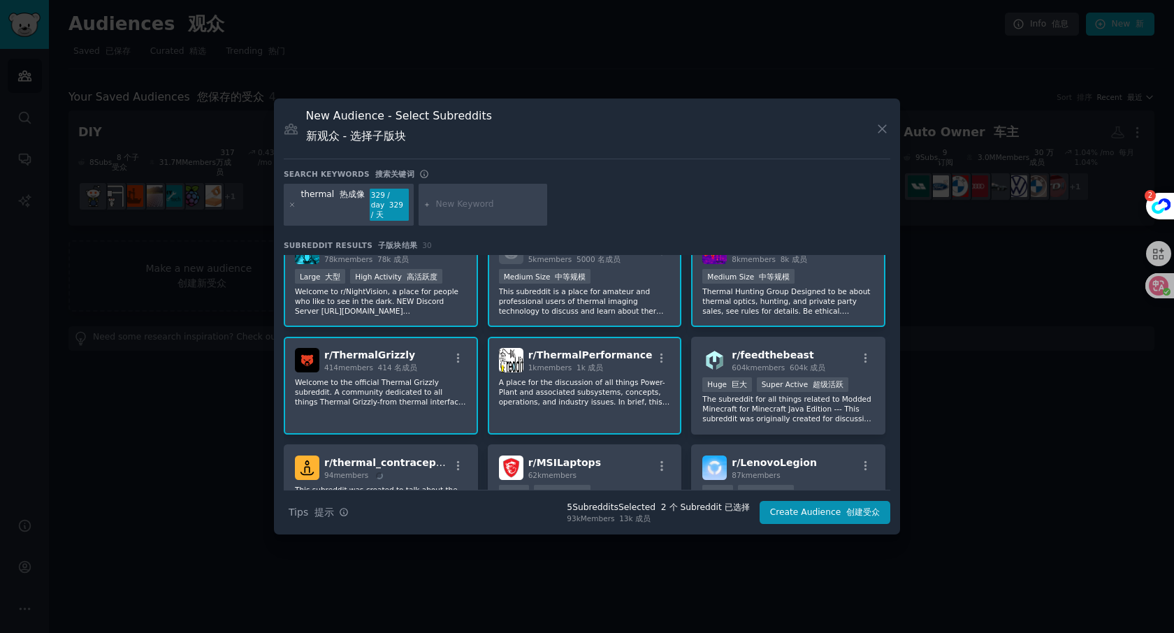
scroll to position [156, 0]
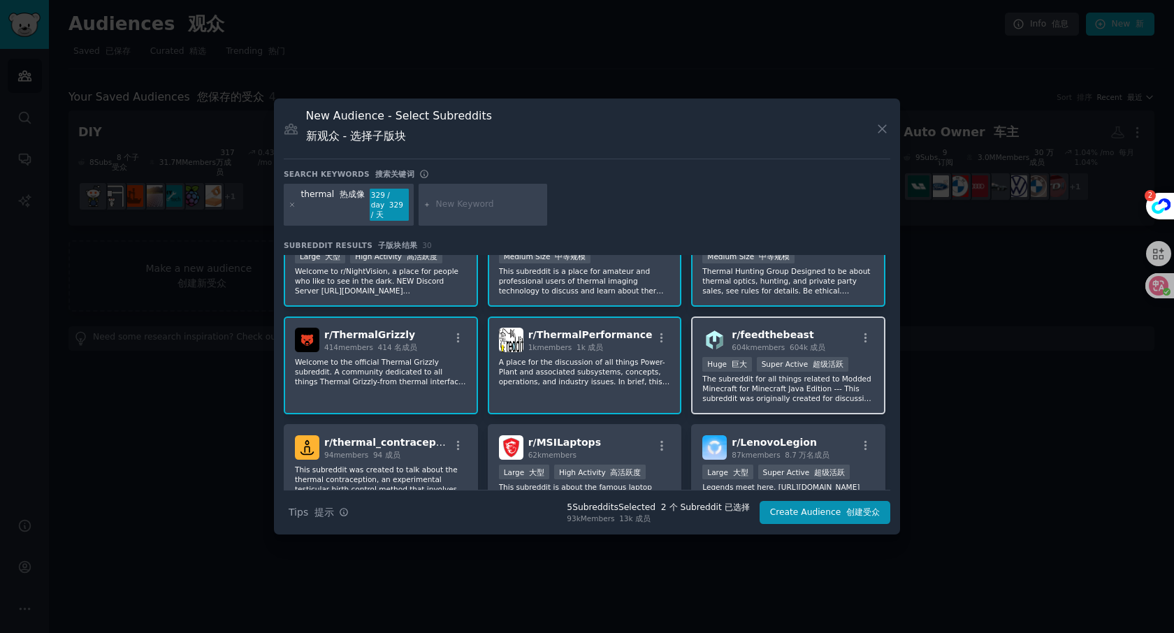
click at [768, 391] on p "The subreddit for all things related to Modded Minecraft for Minecraft Java Edi…" at bounding box center [788, 388] width 172 height 29
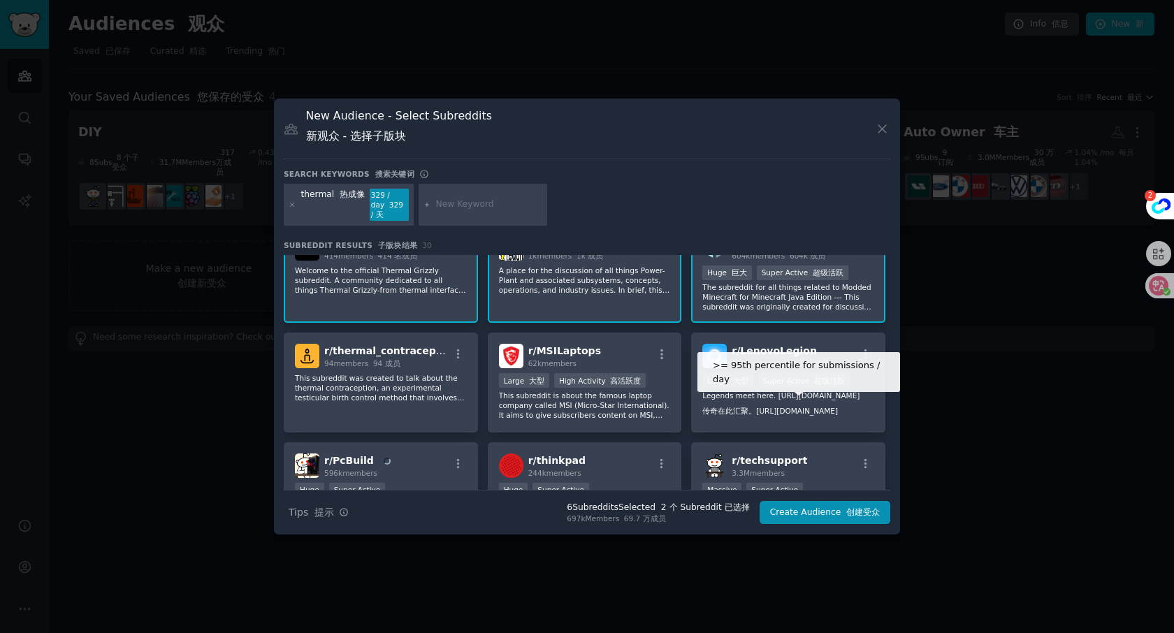
scroll to position [261, 0]
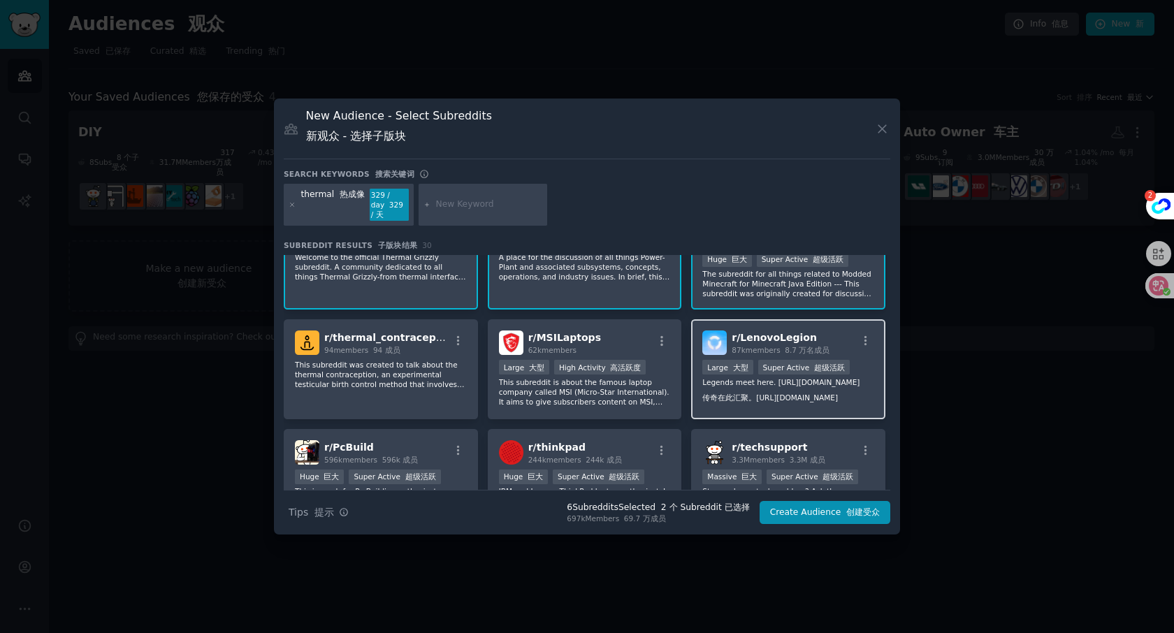
click at [732, 400] on p "Legends meet here. [URL][DOMAIN_NAME] 传奇在此汇聚。[URL][DOMAIN_NAME]" at bounding box center [788, 392] width 172 height 31
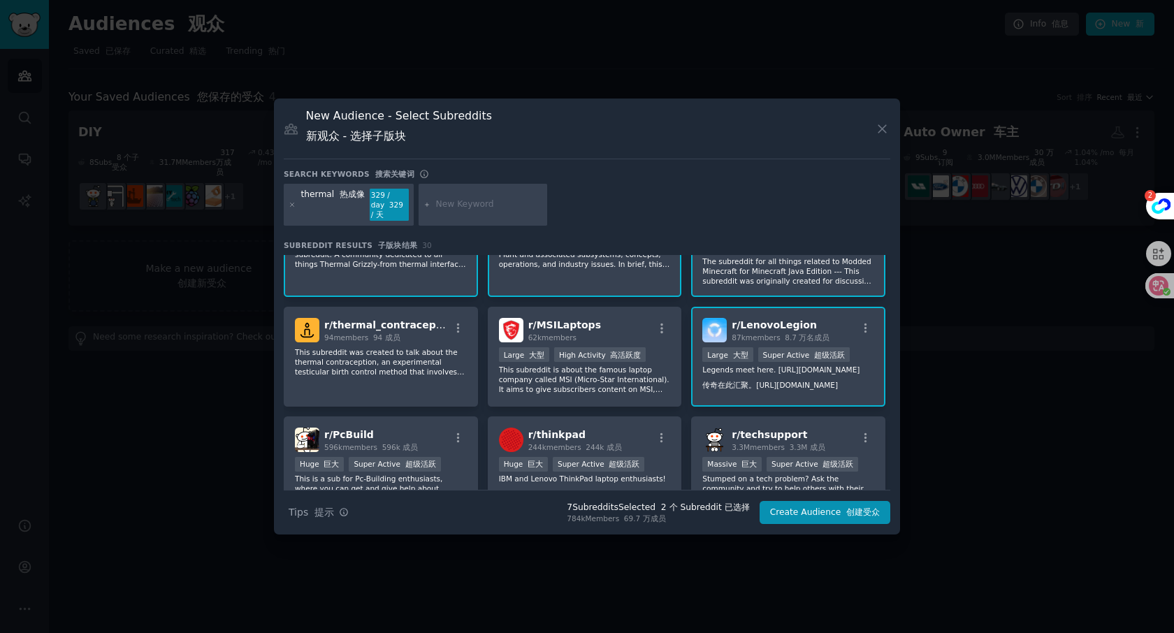
scroll to position [275, 0]
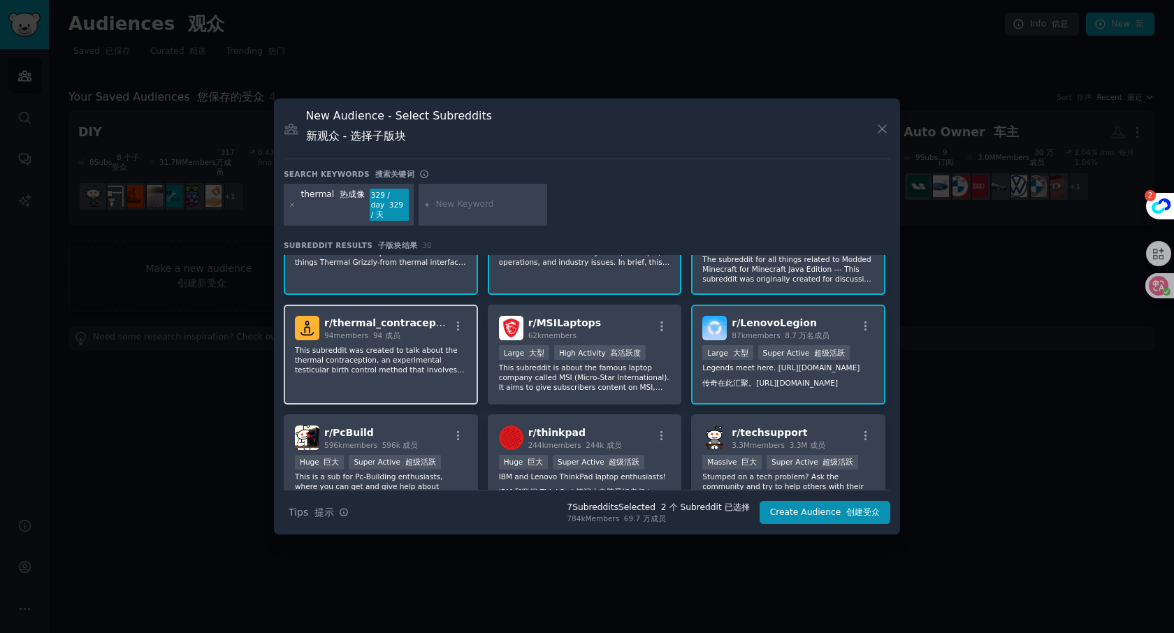
click at [434, 375] on div "r/ thermal_contraception 94 members 94 成员 This subreddit was created to talk ab…" at bounding box center [381, 355] width 194 height 100
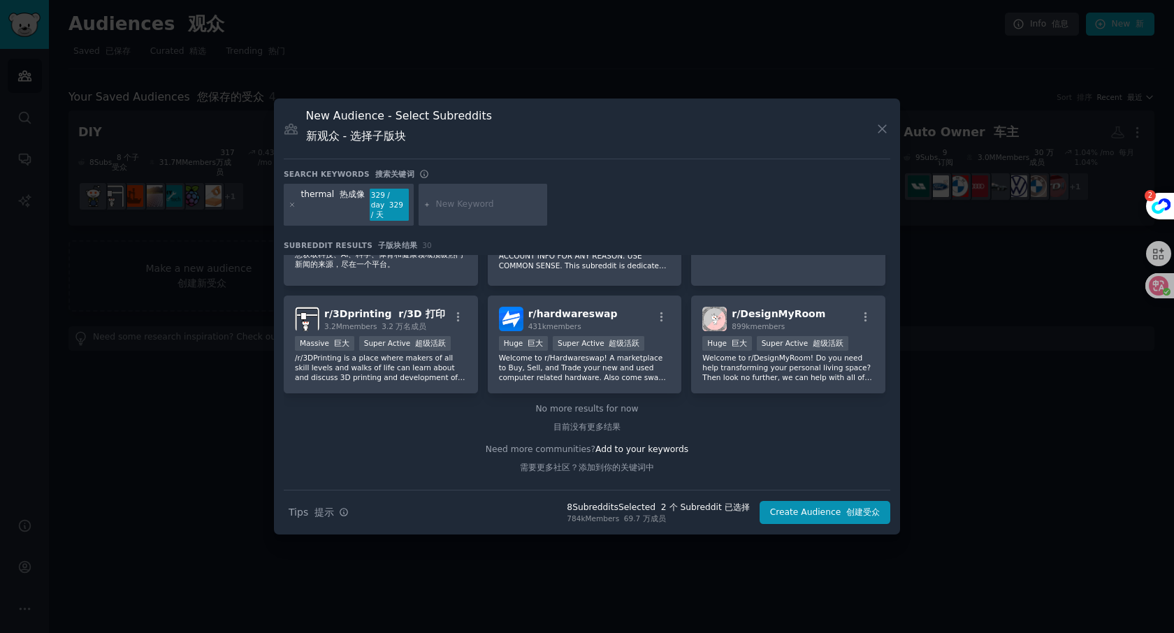
scroll to position [948, 0]
click at [486, 205] on input "text" at bounding box center [489, 204] width 106 height 13
type input "hunt"
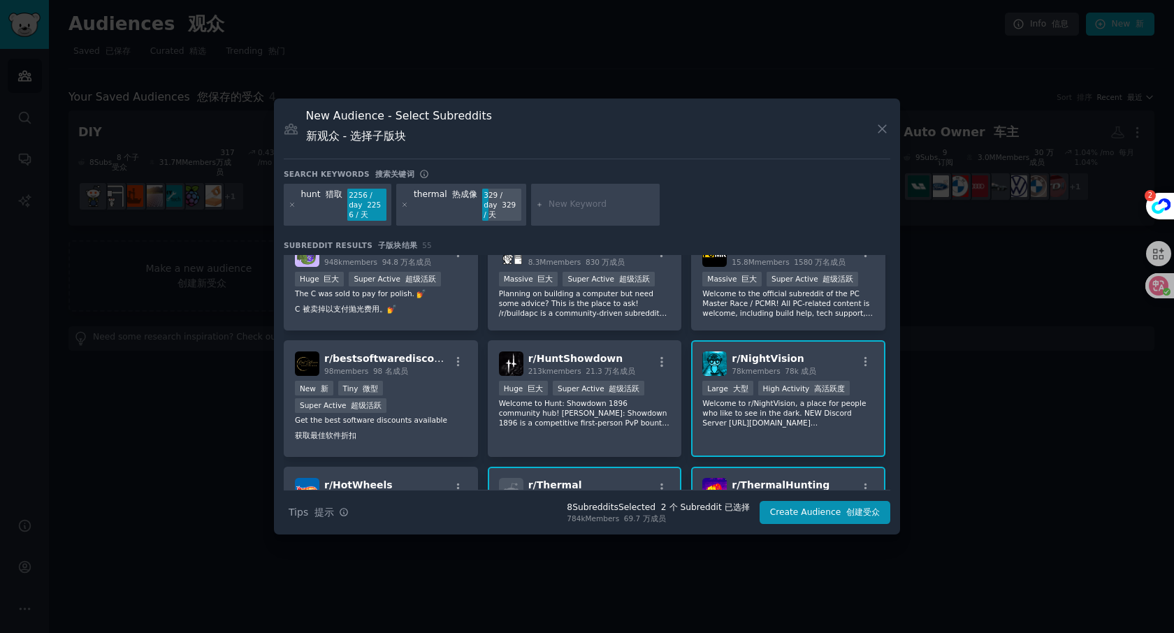
scroll to position [108, 0]
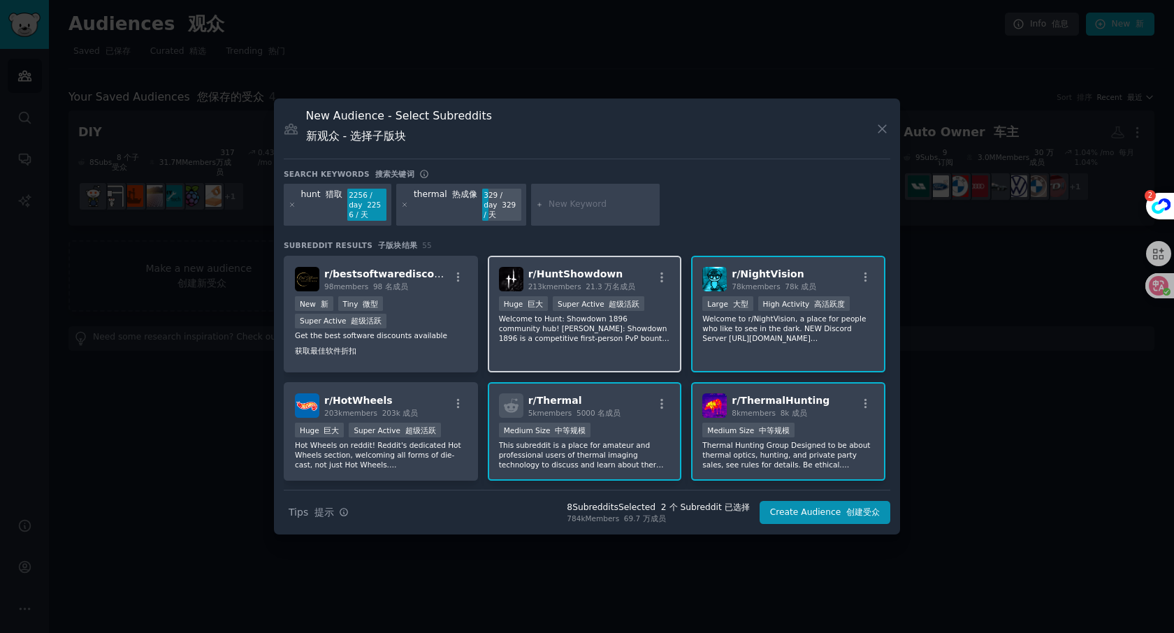
click at [605, 362] on div "r/ HuntShowdown 213k members 21.3 万名成员 >= 95th percentile for submissions / day…" at bounding box center [585, 314] width 194 height 117
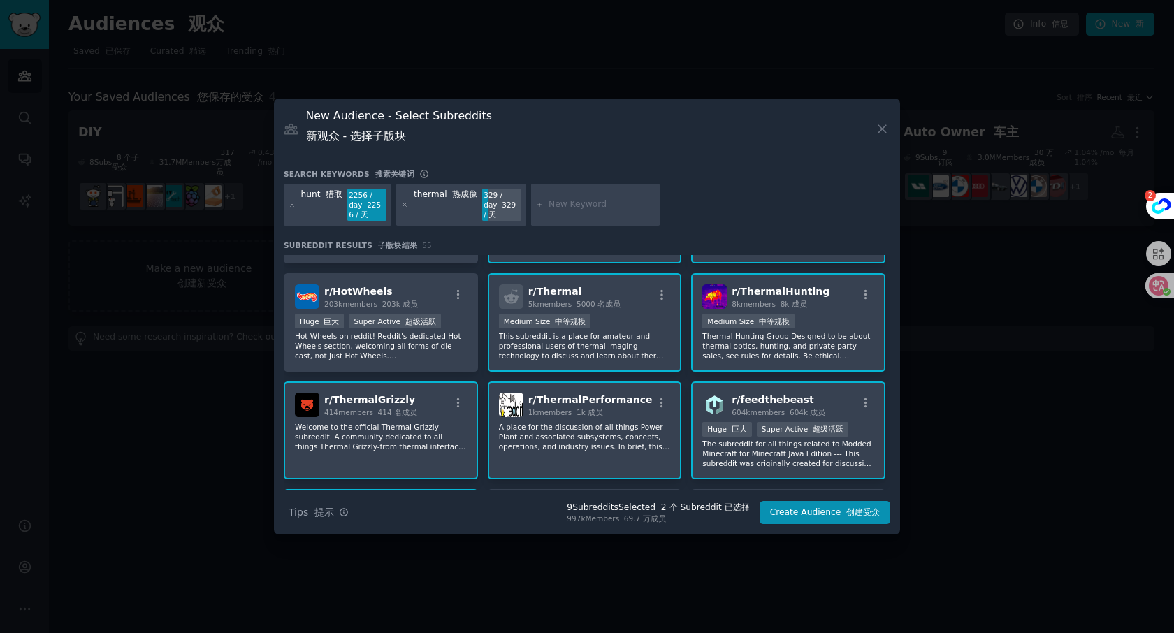
scroll to position [307, 0]
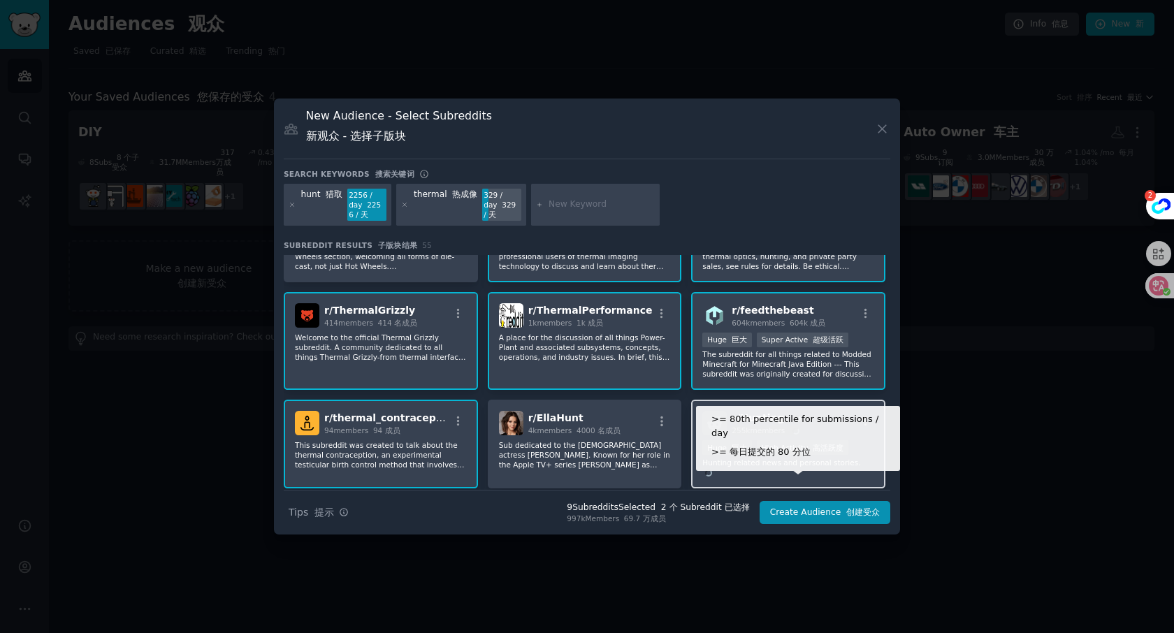
click at [782, 453] on div "High Activity 高活跃度" at bounding box center [803, 447] width 92 height 15
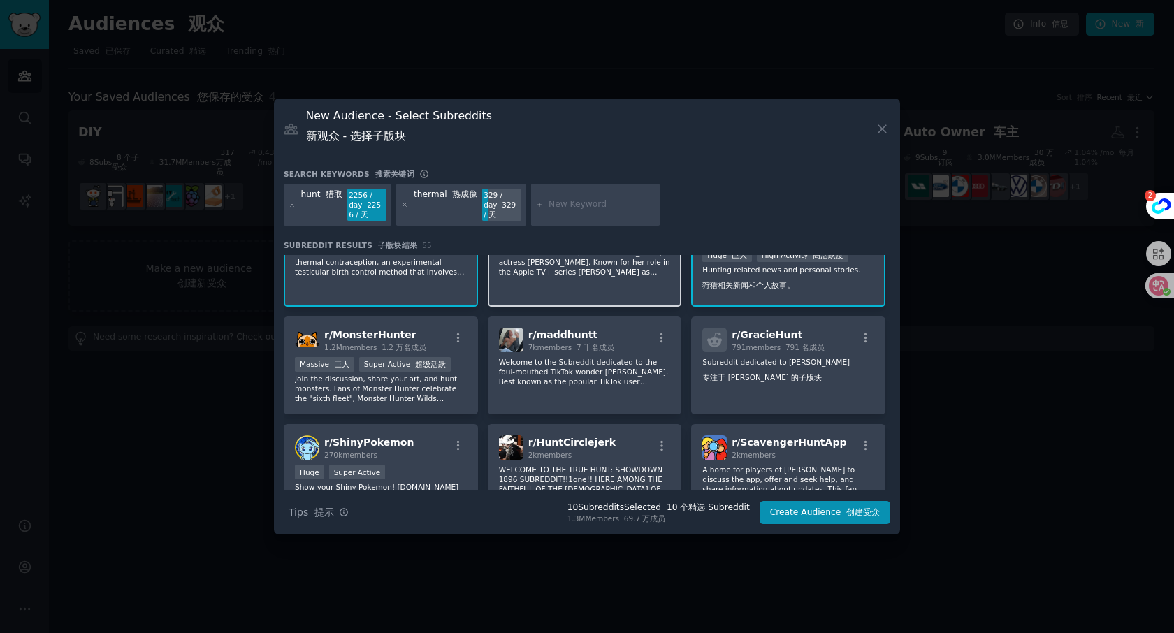
scroll to position [525, 0]
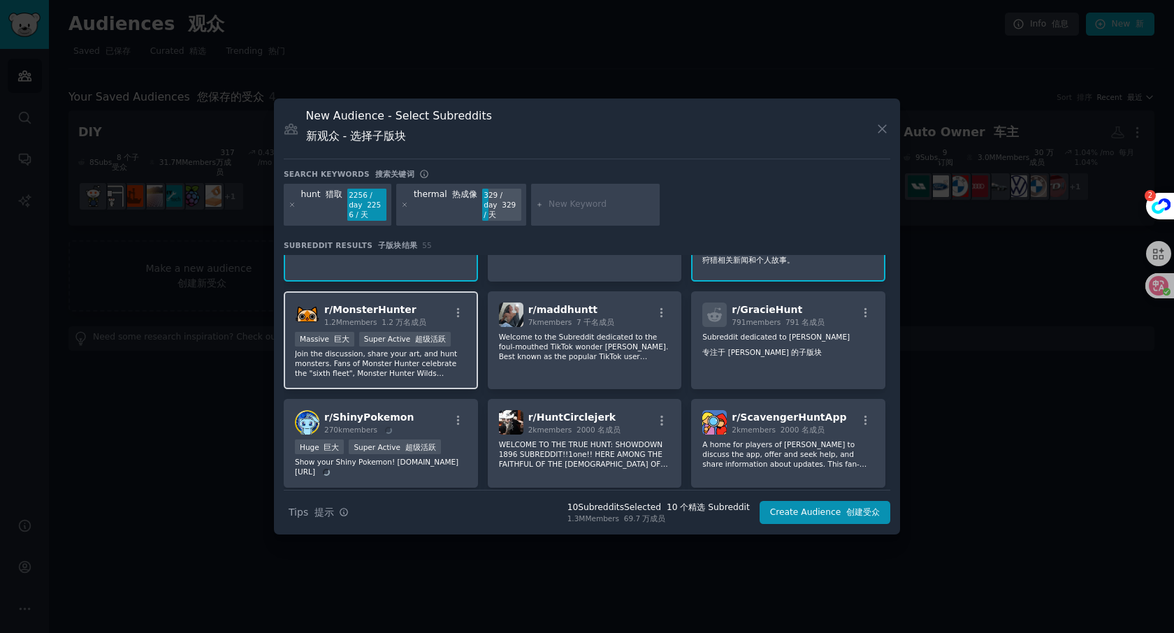
click at [421, 368] on p "Join the discussion, share your art, and hunt monsters. Fans of Monster Hunter …" at bounding box center [381, 363] width 172 height 29
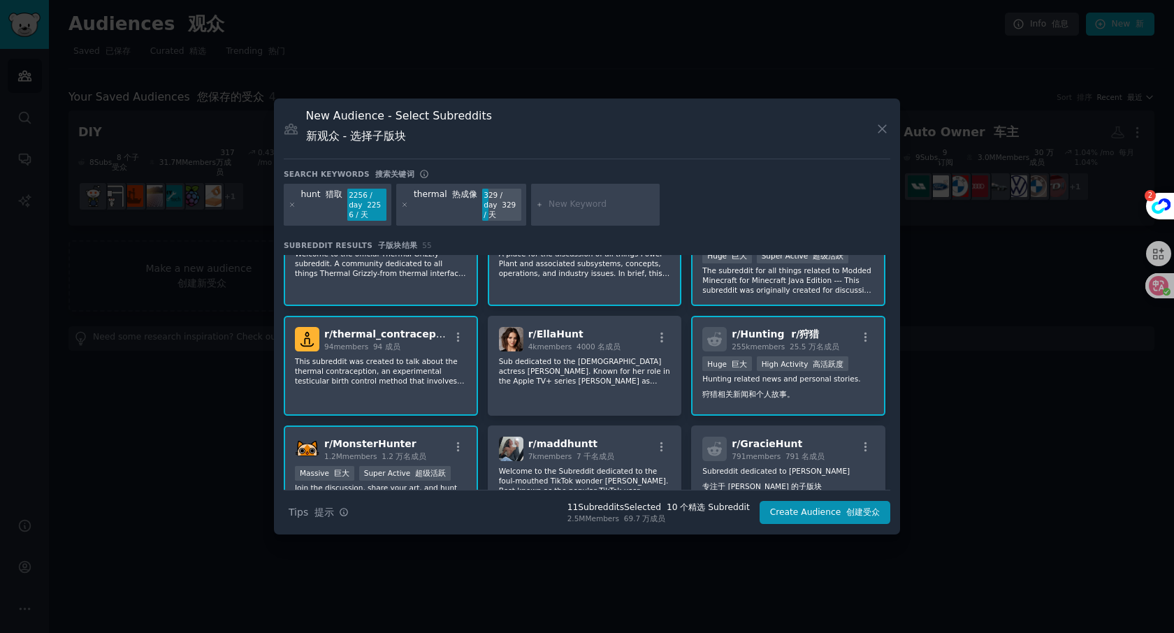
scroll to position [393, 0]
click at [387, 386] on div "r/ thermal_contraception 94 members 94 成员 This subreddit was created to talk ab…" at bounding box center [381, 363] width 194 height 100
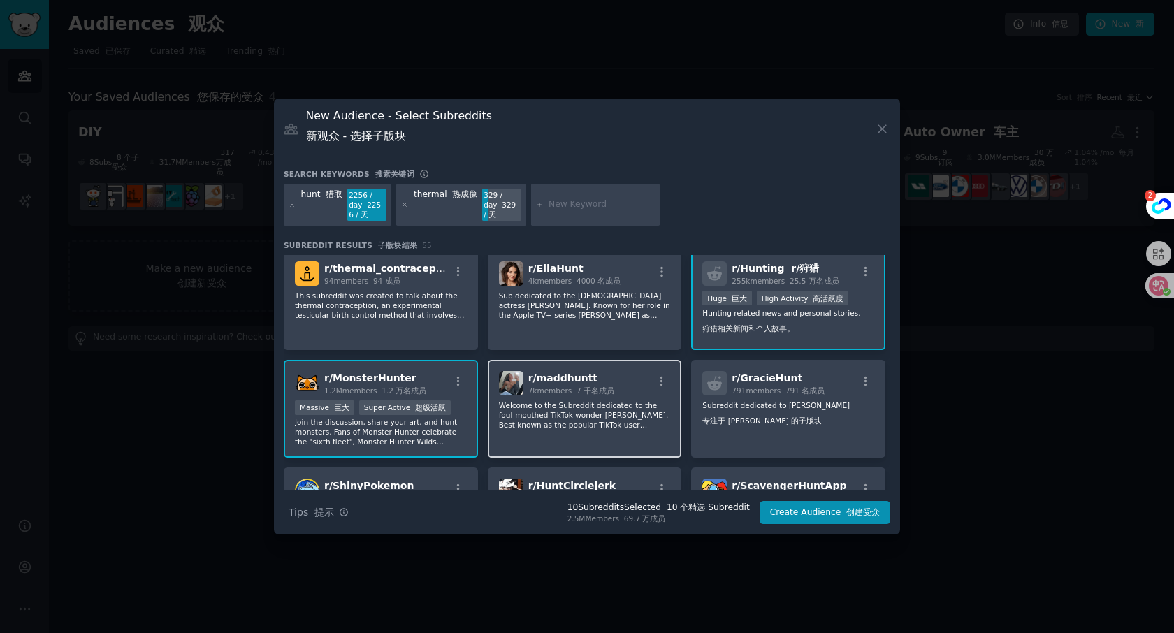
scroll to position [477, 0]
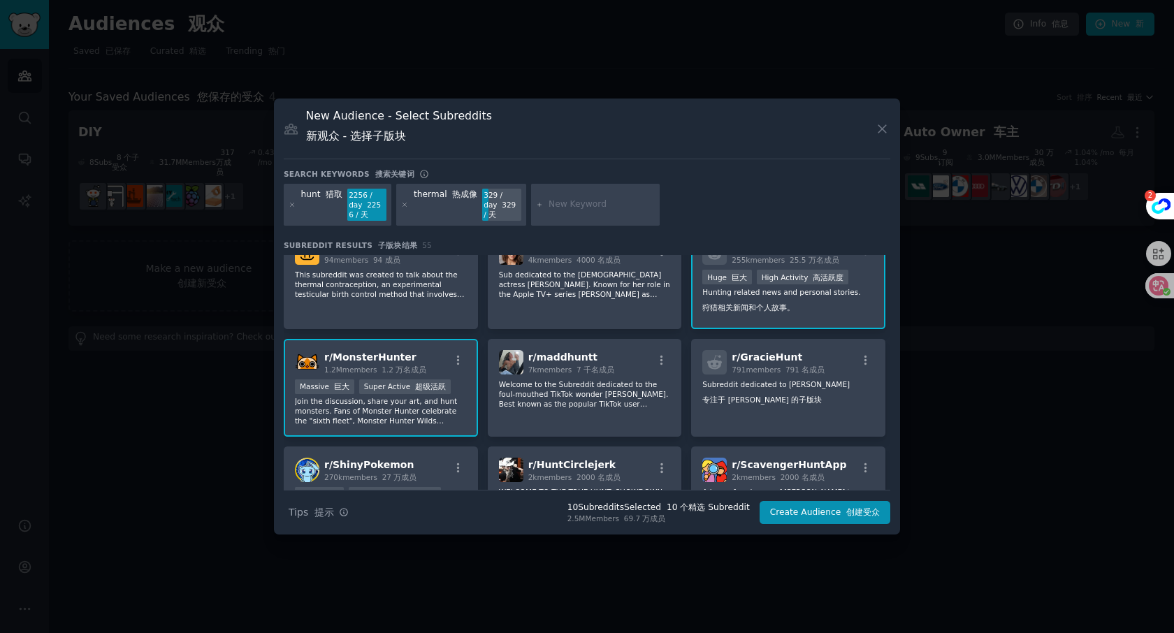
click at [370, 396] on p "Join the discussion, share your art, and hunt monsters. Fans of Monster Hunter …" at bounding box center [381, 410] width 172 height 29
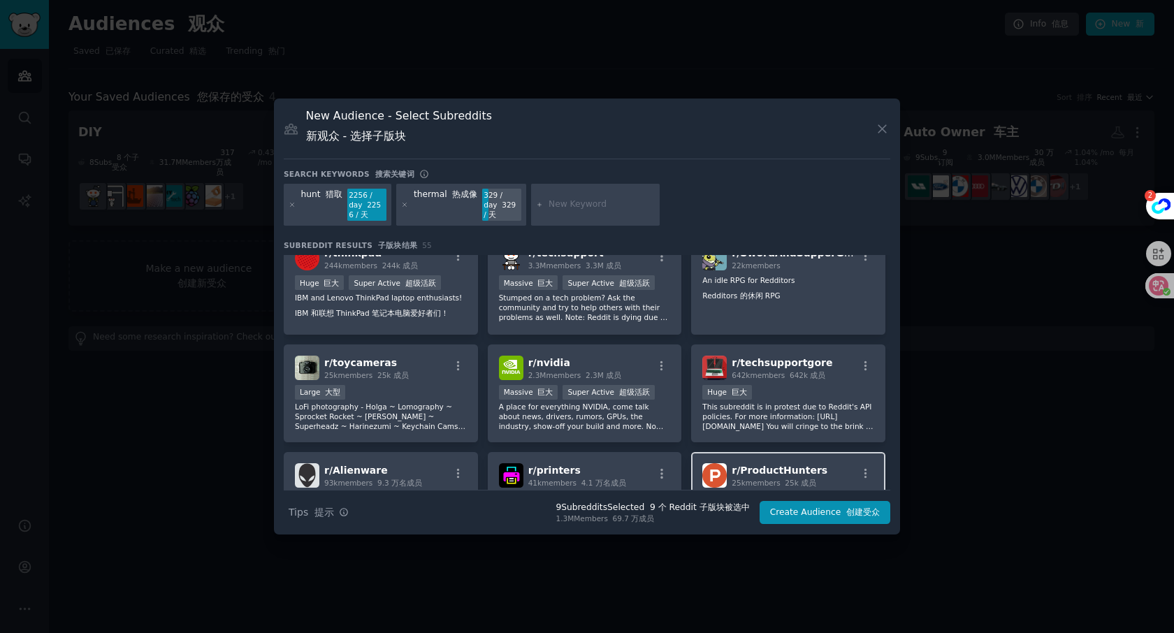
scroll to position [1045, 0]
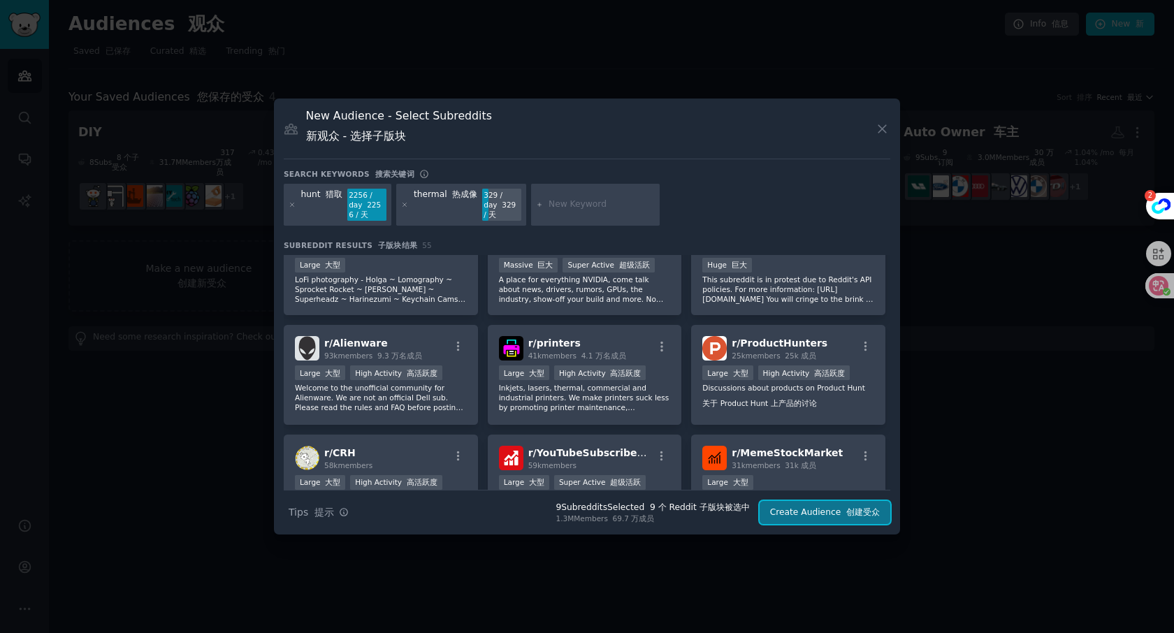
click at [856, 513] on font "创建受众" at bounding box center [863, 512] width 34 height 10
